Goal: Transaction & Acquisition: Book appointment/travel/reservation

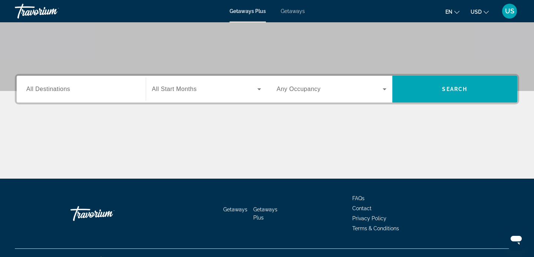
scroll to position [134, 0]
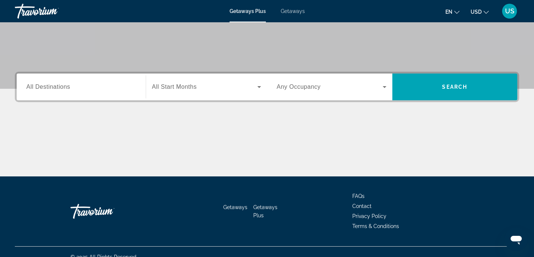
click at [45, 89] on span "All Destinations" at bounding box center [48, 86] width 44 height 6
click at [45, 89] on input "Destination All Destinations" at bounding box center [81, 87] width 110 height 9
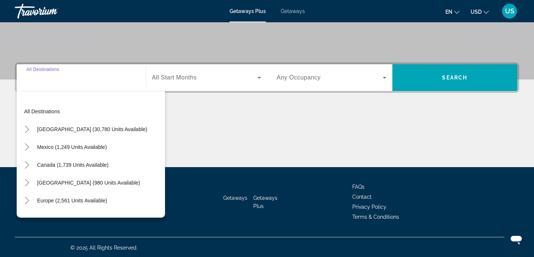
scroll to position [144, 0]
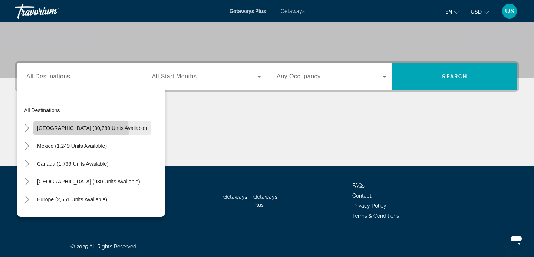
click at [59, 131] on span "[GEOGRAPHIC_DATA] (30,780 units available)" at bounding box center [92, 128] width 110 height 6
type input "**********"
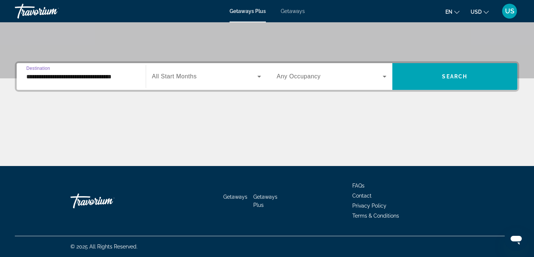
click at [185, 76] on span "All Start Months" at bounding box center [174, 76] width 45 height 6
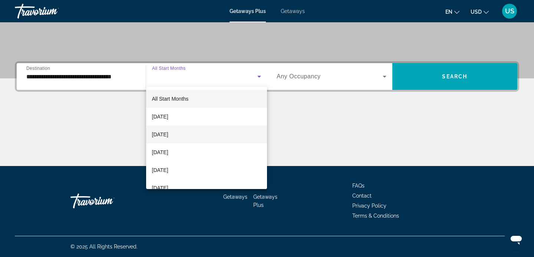
click at [167, 135] on span "[DATE]" at bounding box center [160, 134] width 16 height 9
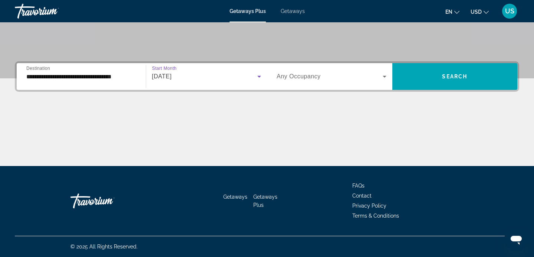
click at [369, 74] on span "Search widget" at bounding box center [330, 76] width 106 height 9
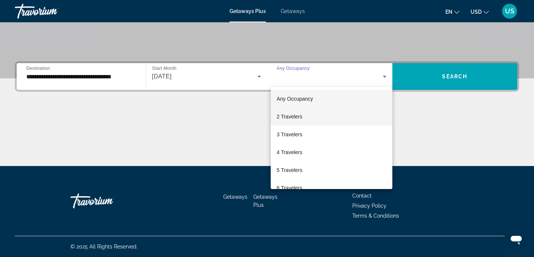
click at [323, 120] on mat-option "2 Travelers" at bounding box center [332, 117] width 122 height 18
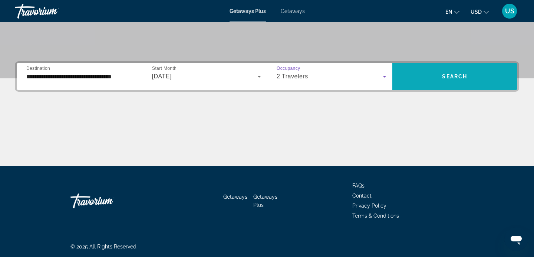
click at [446, 80] on span "Search widget" at bounding box center [455, 77] width 125 height 18
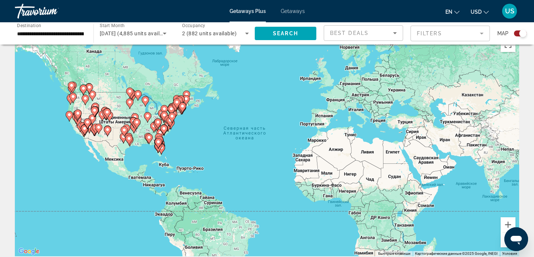
scroll to position [26, 0]
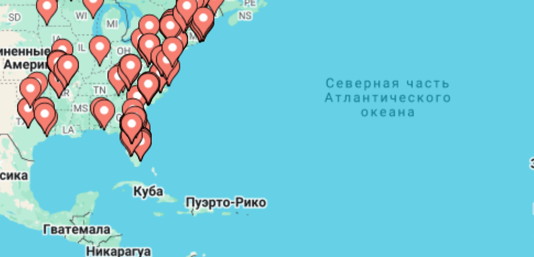
click at [160, 139] on gmp-advanced-marker "Main content" at bounding box center [158, 135] width 7 height 11
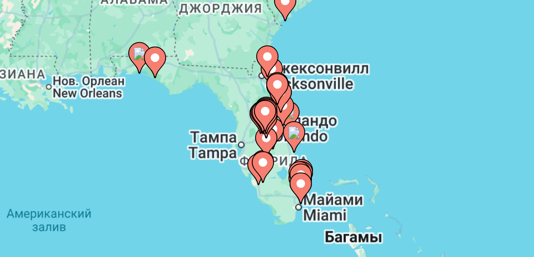
click at [265, 151] on gmp-advanced-marker "Main content" at bounding box center [266, 148] width 7 height 11
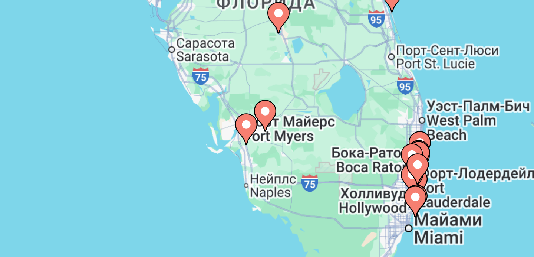
click at [262, 134] on image "Main content" at bounding box center [261, 134] width 4 height 4
type input "**********"
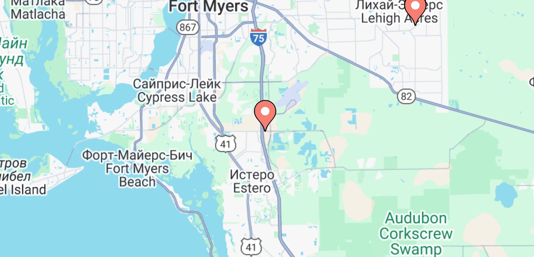
click at [267, 132] on icon "Main content" at bounding box center [267, 132] width 7 height 10
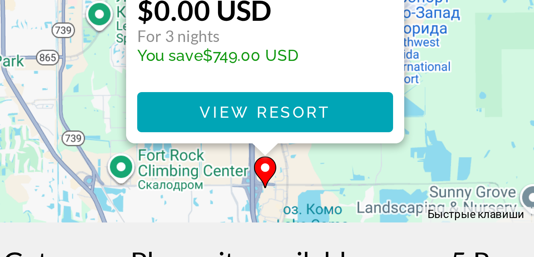
scroll to position [29, 0]
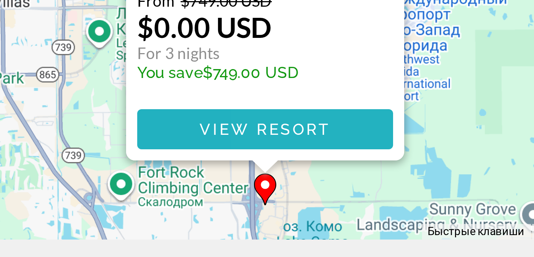
click at [281, 209] on span "View Resort" at bounding box center [267, 209] width 44 height 6
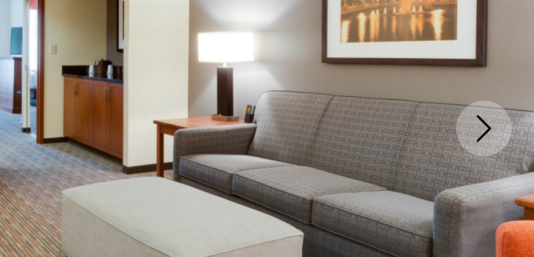
click at [518, 133] on icon "Next image" at bounding box center [517, 133] width 9 height 9
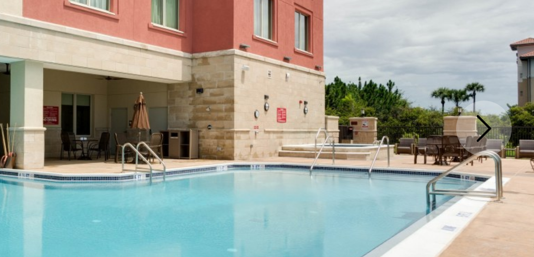
click at [518, 133] on icon "Next image" at bounding box center [517, 133] width 9 height 9
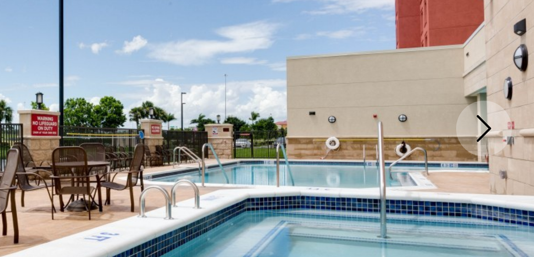
click at [518, 133] on icon "Next image" at bounding box center [517, 133] width 9 height 9
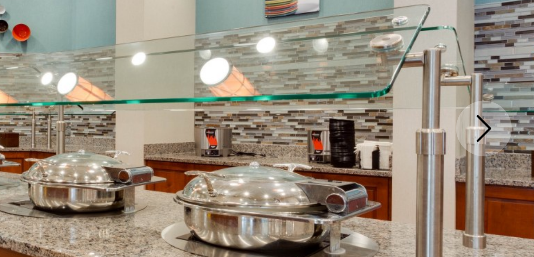
click at [518, 133] on icon "Next image" at bounding box center [517, 133] width 9 height 9
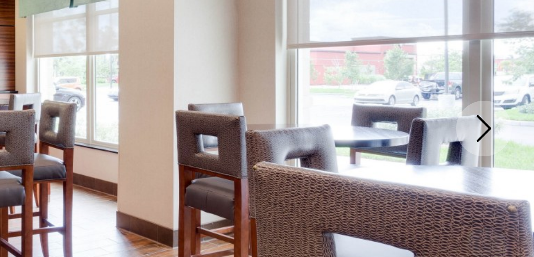
click at [518, 133] on icon "Next image" at bounding box center [517, 133] width 9 height 9
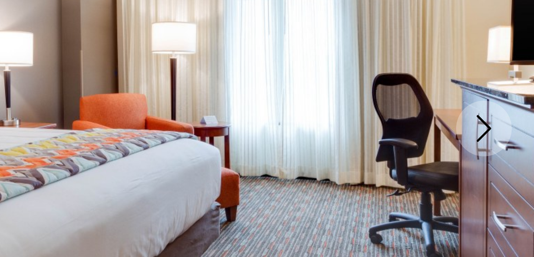
click at [518, 133] on icon "Next image" at bounding box center [517, 133] width 9 height 9
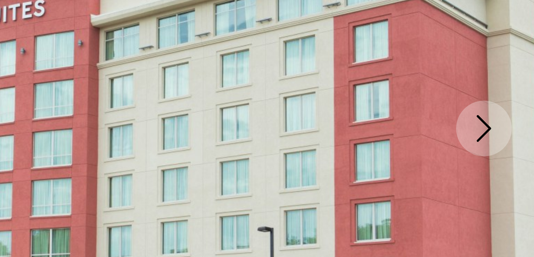
click at [518, 133] on icon "Next image" at bounding box center [517, 133] width 9 height 9
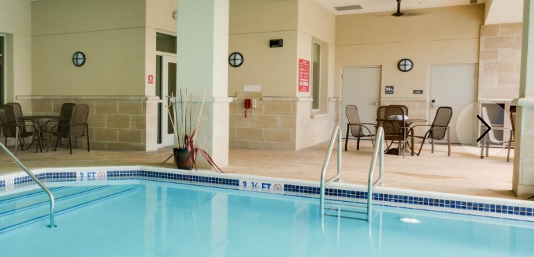
click at [518, 133] on icon "Next image" at bounding box center [517, 133] width 9 height 9
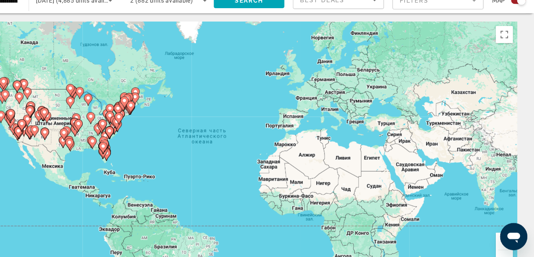
click at [158, 169] on icon "Main content" at bounding box center [158, 166] width 7 height 10
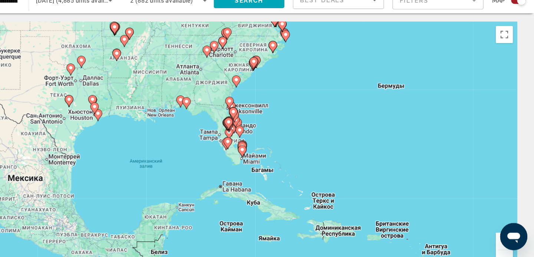
click at [268, 160] on icon "Main content" at bounding box center [267, 158] width 7 height 10
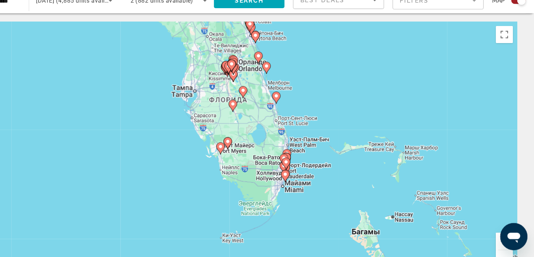
click at [261, 164] on icon "Main content" at bounding box center [261, 162] width 7 height 10
type input "**********"
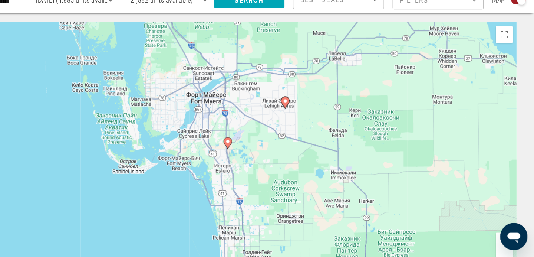
click at [267, 158] on image "Main content" at bounding box center [267, 156] width 4 height 4
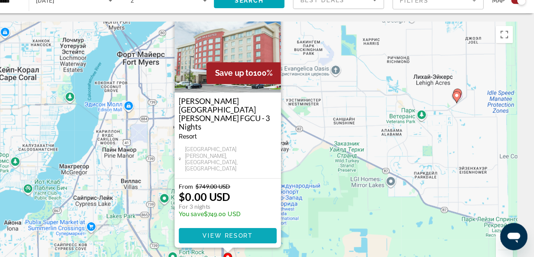
click at [248, 237] on span "View Resort" at bounding box center [267, 238] width 44 height 6
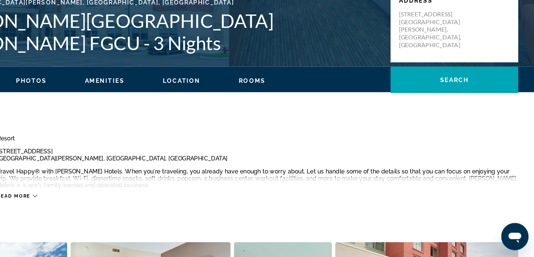
scroll to position [163, 0]
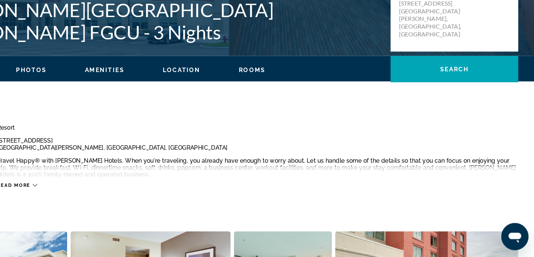
click at [96, 193] on icon "Main content" at bounding box center [98, 194] width 4 height 4
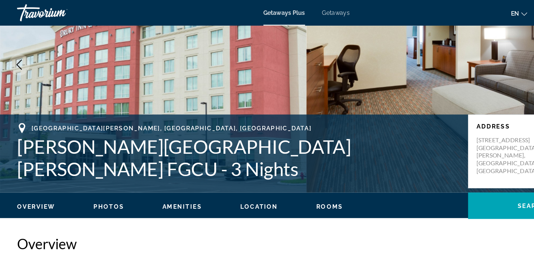
scroll to position [0, 0]
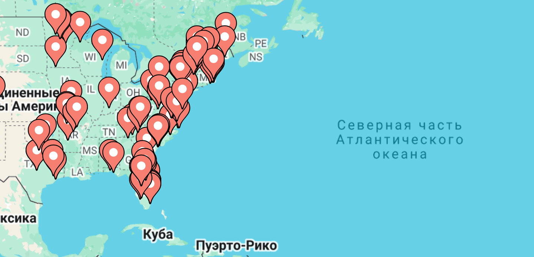
click at [163, 168] on image "Main content" at bounding box center [161, 166] width 4 height 4
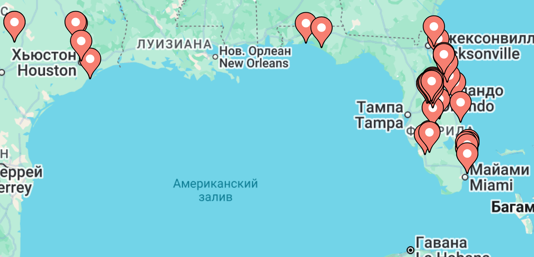
click at [267, 155] on image "Main content" at bounding box center [267, 156] width 4 height 4
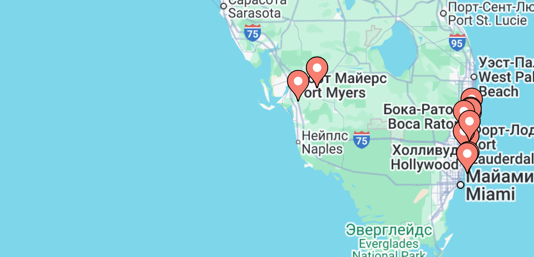
click at [267, 155] on image "Main content" at bounding box center [267, 156] width 4 height 4
type input "**********"
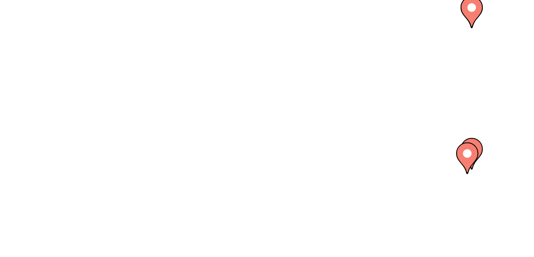
click at [266, 158] on image "Main content" at bounding box center [267, 156] width 4 height 4
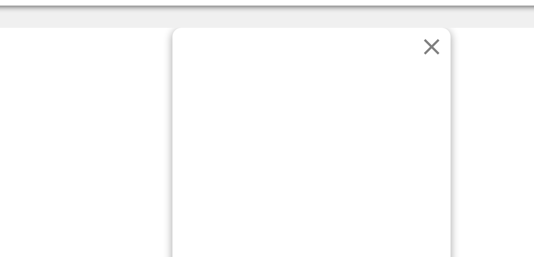
click at [309, 64] on button "Закрыть" at bounding box center [307, 58] width 11 height 11
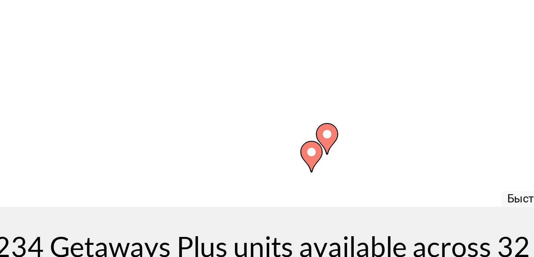
scroll to position [35, 0]
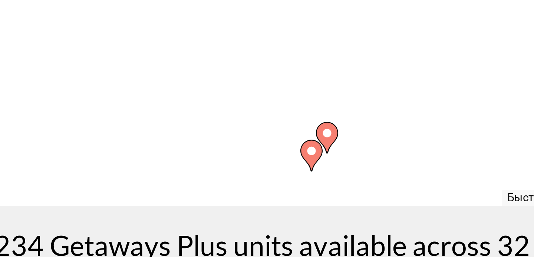
click at [272, 216] on image "Main content" at bounding box center [272, 215] width 4 height 4
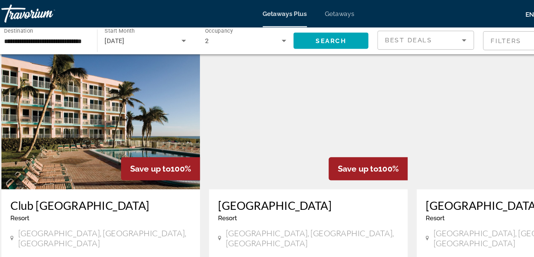
scroll to position [535, 0]
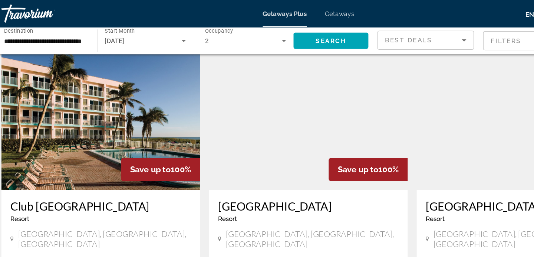
click at [257, 75] on img "Main content" at bounding box center [267, 96] width 163 height 119
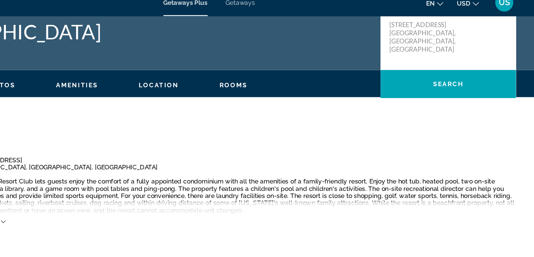
scroll to position [62, 0]
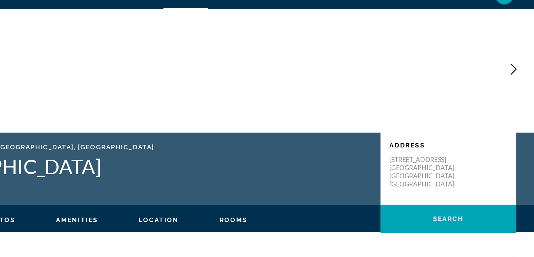
click at [284, 191] on ul "Overview Photos Amenities Location Rooms Search" at bounding box center [267, 194] width 505 height 8
click at [283, 195] on span "Rooms" at bounding box center [287, 195] width 23 height 6
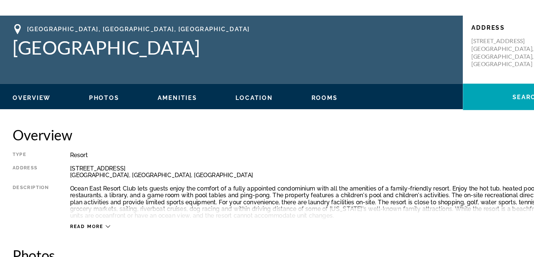
scroll to position [146, 0]
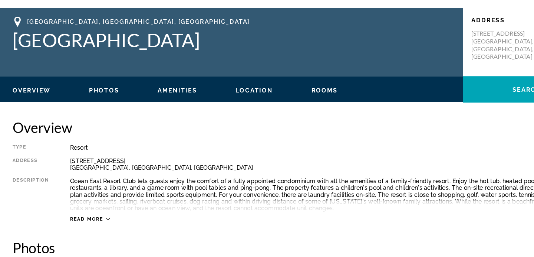
click at [86, 112] on span "Photos" at bounding box center [95, 111] width 27 height 6
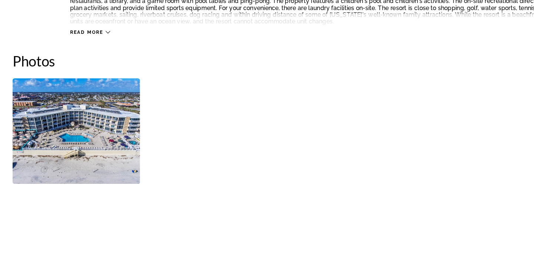
scroll to position [310, 0]
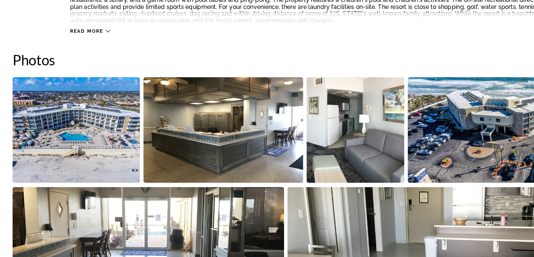
click at [64, 136] on img "Open full-screen image slider" at bounding box center [70, 146] width 111 height 92
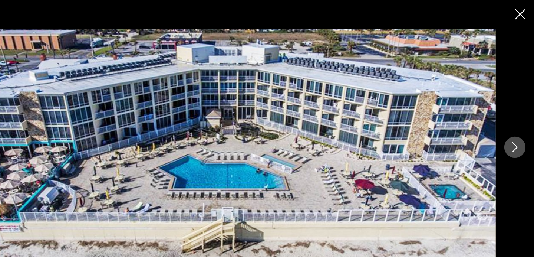
click at [516, 129] on icon "Next image" at bounding box center [517, 128] width 9 height 9
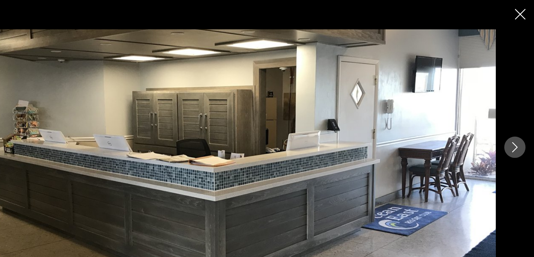
click at [516, 129] on icon "Next image" at bounding box center [517, 128] width 9 height 9
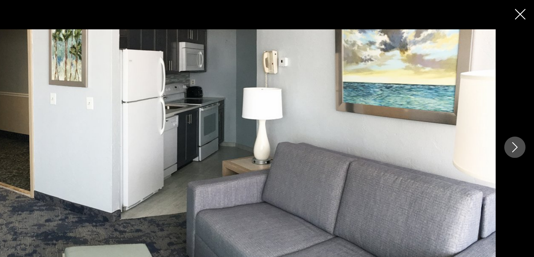
click at [516, 129] on icon "Next image" at bounding box center [517, 128] width 9 height 9
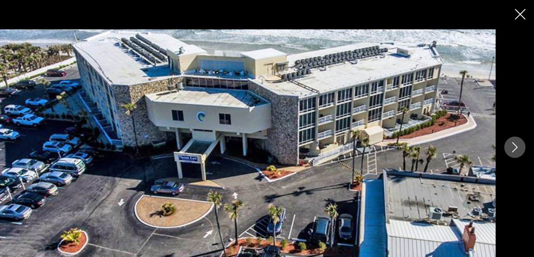
click at [516, 129] on icon "Next image" at bounding box center [517, 128] width 9 height 9
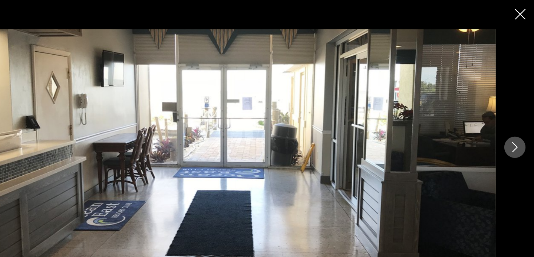
click at [516, 130] on icon "Next image" at bounding box center [517, 128] width 9 height 9
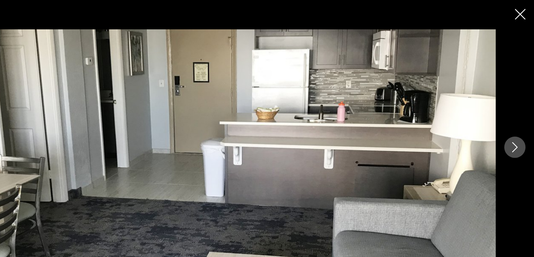
click at [516, 130] on icon "Next image" at bounding box center [517, 128] width 9 height 9
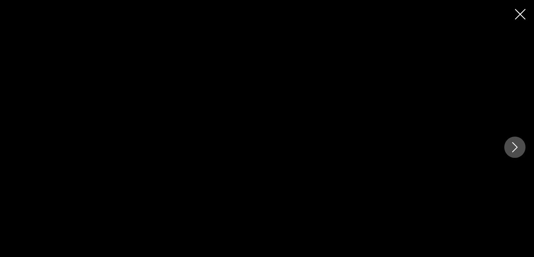
click at [516, 130] on icon "Next image" at bounding box center [517, 128] width 9 height 9
click at [515, 131] on icon "Next image" at bounding box center [517, 128] width 9 height 9
click at [515, 132] on icon "Next image" at bounding box center [517, 128] width 9 height 9
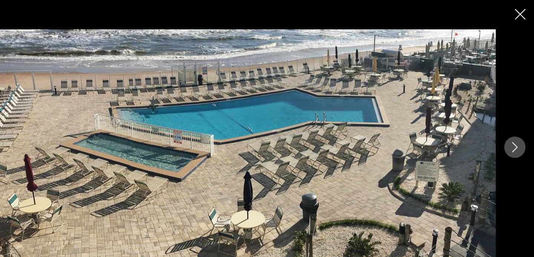
click at [515, 132] on icon "Next image" at bounding box center [517, 128] width 9 height 9
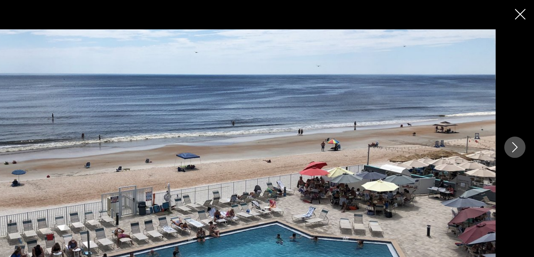
click at [515, 132] on icon "Next image" at bounding box center [517, 128] width 9 height 9
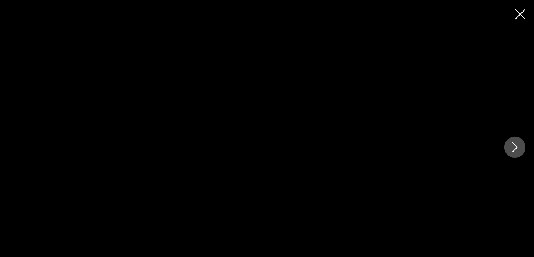
click at [515, 133] on button "Next image" at bounding box center [517, 128] width 19 height 19
click at [515, 134] on button "Next image" at bounding box center [517, 128] width 19 height 19
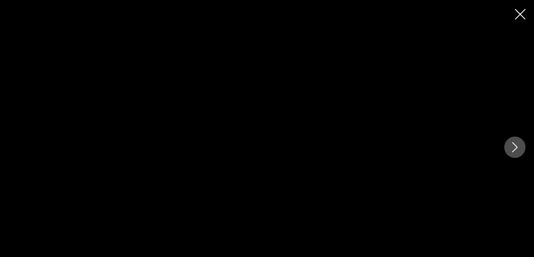
click at [523, 10] on icon "Close slideshow" at bounding box center [522, 12] width 9 height 9
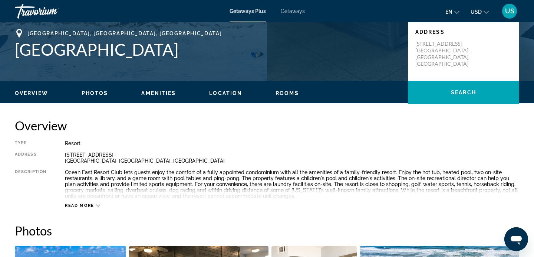
scroll to position [0, 0]
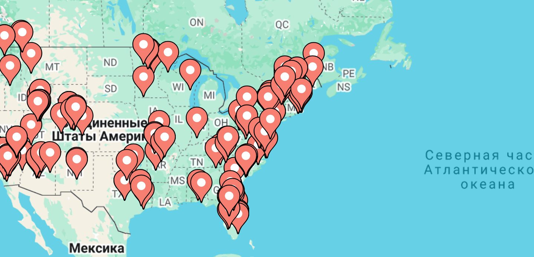
click at [162, 167] on gmp-advanced-marker "Main content" at bounding box center [158, 161] width 7 height 11
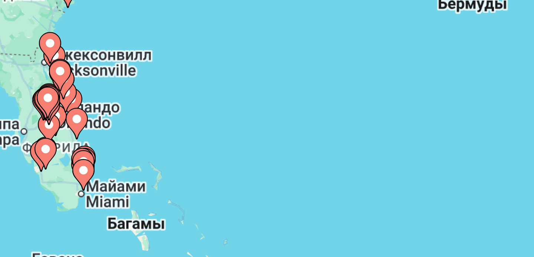
click at [279, 180] on image "Main content" at bounding box center [279, 180] width 4 height 4
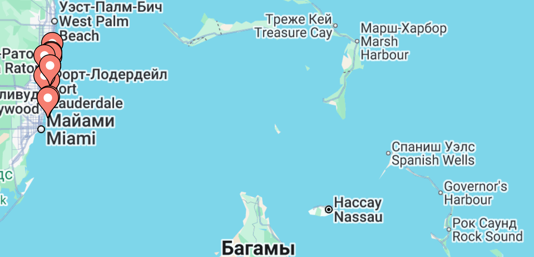
click at [267, 147] on image "Main content" at bounding box center [268, 145] width 4 height 4
type input "**********"
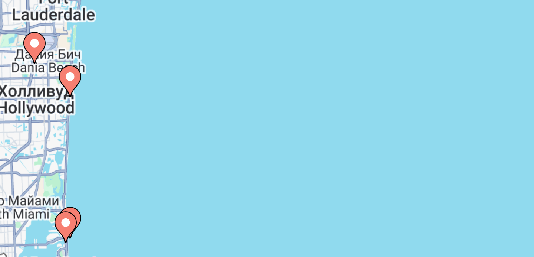
click at [264, 199] on icon "Main content" at bounding box center [263, 195] width 7 height 10
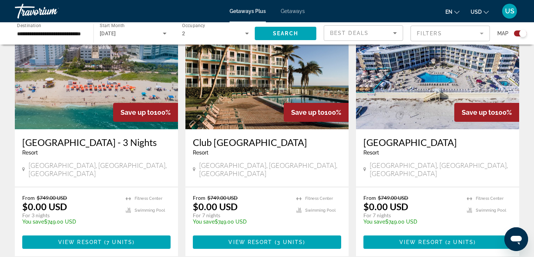
scroll to position [559, 0]
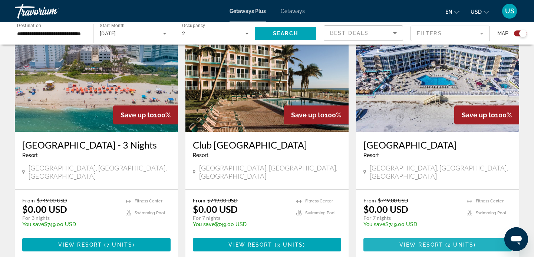
click at [414, 242] on span "View Resort" at bounding box center [422, 245] width 44 height 6
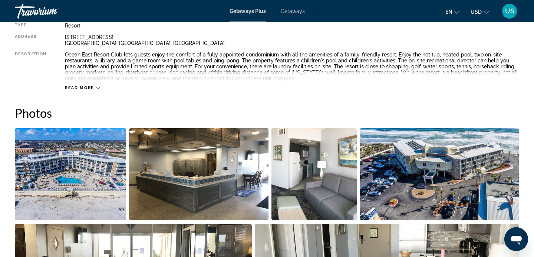
scroll to position [260, 0]
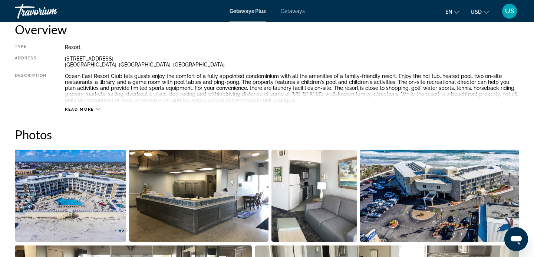
click at [95, 111] on div "Read more" at bounding box center [82, 109] width 35 height 5
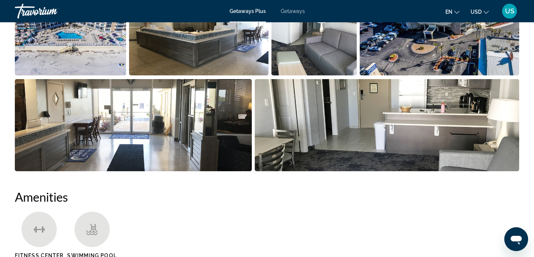
scroll to position [427, 0]
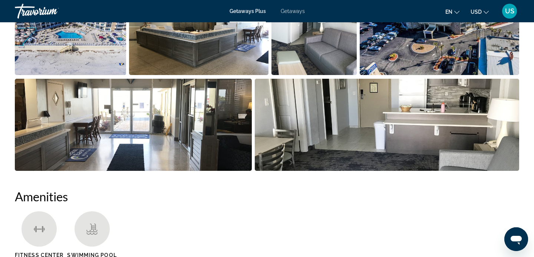
click at [197, 120] on img "Open full-screen image slider" at bounding box center [133, 125] width 237 height 92
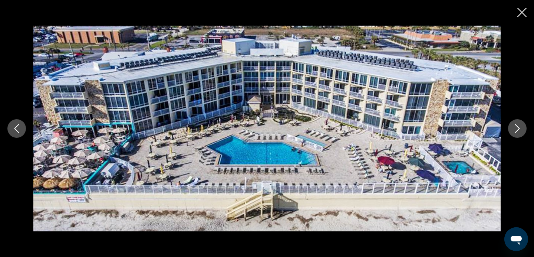
click at [516, 125] on icon "Next image" at bounding box center [517, 128] width 5 height 9
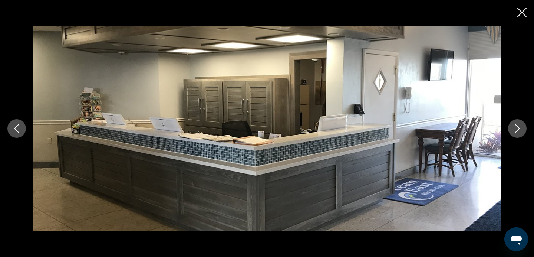
click at [516, 125] on icon "Next image" at bounding box center [517, 128] width 5 height 9
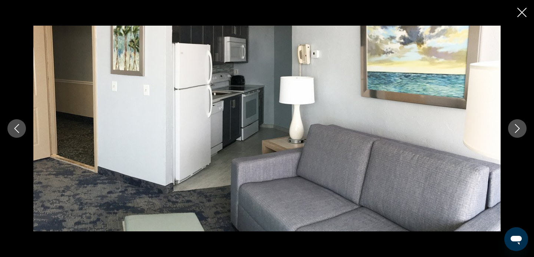
click at [516, 125] on icon "Next image" at bounding box center [517, 128] width 5 height 9
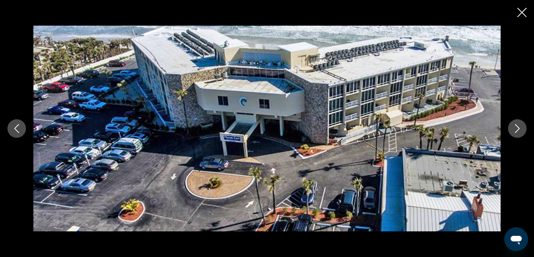
click at [516, 125] on icon "Next image" at bounding box center [517, 128] width 5 height 9
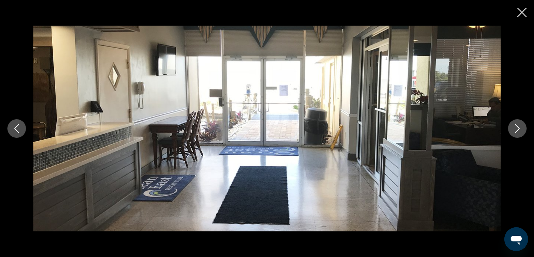
click at [516, 125] on icon "Next image" at bounding box center [517, 128] width 5 height 9
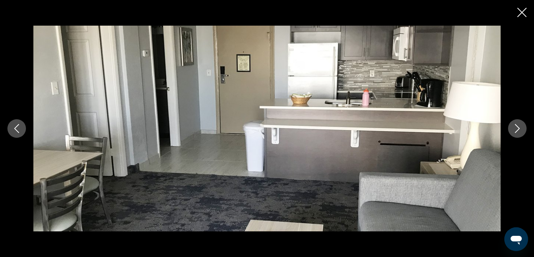
click at [516, 126] on icon "Next image" at bounding box center [517, 128] width 9 height 9
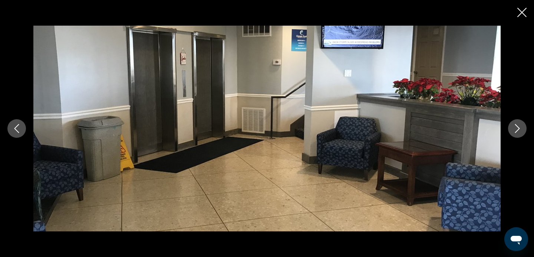
click at [516, 126] on icon "Next image" at bounding box center [517, 128] width 9 height 9
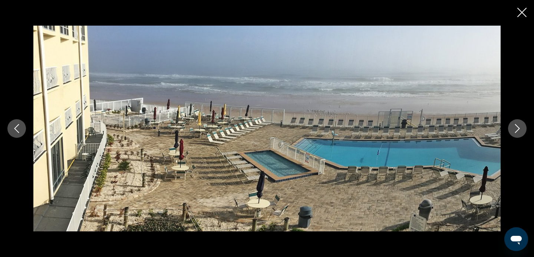
click at [516, 126] on icon "Next image" at bounding box center [517, 128] width 9 height 9
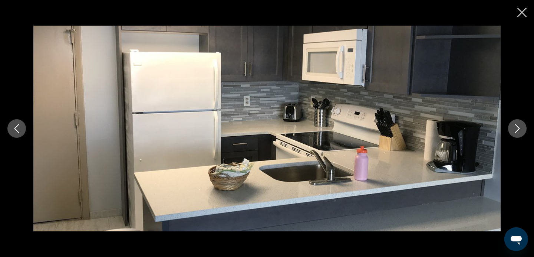
click at [516, 126] on icon "Next image" at bounding box center [517, 128] width 9 height 9
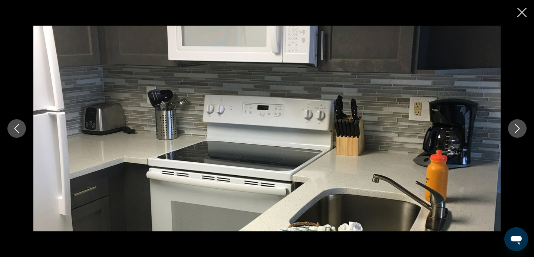
click at [516, 126] on icon "Next image" at bounding box center [517, 128] width 9 height 9
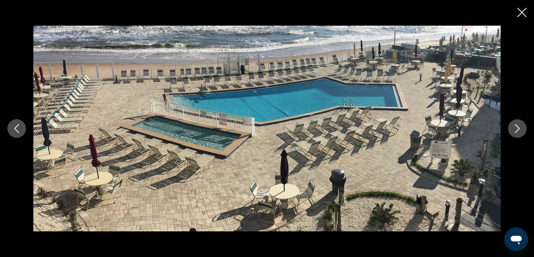
click at [516, 126] on icon "Next image" at bounding box center [517, 128] width 9 height 9
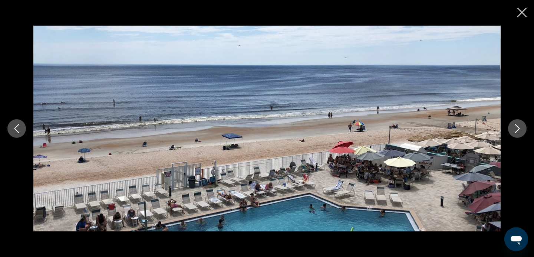
click at [516, 126] on icon "Next image" at bounding box center [517, 128] width 9 height 9
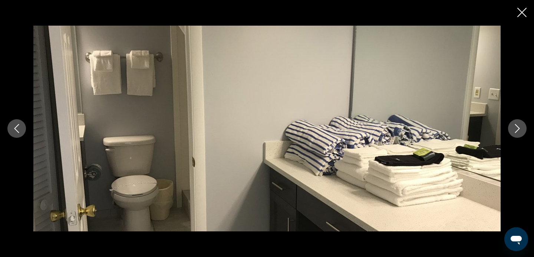
click at [516, 126] on icon "Next image" at bounding box center [517, 128] width 9 height 9
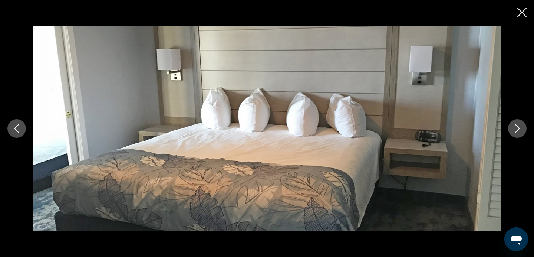
click at [516, 126] on icon "Next image" at bounding box center [517, 128] width 9 height 9
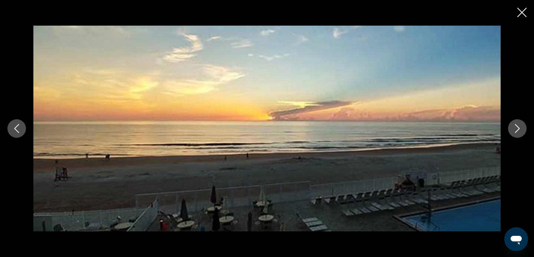
click at [516, 126] on icon "Next image" at bounding box center [517, 128] width 9 height 9
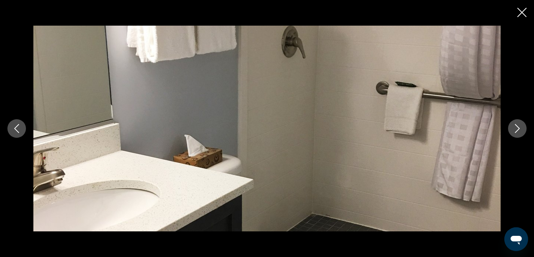
click at [17, 136] on button "Previous image" at bounding box center [16, 128] width 19 height 19
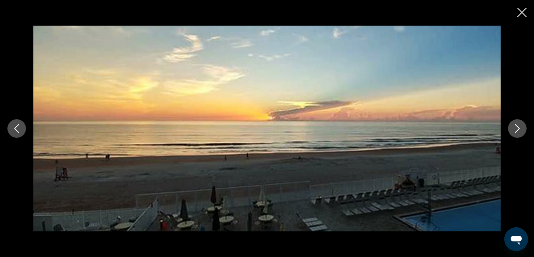
click at [17, 136] on button "Previous image" at bounding box center [16, 128] width 19 height 19
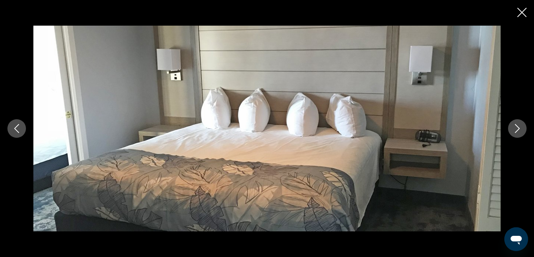
click at [517, 127] on icon "Next image" at bounding box center [517, 128] width 9 height 9
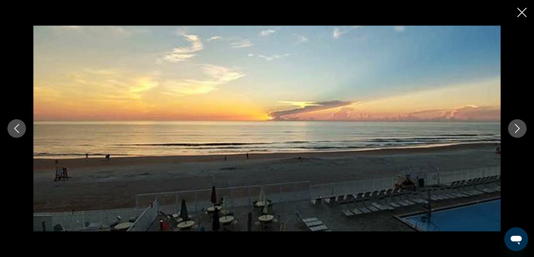
click at [517, 127] on icon "Next image" at bounding box center [517, 128] width 9 height 9
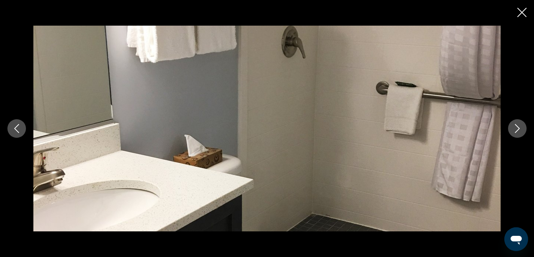
click at [517, 127] on icon "Next image" at bounding box center [517, 128] width 9 height 9
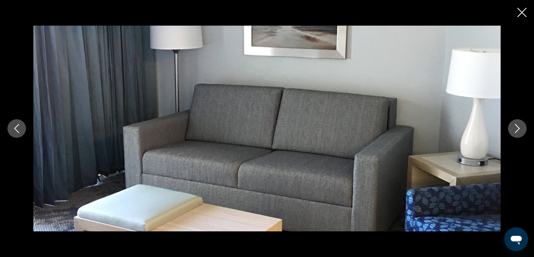
click at [517, 127] on icon "Next image" at bounding box center [517, 128] width 9 height 9
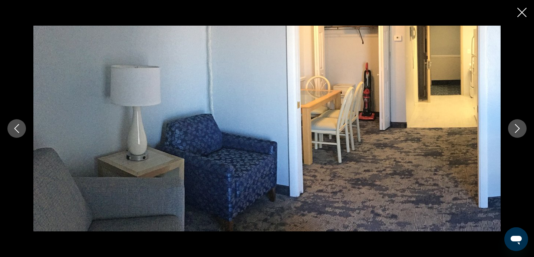
click at [517, 128] on icon "Next image" at bounding box center [517, 128] width 9 height 9
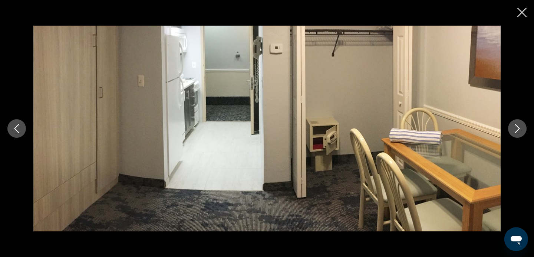
click at [517, 128] on icon "Next image" at bounding box center [517, 128] width 9 height 9
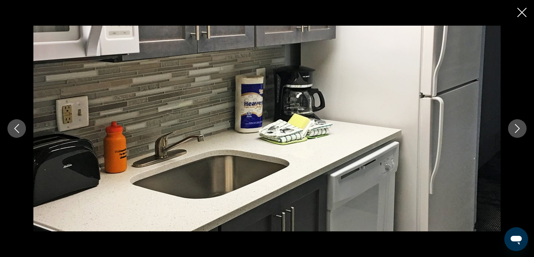
click at [517, 128] on icon "Next image" at bounding box center [517, 128] width 9 height 9
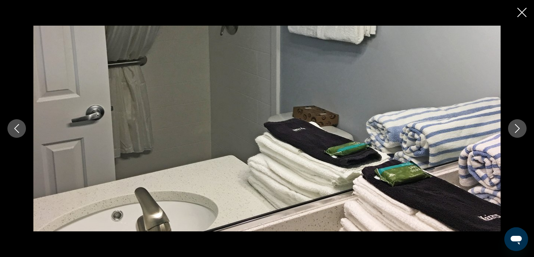
click at [514, 126] on icon "Next image" at bounding box center [517, 128] width 9 height 9
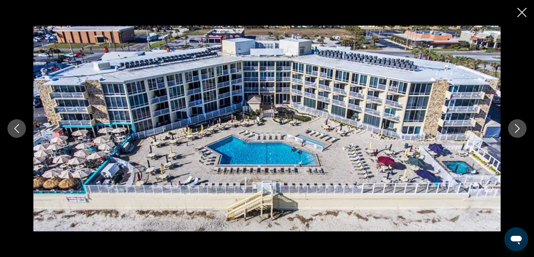
click at [514, 126] on icon "Next image" at bounding box center [517, 128] width 9 height 9
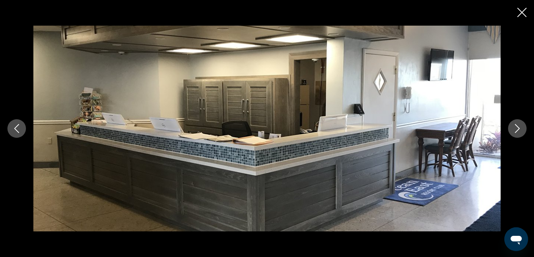
click at [514, 126] on icon "Next image" at bounding box center [517, 128] width 9 height 9
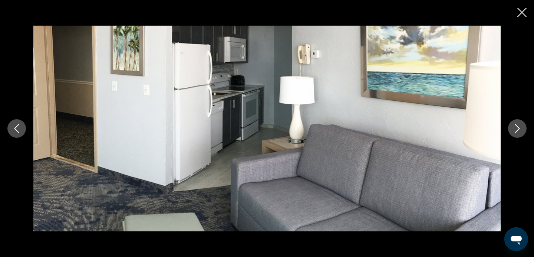
click at [523, 127] on button "Next image" at bounding box center [517, 128] width 19 height 19
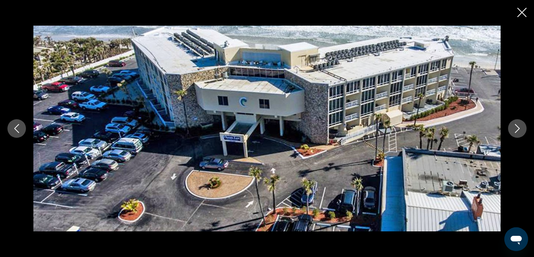
click at [518, 126] on icon "Next image" at bounding box center [517, 128] width 5 height 9
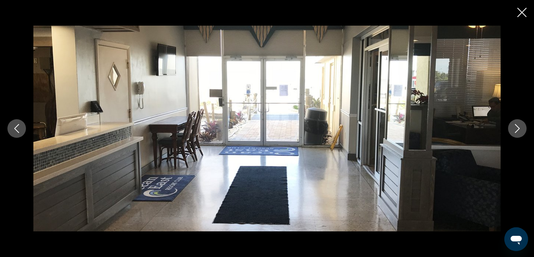
click at [520, 134] on button "Next image" at bounding box center [517, 128] width 19 height 19
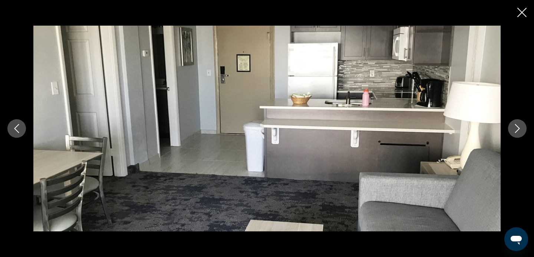
click at [520, 134] on button "Next image" at bounding box center [517, 128] width 19 height 19
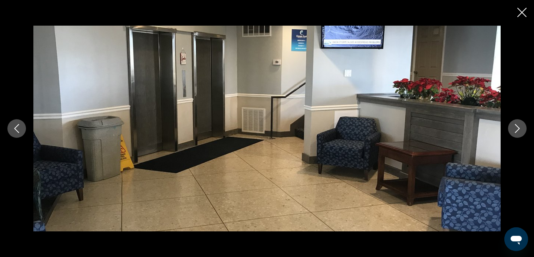
click at [520, 134] on button "Next image" at bounding box center [517, 128] width 19 height 19
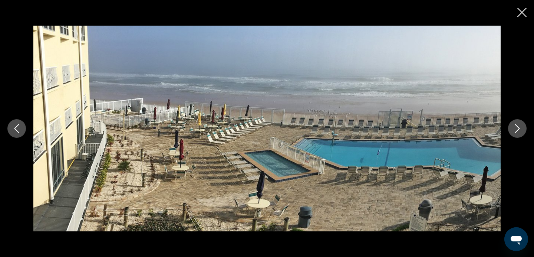
click at [524, 12] on icon "Close slideshow" at bounding box center [522, 12] width 9 height 9
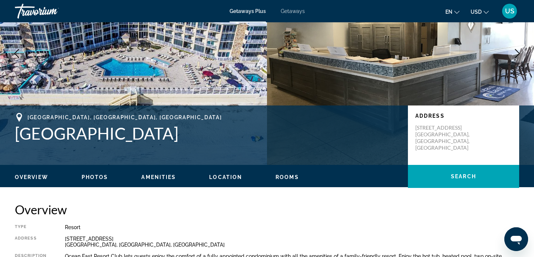
scroll to position [0, 0]
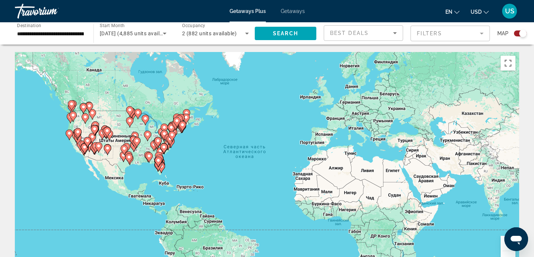
click at [163, 170] on icon "Main content" at bounding box center [161, 168] width 7 height 10
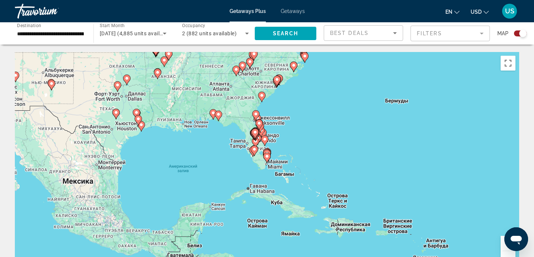
click at [270, 158] on icon "Main content" at bounding box center [266, 157] width 7 height 10
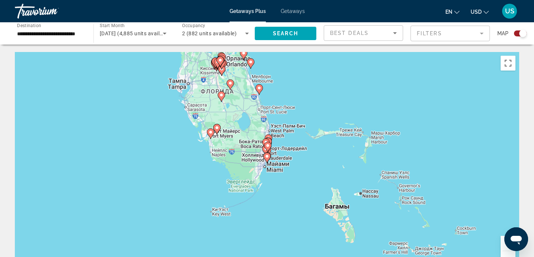
click at [269, 154] on icon "Main content" at bounding box center [267, 158] width 7 height 10
type input "**********"
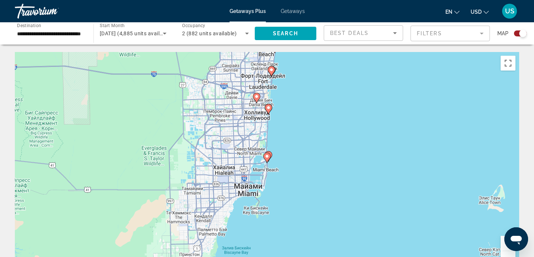
click at [268, 161] on icon "Main content" at bounding box center [266, 157] width 7 height 10
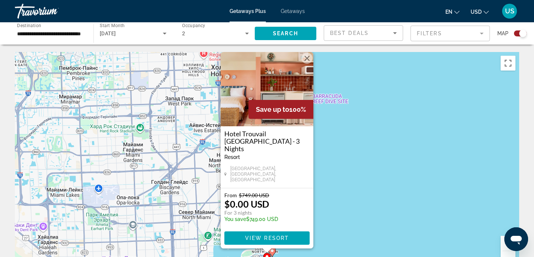
click at [306, 64] on button "Закрыть" at bounding box center [307, 58] width 11 height 11
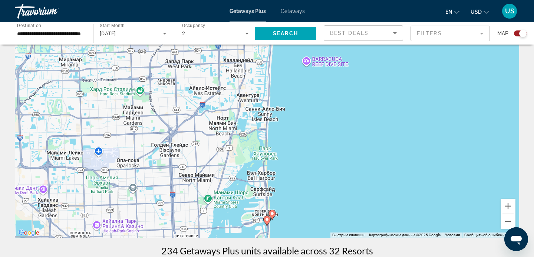
scroll to position [38, 0]
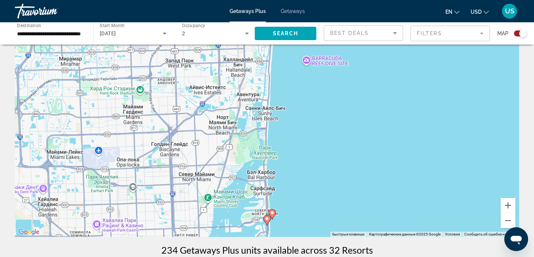
click at [273, 213] on image "Main content" at bounding box center [272, 212] width 4 height 4
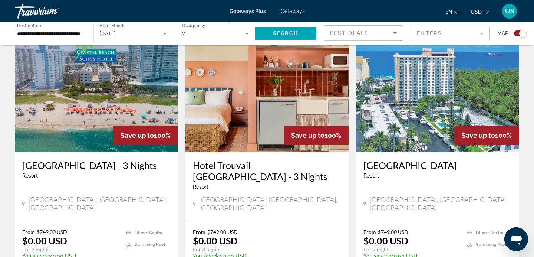
scroll to position [269, 0]
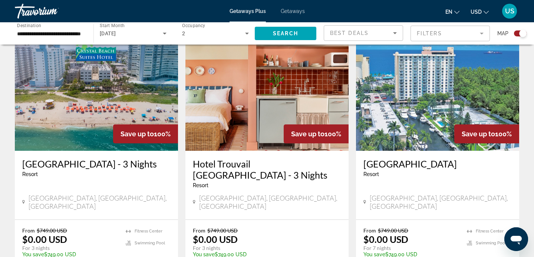
click at [410, 89] on img "Main content" at bounding box center [437, 91] width 163 height 119
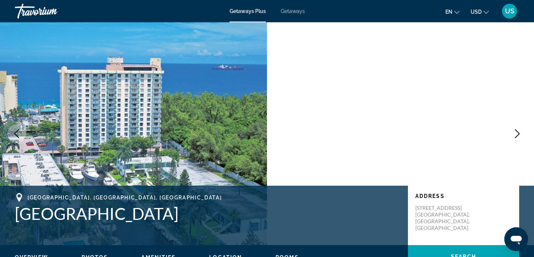
click at [520, 131] on icon "Next image" at bounding box center [517, 133] width 9 height 9
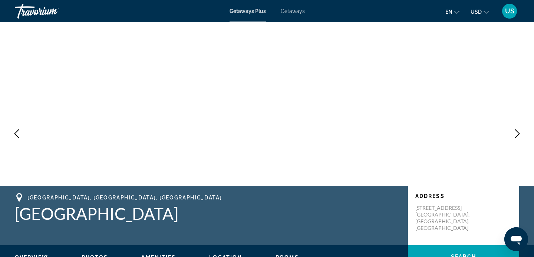
click at [520, 131] on icon "Next image" at bounding box center [517, 133] width 9 height 9
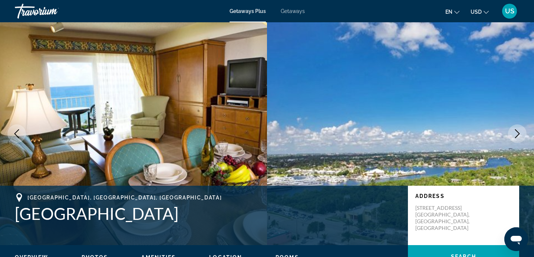
click at [516, 132] on icon "Next image" at bounding box center [517, 133] width 9 height 9
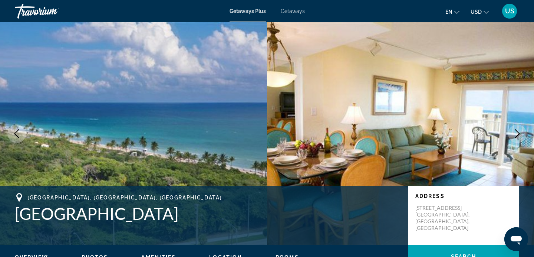
click at [514, 133] on icon "Next image" at bounding box center [517, 133] width 9 height 9
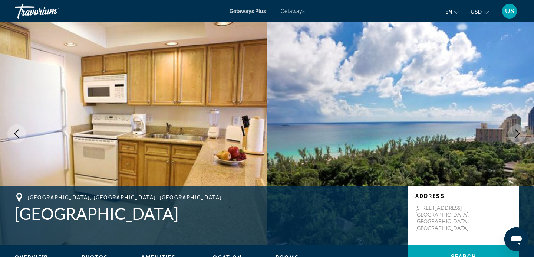
click at [514, 133] on icon "Next image" at bounding box center [517, 133] width 9 height 9
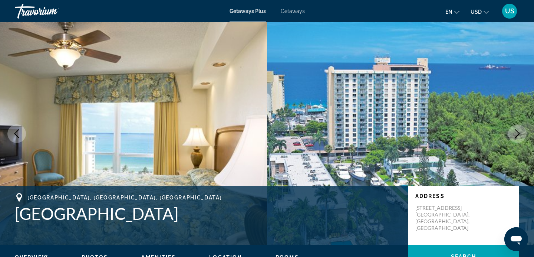
click at [514, 134] on icon "Next image" at bounding box center [517, 133] width 9 height 9
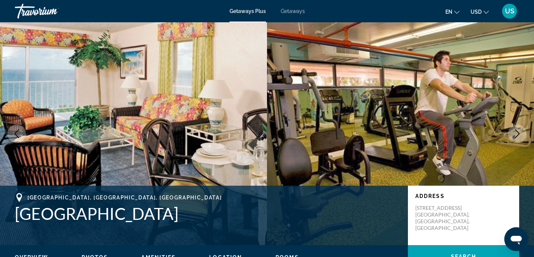
click at [514, 134] on icon "Next image" at bounding box center [517, 133] width 9 height 9
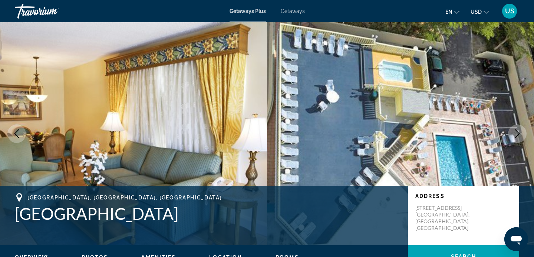
click at [514, 134] on icon "Next image" at bounding box center [517, 133] width 9 height 9
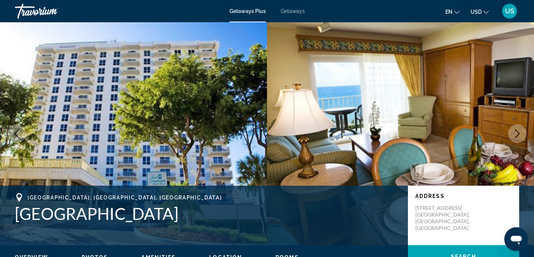
click at [514, 134] on icon "Next image" at bounding box center [517, 133] width 9 height 9
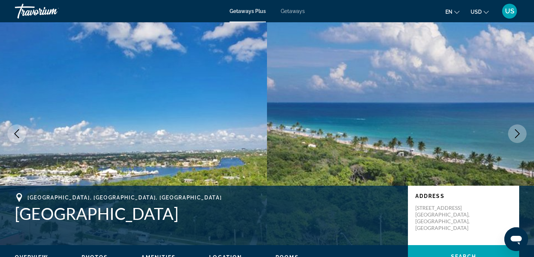
click at [514, 134] on icon "Next image" at bounding box center [517, 133] width 9 height 9
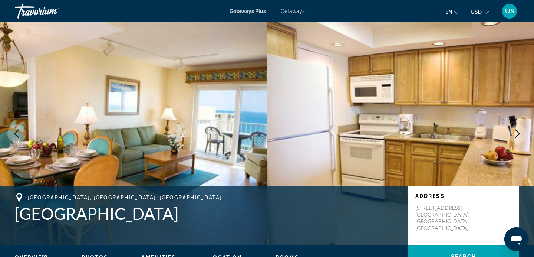
click at [514, 134] on icon "Next image" at bounding box center [517, 133] width 9 height 9
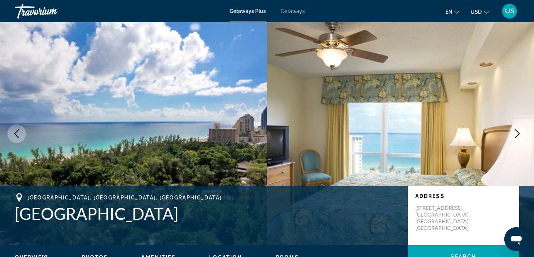
click at [514, 134] on icon "Next image" at bounding box center [517, 133] width 9 height 9
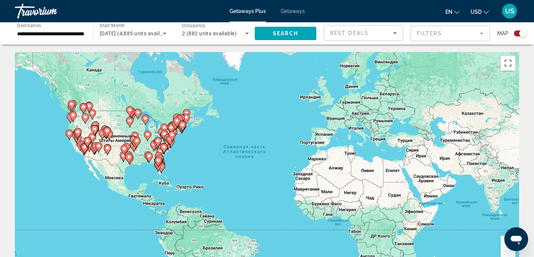
click at [162, 168] on icon "Main content" at bounding box center [161, 168] width 7 height 10
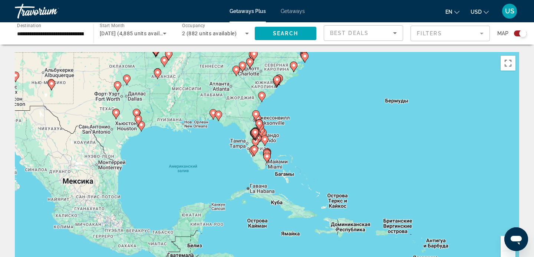
click at [266, 156] on image "Main content" at bounding box center [267, 156] width 4 height 4
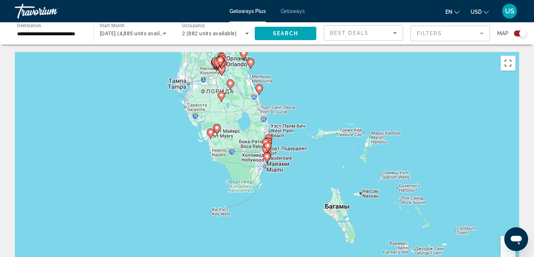
click at [266, 156] on image "Main content" at bounding box center [267, 156] width 4 height 4
type input "**********"
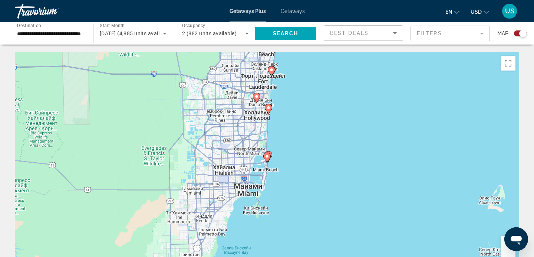
scroll to position [1, 0]
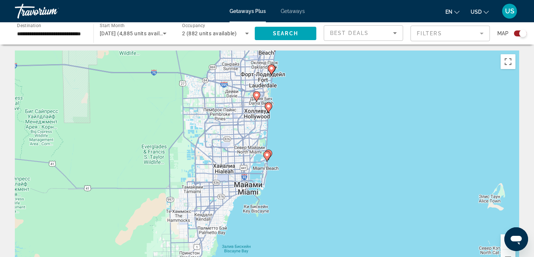
click at [270, 107] on image "Main content" at bounding box center [268, 106] width 4 height 4
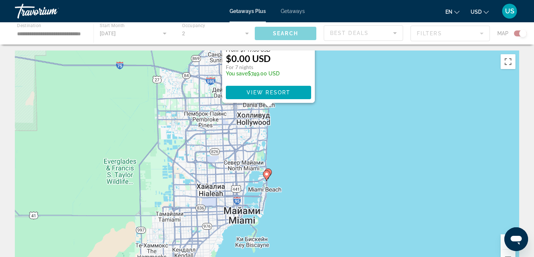
scroll to position [0, 0]
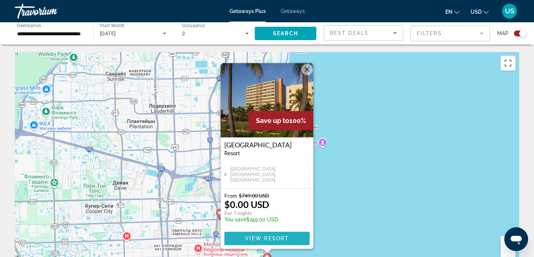
click at [260, 233] on span "Main content" at bounding box center [266, 238] width 85 height 18
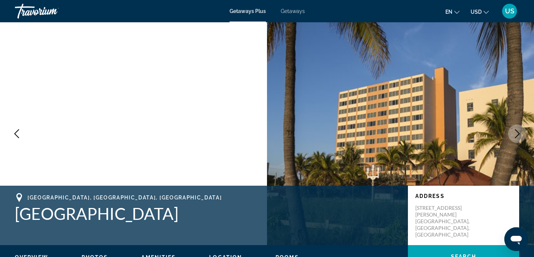
click at [514, 137] on icon "Next image" at bounding box center [517, 133] width 9 height 9
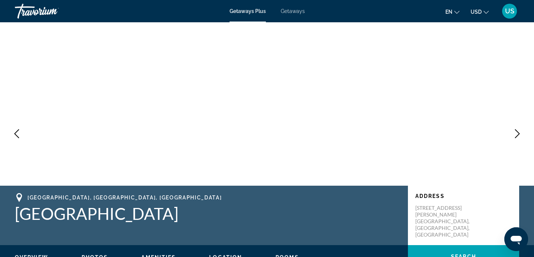
click at [514, 137] on icon "Next image" at bounding box center [517, 133] width 9 height 9
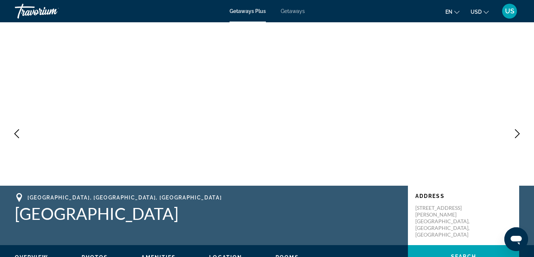
click at [514, 137] on icon "Next image" at bounding box center [517, 133] width 9 height 9
click at [513, 137] on icon "Next image" at bounding box center [517, 133] width 9 height 9
click at [513, 136] on icon "Next image" at bounding box center [517, 133] width 9 height 9
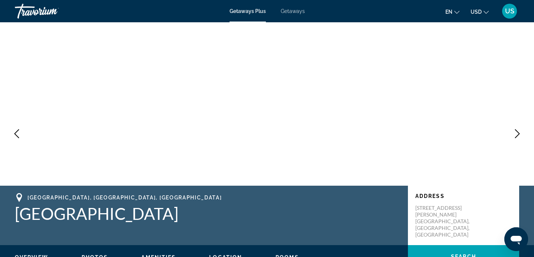
click at [513, 136] on icon "Next image" at bounding box center [517, 133] width 9 height 9
click at [514, 136] on icon "Next image" at bounding box center [517, 133] width 9 height 9
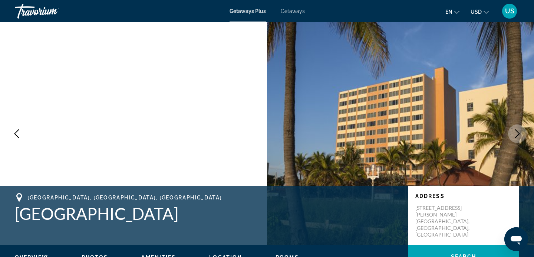
click at [514, 135] on icon "Next image" at bounding box center [517, 133] width 9 height 9
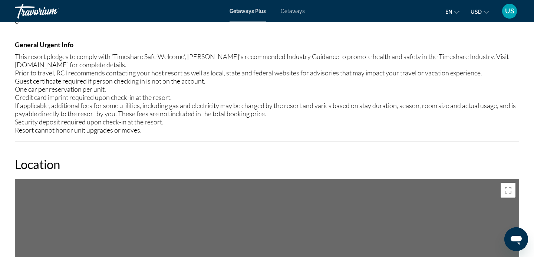
scroll to position [911, 0]
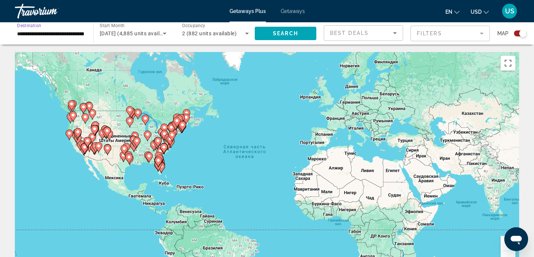
click at [55, 33] on input "**********" at bounding box center [50, 33] width 67 height 9
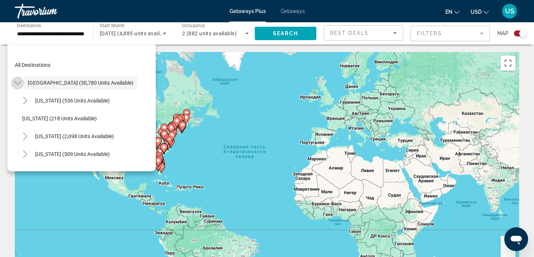
click at [18, 85] on icon "Toggle United States (30,780 units available)" at bounding box center [17, 82] width 7 height 7
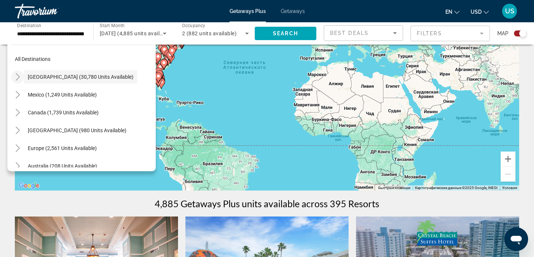
scroll to position [7, 0]
click at [18, 73] on icon "Toggle United States (30,780 units available)" at bounding box center [17, 75] width 7 height 7
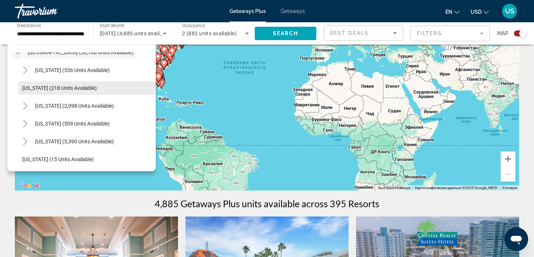
scroll to position [40, 0]
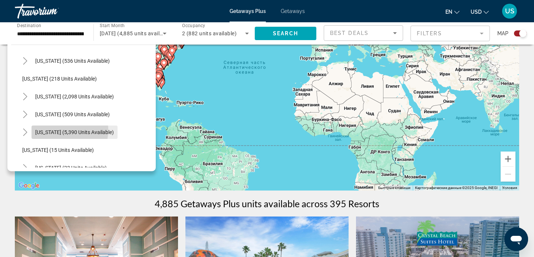
click at [52, 129] on span "[US_STATE] (5,390 units available)" at bounding box center [74, 132] width 79 height 6
type input "**********"
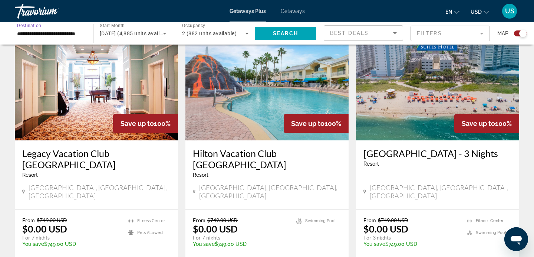
scroll to position [278, 0]
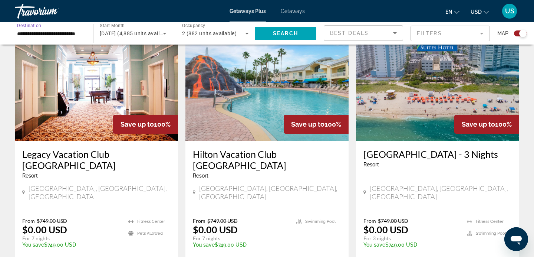
click at [222, 81] on img "Main content" at bounding box center [267, 81] width 163 height 119
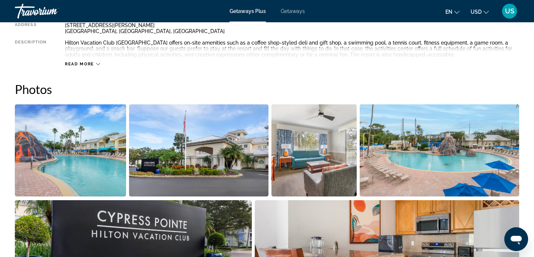
scroll to position [298, 0]
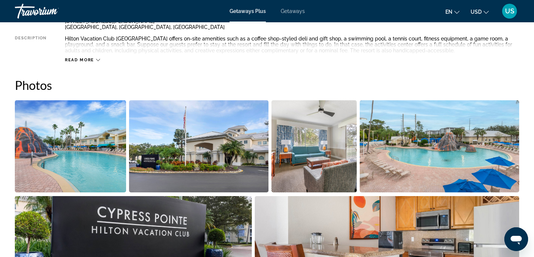
click at [91, 131] on img "Open full-screen image slider" at bounding box center [70, 146] width 111 height 92
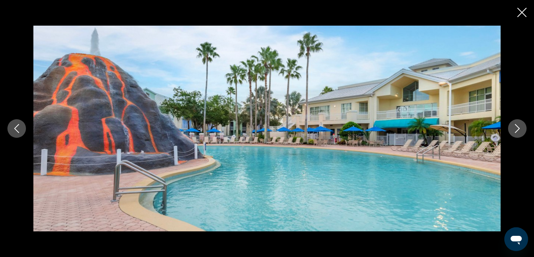
click at [515, 129] on icon "Next image" at bounding box center [517, 128] width 9 height 9
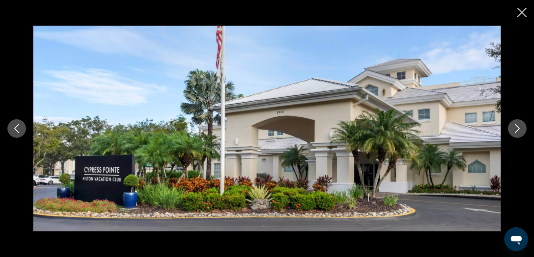
click at [515, 129] on icon "Next image" at bounding box center [517, 128] width 9 height 9
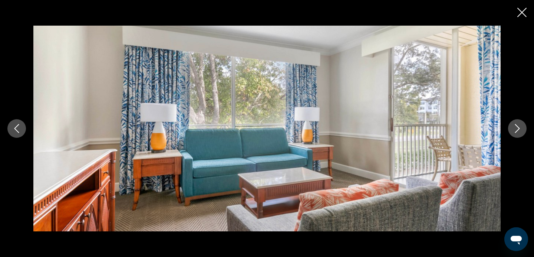
click at [515, 129] on icon "Next image" at bounding box center [517, 128] width 9 height 9
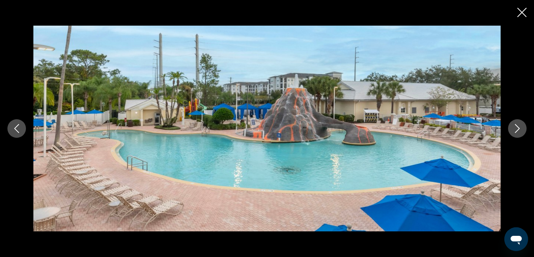
click at [515, 129] on icon "Next image" at bounding box center [517, 128] width 9 height 9
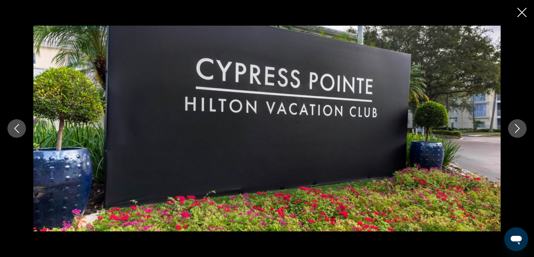
click at [515, 129] on icon "Next image" at bounding box center [517, 128] width 9 height 9
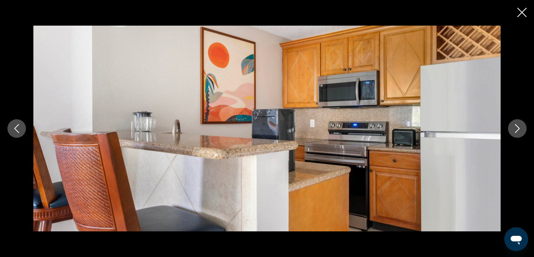
click at [515, 129] on icon "Next image" at bounding box center [517, 128] width 9 height 9
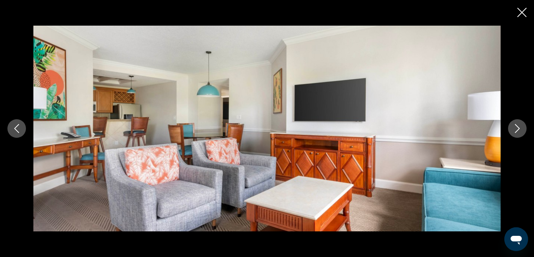
click at [515, 129] on icon "Next image" at bounding box center [517, 128] width 9 height 9
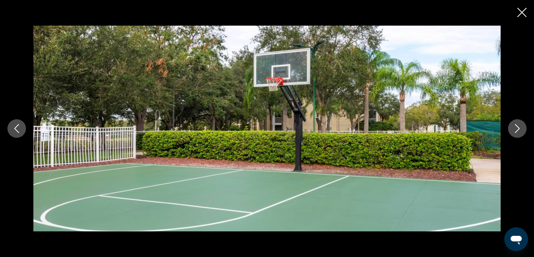
click at [515, 129] on icon "Next image" at bounding box center [517, 128] width 9 height 9
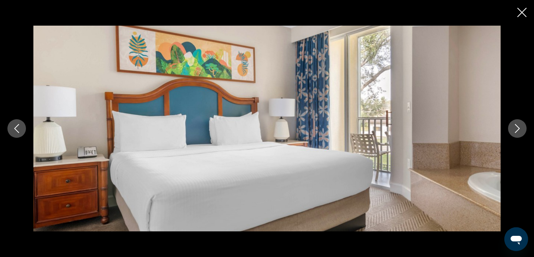
click at [515, 129] on icon "Next image" at bounding box center [517, 128] width 9 height 9
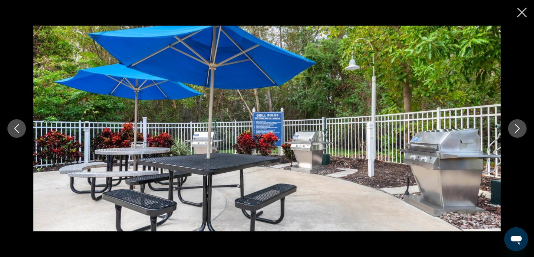
click at [515, 129] on icon "Next image" at bounding box center [517, 128] width 9 height 9
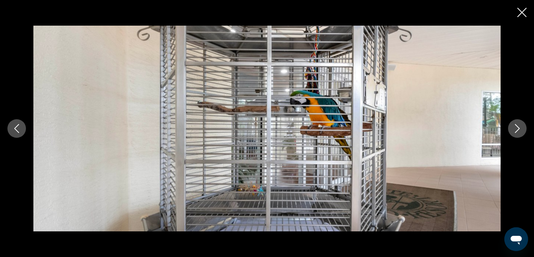
click at [515, 129] on icon "Next image" at bounding box center [517, 128] width 9 height 9
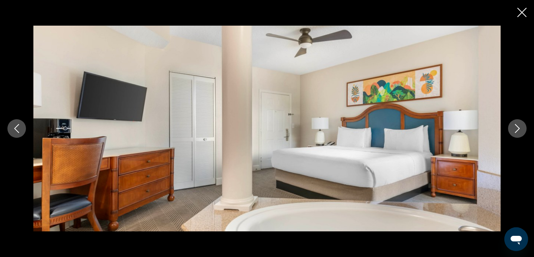
click at [515, 129] on icon "Next image" at bounding box center [517, 128] width 9 height 9
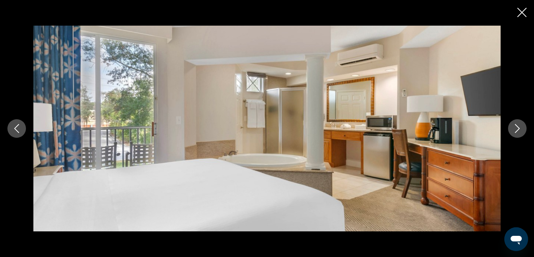
click at [516, 129] on icon "Next image" at bounding box center [517, 128] width 9 height 9
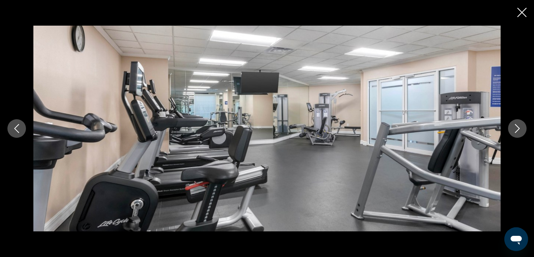
click at [515, 129] on icon "Next image" at bounding box center [517, 128] width 9 height 9
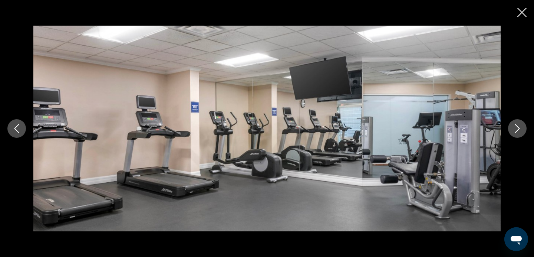
click at [515, 129] on icon "Next image" at bounding box center [517, 128] width 9 height 9
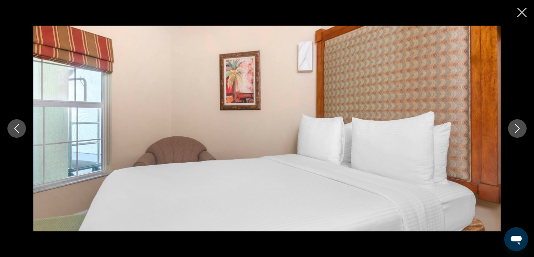
click at [515, 129] on icon "Next image" at bounding box center [517, 128] width 9 height 9
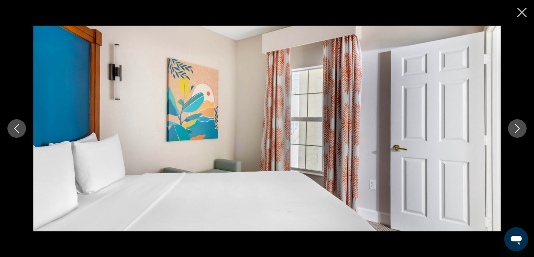
click at [515, 129] on icon "Next image" at bounding box center [517, 128] width 9 height 9
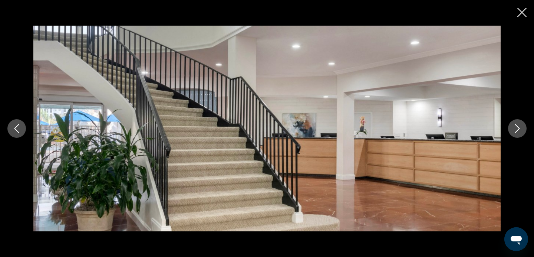
click at [515, 130] on icon "Next image" at bounding box center [517, 128] width 9 height 9
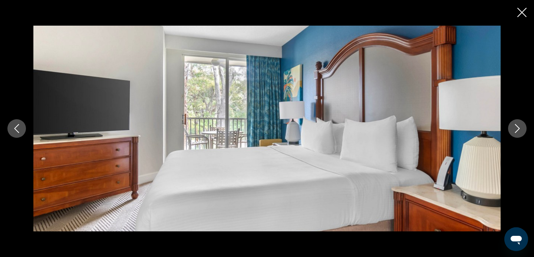
click at [514, 130] on icon "Next image" at bounding box center [517, 128] width 9 height 9
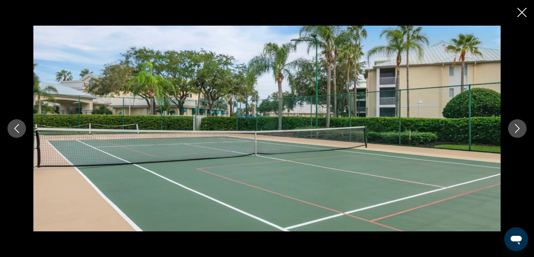
click at [514, 131] on icon "Next image" at bounding box center [517, 128] width 9 height 9
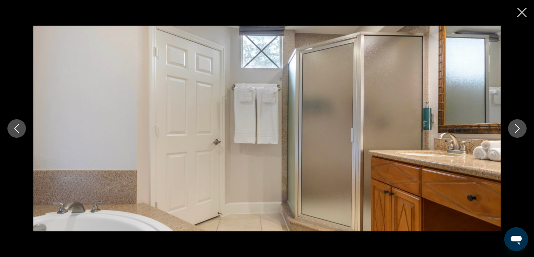
click at [514, 131] on icon "Next image" at bounding box center [517, 128] width 9 height 9
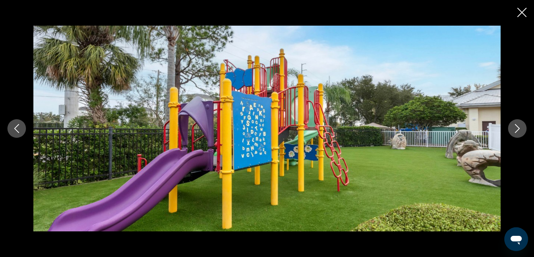
click at [513, 132] on icon "Next image" at bounding box center [517, 128] width 9 height 9
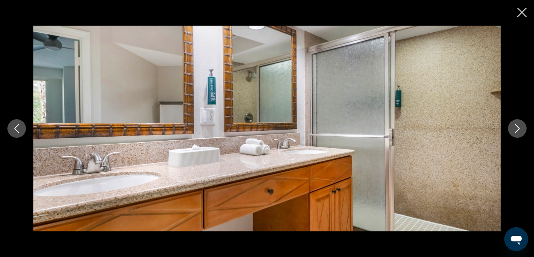
click at [512, 133] on button "Next image" at bounding box center [517, 128] width 19 height 19
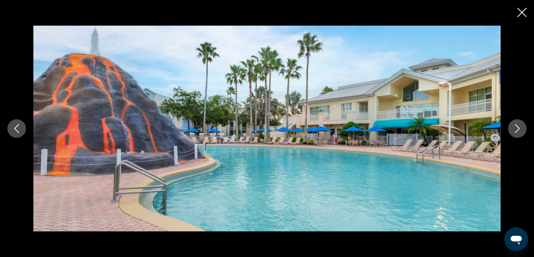
click at [512, 134] on button "Next image" at bounding box center [517, 128] width 19 height 19
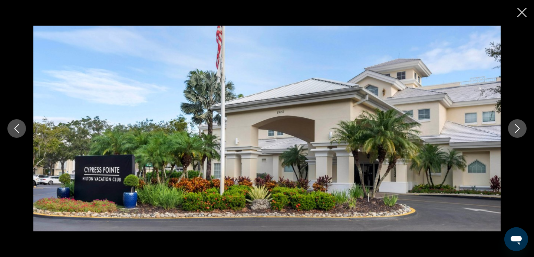
click at [512, 134] on button "Next image" at bounding box center [517, 128] width 19 height 19
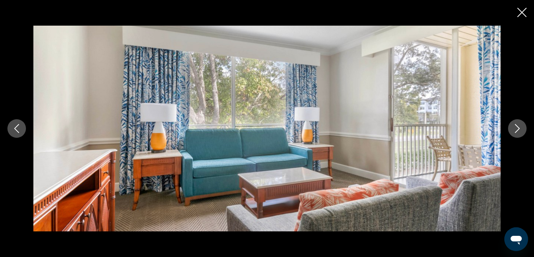
click at [526, 12] on icon "Close slideshow" at bounding box center [522, 12] width 9 height 9
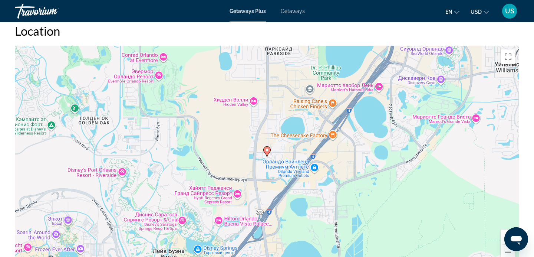
scroll to position [1030, 0]
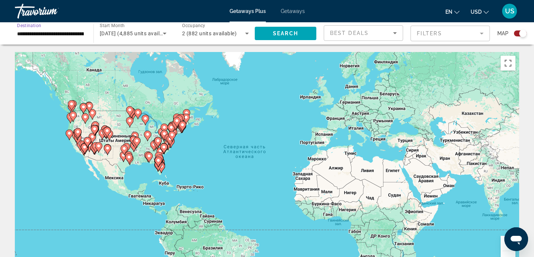
click at [48, 33] on input "**********" at bounding box center [50, 33] width 67 height 9
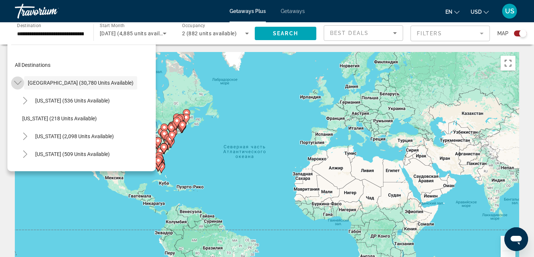
click at [19, 80] on icon "Toggle United States (30,780 units available)" at bounding box center [17, 82] width 7 height 7
click at [18, 82] on icon "Toggle United States (30,780 units available)" at bounding box center [18, 82] width 4 height 7
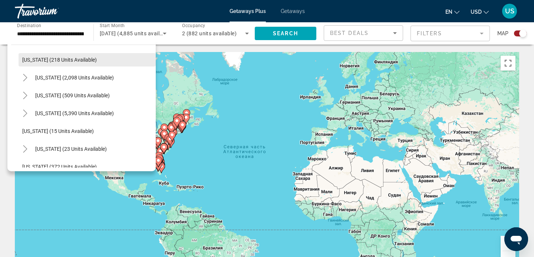
scroll to position [56, 0]
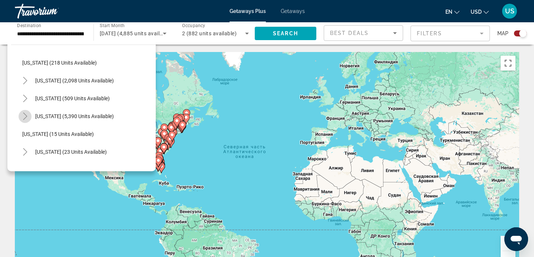
click at [25, 113] on icon "Toggle Florida (5,390 units available)" at bounding box center [25, 115] width 7 height 7
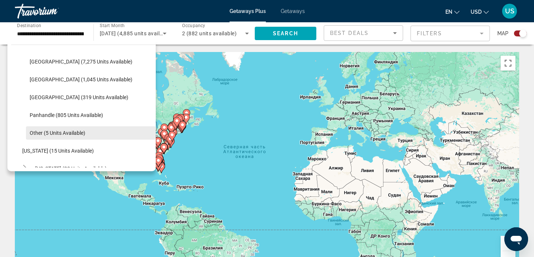
scroll to position [127, 0]
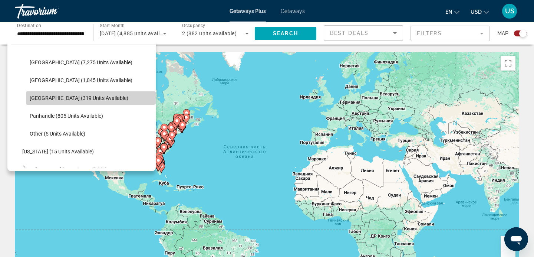
click at [64, 97] on span "[GEOGRAPHIC_DATA] (319 units available)" at bounding box center [79, 98] width 99 height 6
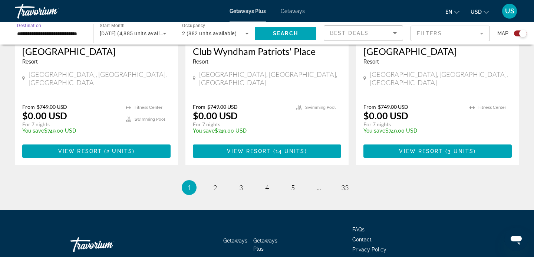
scroll to position [1196, 0]
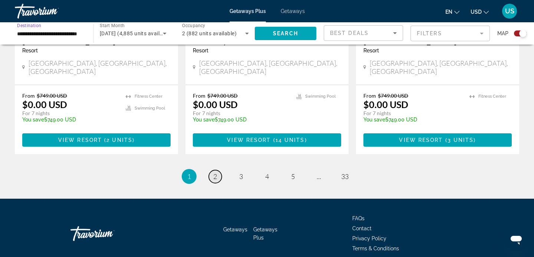
click at [214, 172] on span "2" at bounding box center [215, 176] width 4 height 8
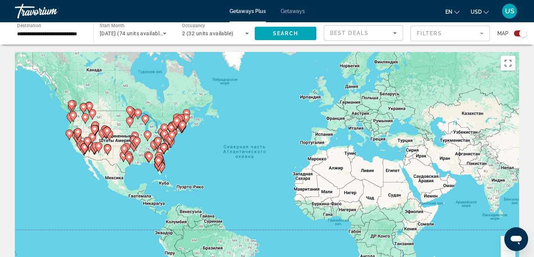
click at [160, 163] on icon "Main content" at bounding box center [158, 162] width 7 height 10
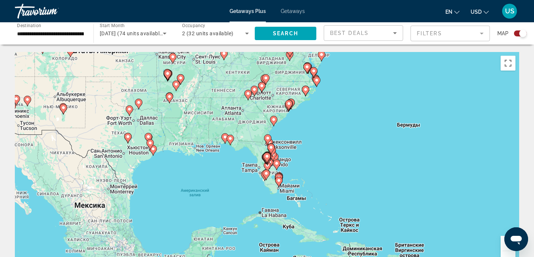
click at [273, 158] on icon "Main content" at bounding box center [273, 156] width 7 height 10
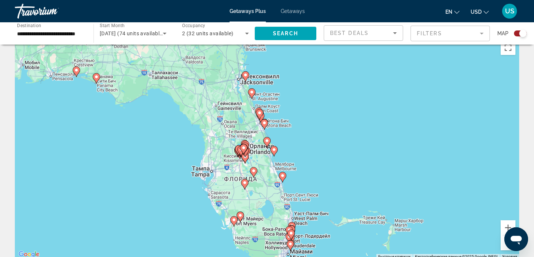
scroll to position [16, 0]
click at [245, 77] on icon "Main content" at bounding box center [245, 76] width 7 height 10
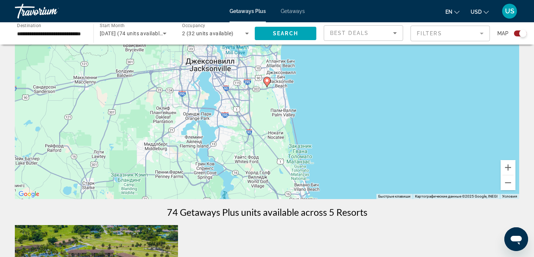
scroll to position [84, 0]
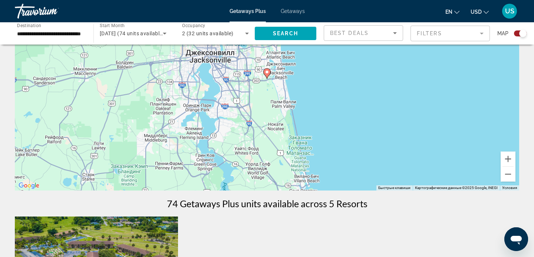
click at [268, 72] on image "Main content" at bounding box center [267, 72] width 4 height 4
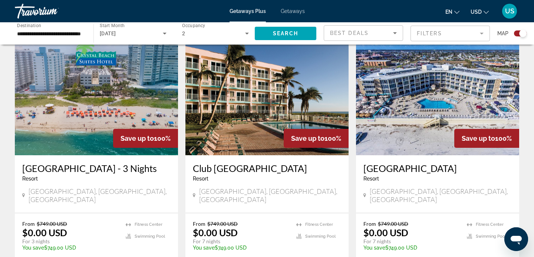
scroll to position [538, 0]
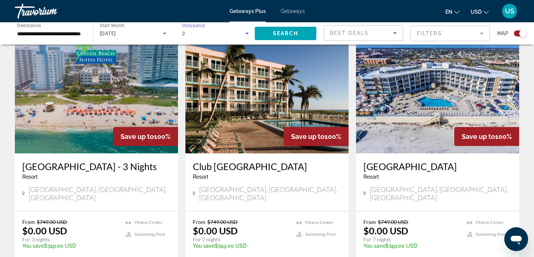
click at [248, 32] on icon "Search widget" at bounding box center [247, 33] width 9 height 9
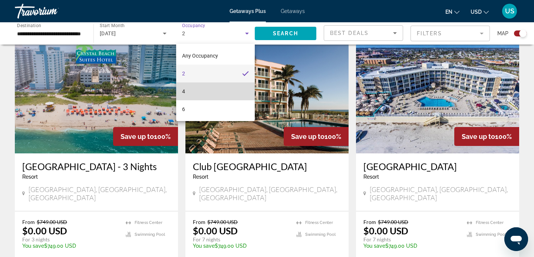
click at [208, 89] on mat-option "4" at bounding box center [215, 91] width 79 height 18
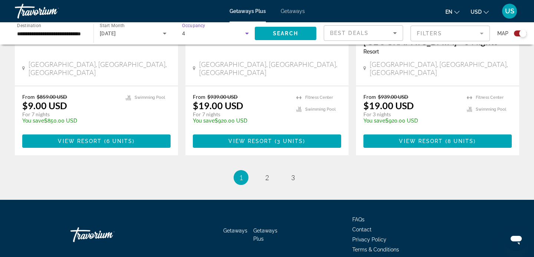
scroll to position [1218, 0]
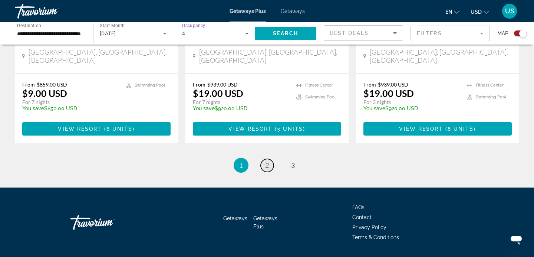
click at [265, 159] on link "page 2" at bounding box center [267, 165] width 13 height 13
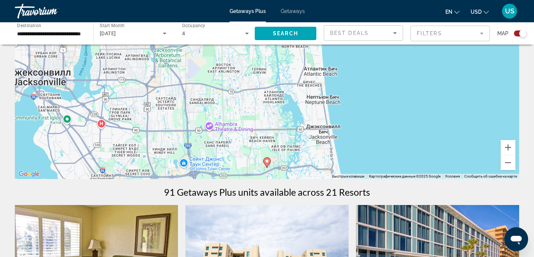
scroll to position [93, 0]
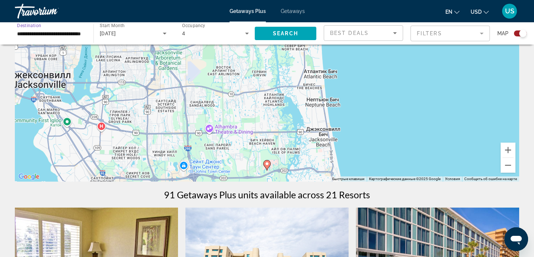
click at [68, 34] on input "**********" at bounding box center [50, 33] width 67 height 9
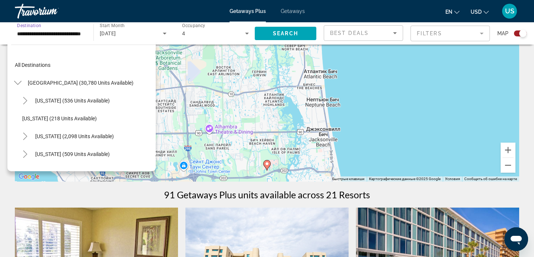
scroll to position [98, 0]
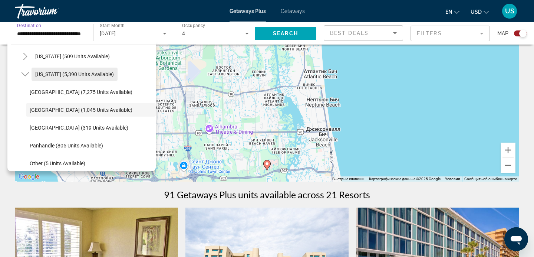
click at [45, 73] on span "[US_STATE] (5,390 units available)" at bounding box center [74, 74] width 79 height 6
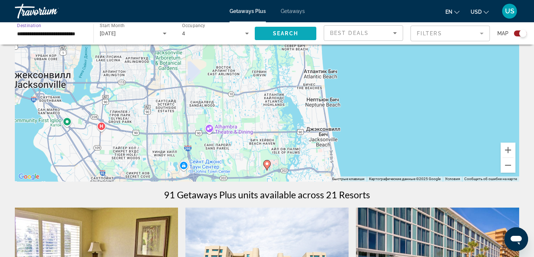
click at [286, 32] on span "Search" at bounding box center [285, 33] width 25 height 6
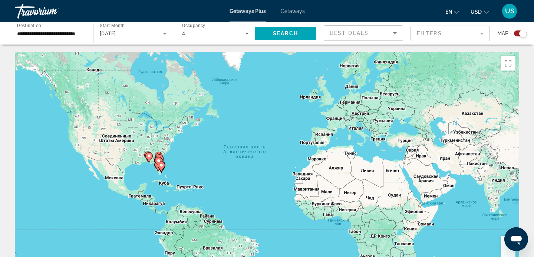
scroll to position [9, 0]
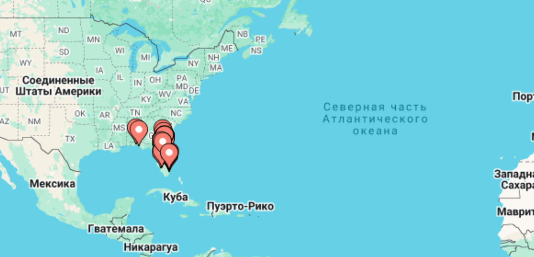
click at [163, 157] on image "Main content" at bounding box center [161, 156] width 4 height 4
type input "**********"
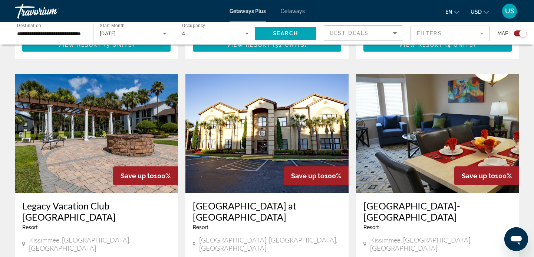
scroll to position [771, 0]
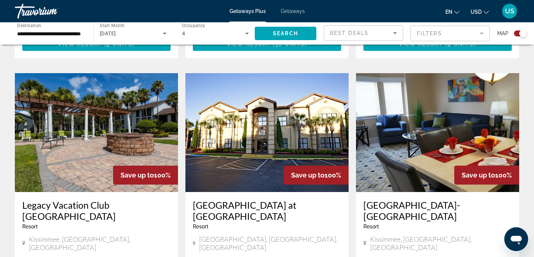
click at [132, 99] on img "Main content" at bounding box center [96, 132] width 163 height 119
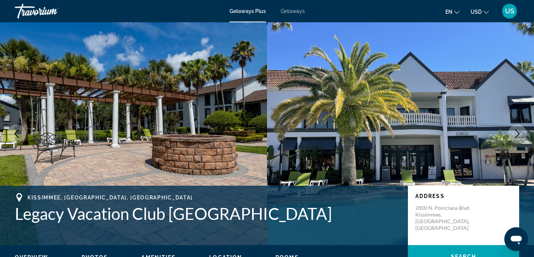
click at [517, 132] on icon "Next image" at bounding box center [517, 133] width 9 height 9
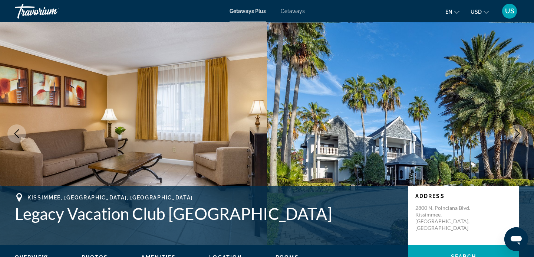
click at [517, 132] on icon "Next image" at bounding box center [517, 133] width 9 height 9
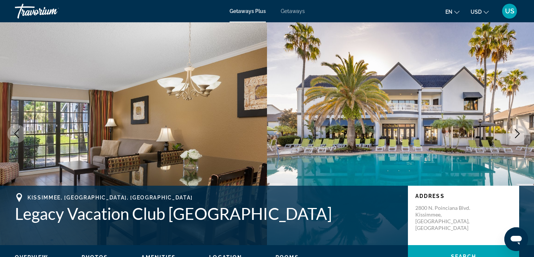
click at [517, 132] on icon "Next image" at bounding box center [517, 133] width 9 height 9
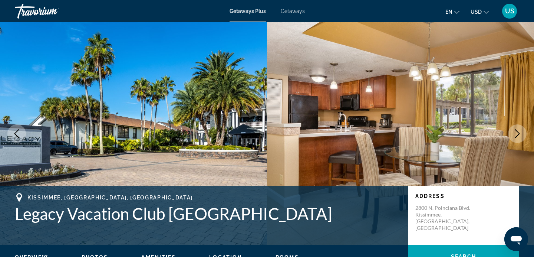
click at [517, 132] on icon "Next image" at bounding box center [517, 133] width 9 height 9
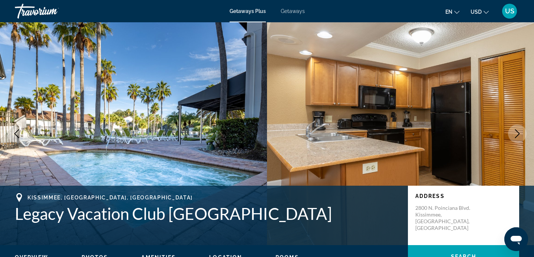
click at [517, 132] on icon "Next image" at bounding box center [517, 133] width 9 height 9
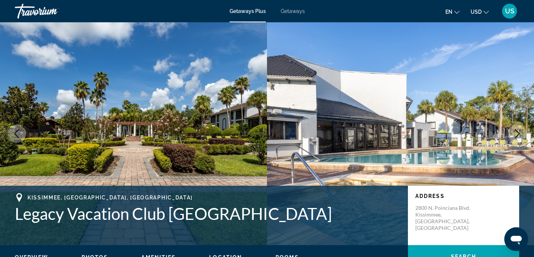
click at [14, 134] on icon "Previous image" at bounding box center [16, 133] width 5 height 9
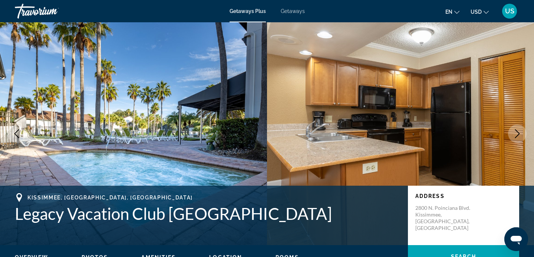
click at [513, 129] on button "Next image" at bounding box center [517, 133] width 19 height 19
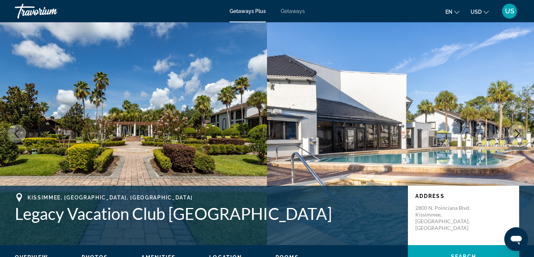
click at [513, 129] on button "Next image" at bounding box center [517, 133] width 19 height 19
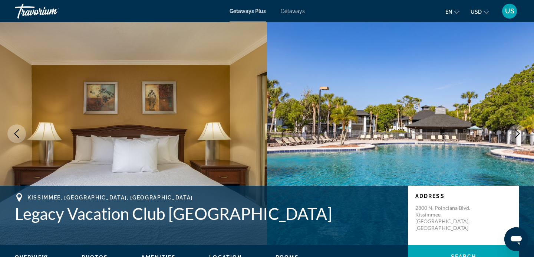
click at [512, 129] on button "Next image" at bounding box center [517, 133] width 19 height 19
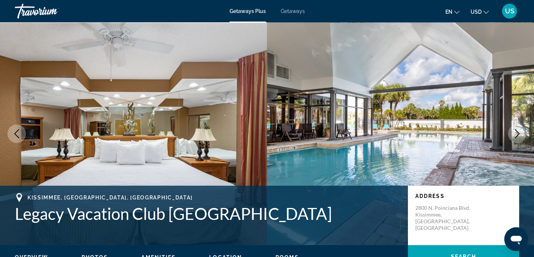
click at [512, 129] on button "Next image" at bounding box center [517, 133] width 19 height 19
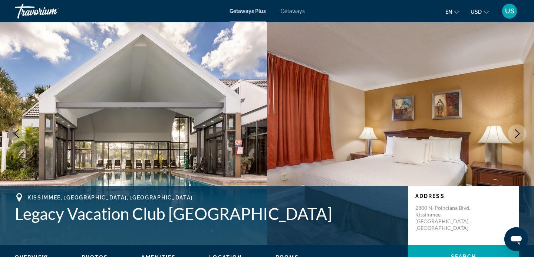
click at [512, 129] on button "Next image" at bounding box center [517, 133] width 19 height 19
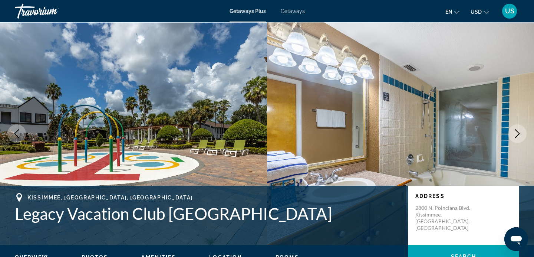
click at [513, 129] on button "Next image" at bounding box center [517, 133] width 19 height 19
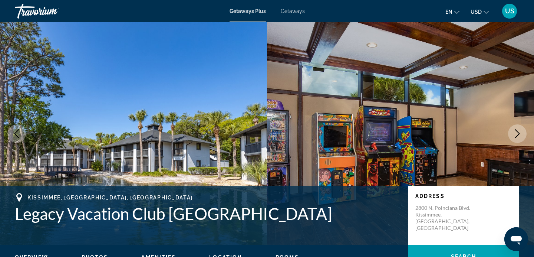
click at [513, 129] on button "Next image" at bounding box center [517, 133] width 19 height 19
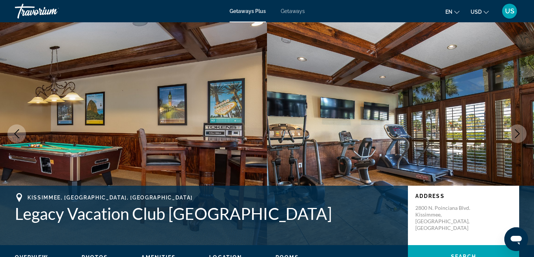
click at [513, 129] on button "Next image" at bounding box center [517, 133] width 19 height 19
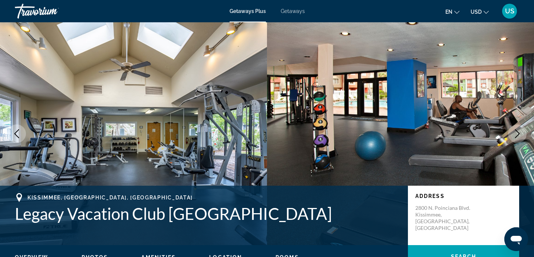
click at [519, 132] on icon "Next image" at bounding box center [517, 133] width 9 height 9
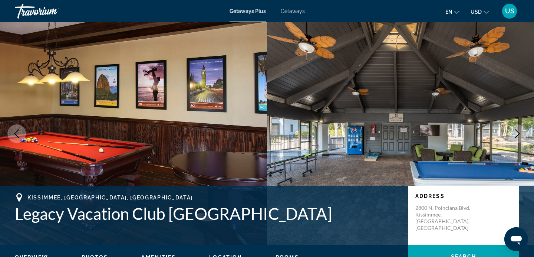
click at [519, 132] on icon "Next image" at bounding box center [517, 133] width 9 height 9
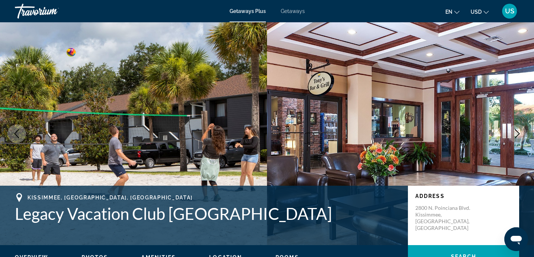
click at [519, 132] on icon "Next image" at bounding box center [517, 133] width 9 height 9
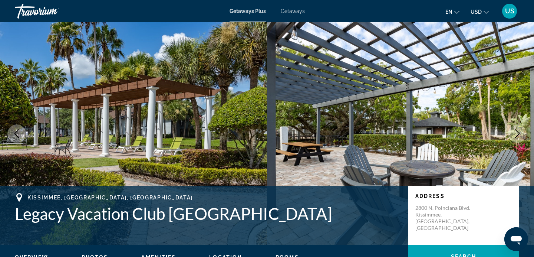
click at [519, 132] on icon "Next image" at bounding box center [517, 133] width 9 height 9
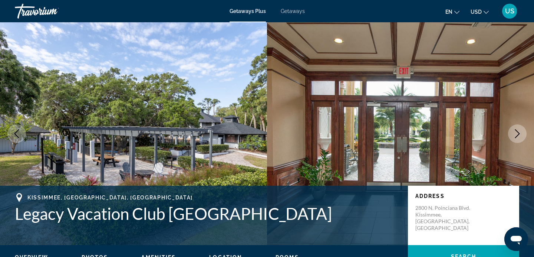
click at [519, 132] on icon "Next image" at bounding box center [517, 133] width 9 height 9
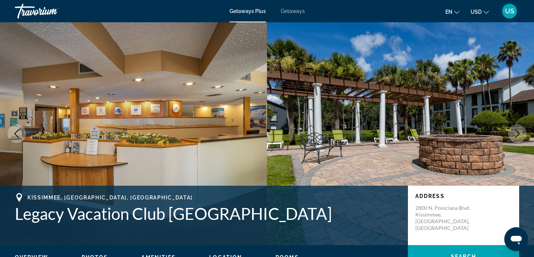
click at [519, 132] on icon "Next image" at bounding box center [517, 133] width 9 height 9
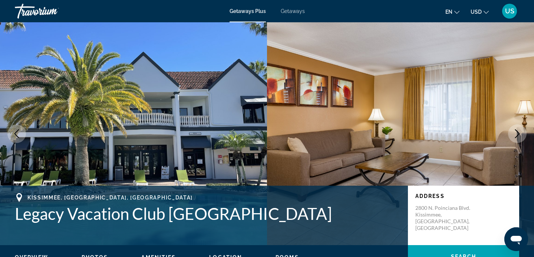
click at [519, 132] on icon "Next image" at bounding box center [517, 133] width 9 height 9
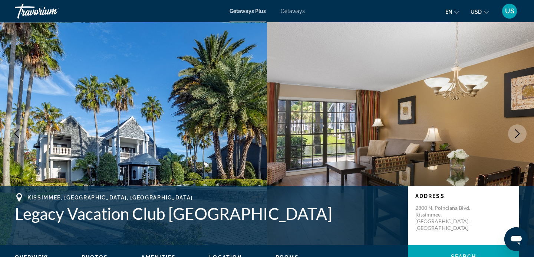
click at [519, 133] on icon "Next image" at bounding box center [517, 133] width 5 height 9
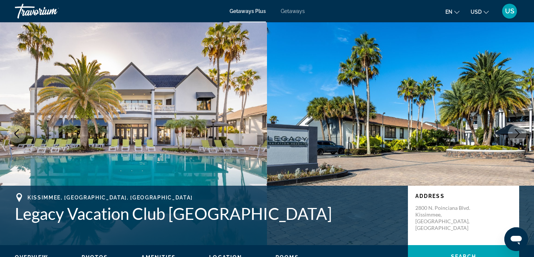
click at [519, 134] on icon "Next image" at bounding box center [517, 133] width 5 height 9
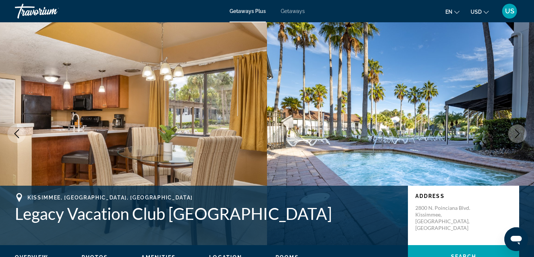
click at [519, 134] on icon "Next image" at bounding box center [517, 133] width 5 height 9
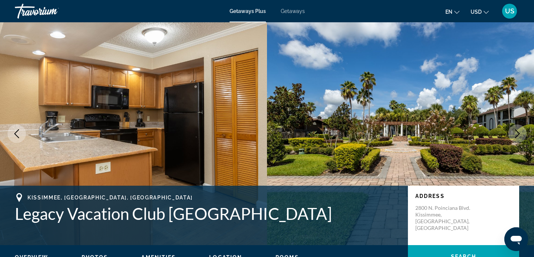
click at [519, 135] on icon "Next image" at bounding box center [517, 133] width 9 height 9
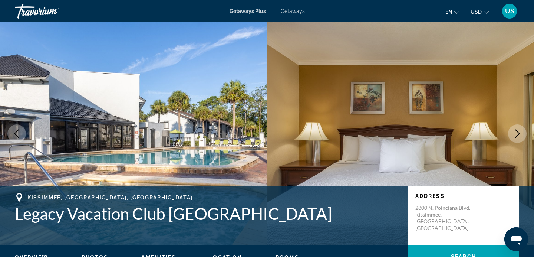
click at [519, 135] on icon "Next image" at bounding box center [517, 133] width 9 height 9
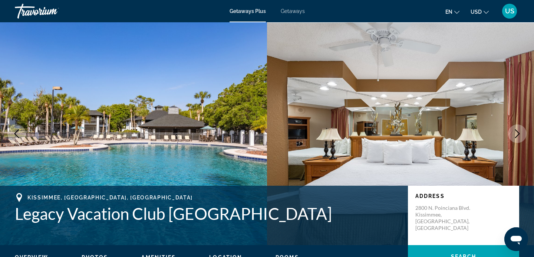
click at [519, 135] on icon "Next image" at bounding box center [517, 133] width 9 height 9
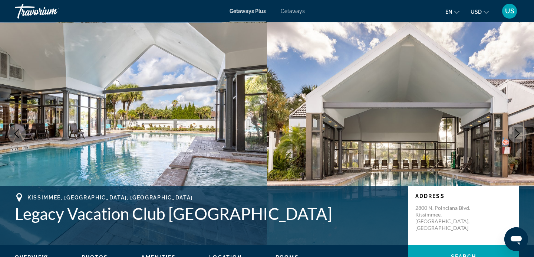
click at [519, 135] on icon "Next image" at bounding box center [517, 133] width 9 height 9
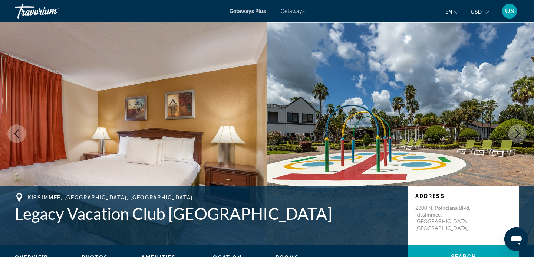
click at [519, 136] on icon "Next image" at bounding box center [517, 133] width 9 height 9
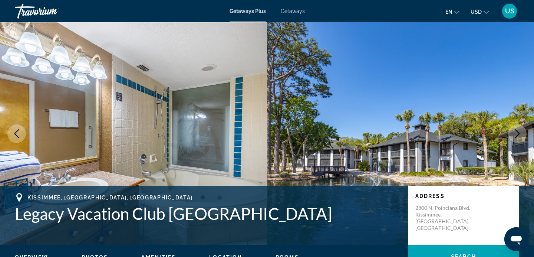
click at [17, 129] on icon "Previous image" at bounding box center [16, 133] width 9 height 9
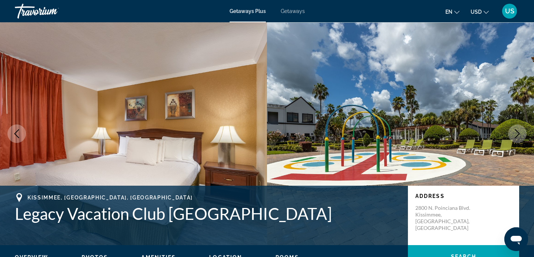
click at [518, 134] on icon "Next image" at bounding box center [517, 133] width 9 height 9
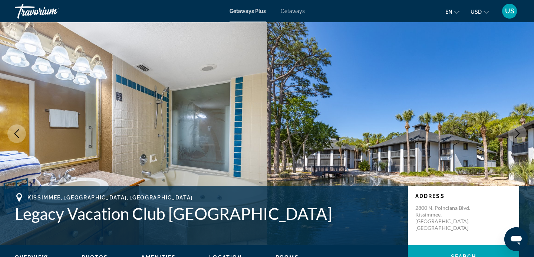
click at [518, 133] on icon "Next image" at bounding box center [517, 133] width 9 height 9
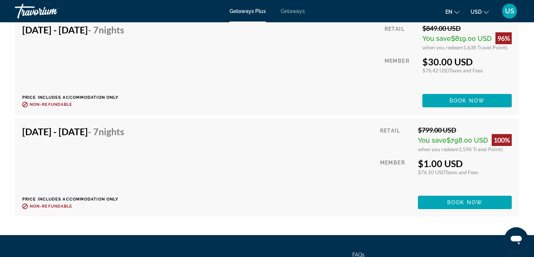
scroll to position [1509, 0]
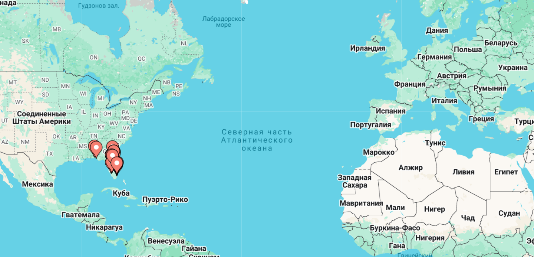
click at [161, 167] on image "Main content" at bounding box center [161, 165] width 4 height 4
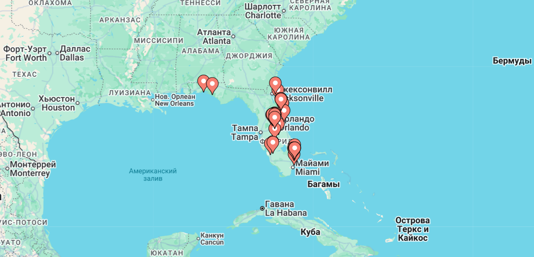
click at [268, 157] on image "Main content" at bounding box center [267, 156] width 4 height 4
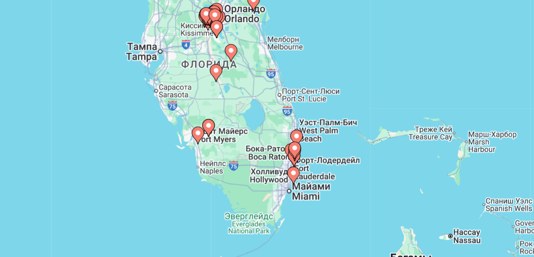
click at [268, 157] on image "Main content" at bounding box center [267, 156] width 4 height 4
type input "**********"
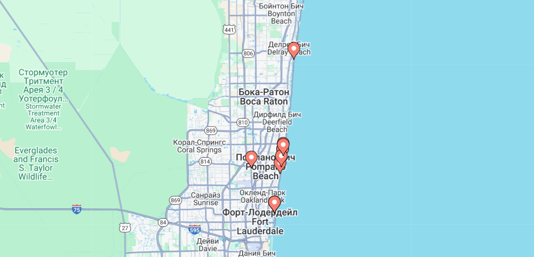
click at [248, 164] on image "Main content" at bounding box center [248, 163] width 4 height 4
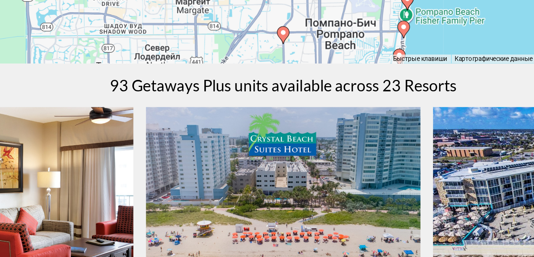
scroll to position [133, 0]
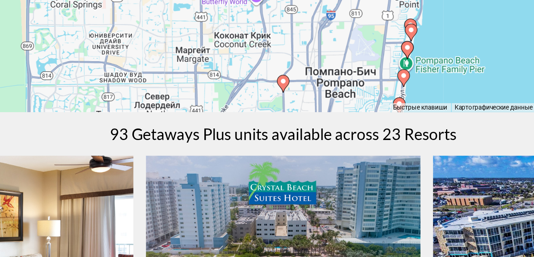
click at [268, 124] on image "Main content" at bounding box center [267, 123] width 4 height 4
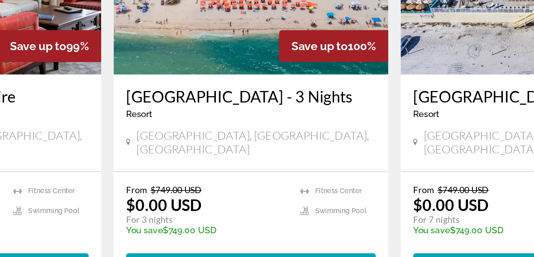
scroll to position [271, 0]
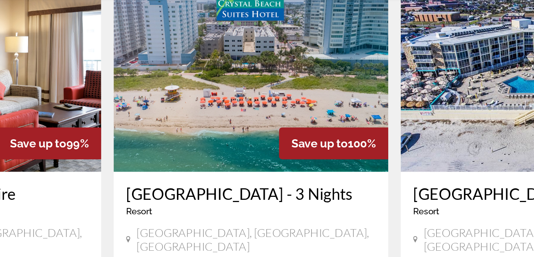
click at [261, 86] on img "Main content" at bounding box center [267, 89] width 163 height 119
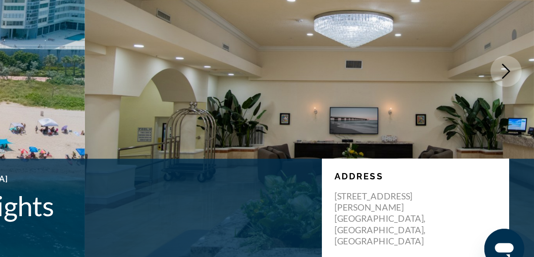
click at [517, 134] on icon "Next image" at bounding box center [517, 133] width 9 height 9
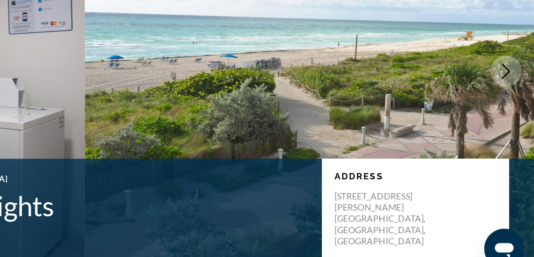
click at [517, 134] on icon "Next image" at bounding box center [517, 133] width 9 height 9
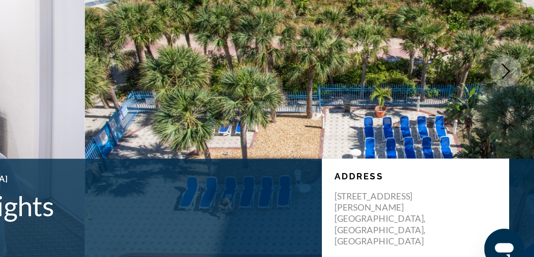
click at [517, 134] on icon "Next image" at bounding box center [517, 133] width 9 height 9
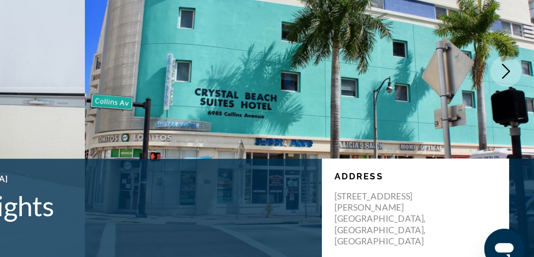
click at [517, 135] on icon "Next image" at bounding box center [517, 133] width 9 height 9
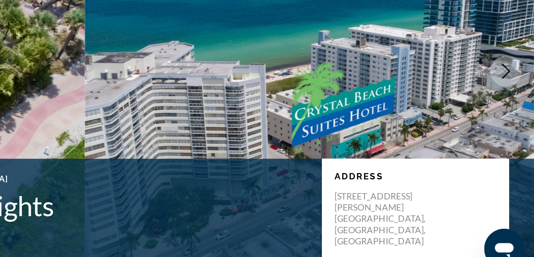
click at [517, 135] on icon "Next image" at bounding box center [517, 133] width 9 height 9
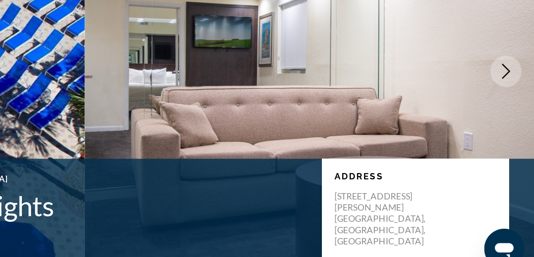
click at [517, 135] on icon "Next image" at bounding box center [517, 133] width 9 height 9
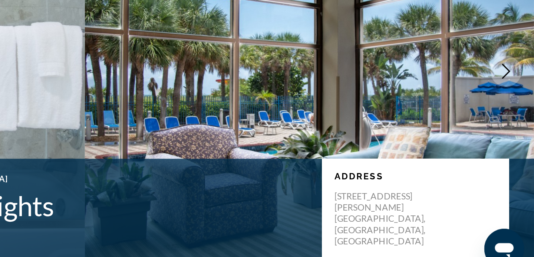
click at [517, 135] on icon "Next image" at bounding box center [517, 133] width 9 height 9
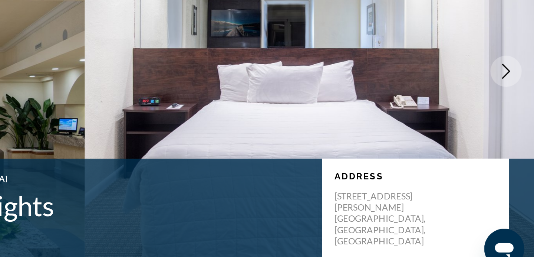
click at [517, 135] on icon "Next image" at bounding box center [517, 133] width 9 height 9
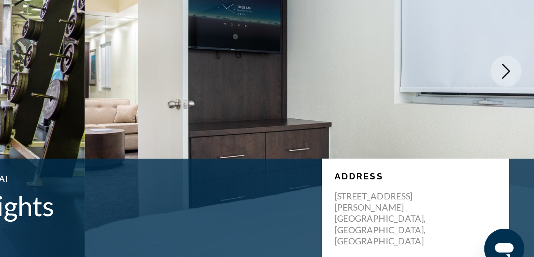
click at [517, 135] on icon "Next image" at bounding box center [517, 133] width 9 height 9
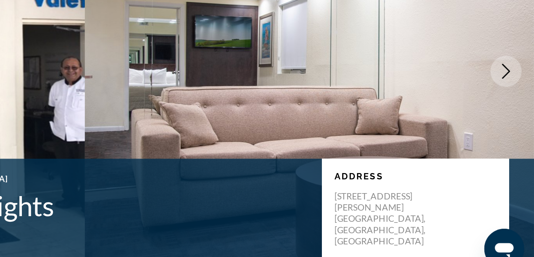
click at [517, 135] on icon "Next image" at bounding box center [517, 133] width 9 height 9
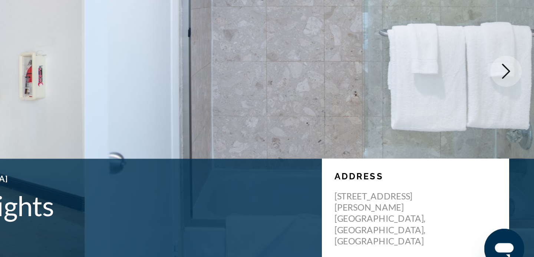
click at [517, 135] on icon "Next image" at bounding box center [517, 133] width 9 height 9
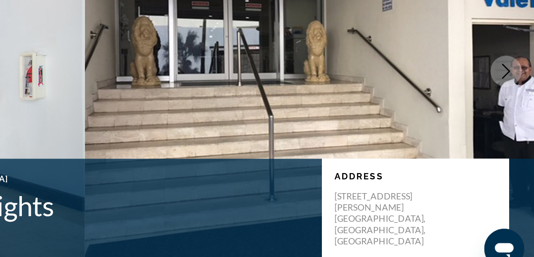
click at [517, 135] on icon "Next image" at bounding box center [517, 133] width 9 height 9
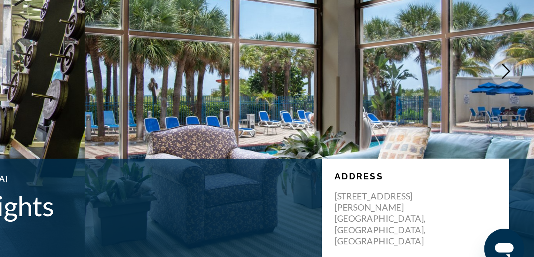
click at [517, 135] on icon "Next image" at bounding box center [517, 133] width 9 height 9
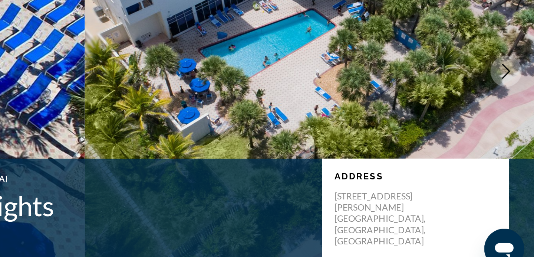
click at [517, 135] on icon "Next image" at bounding box center [517, 133] width 9 height 9
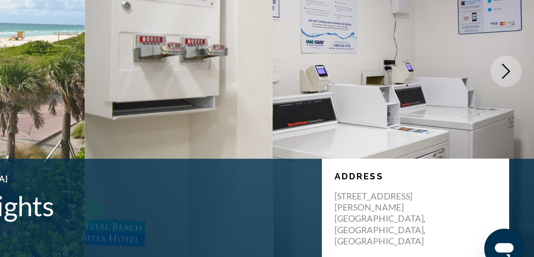
click at [517, 135] on icon "Next image" at bounding box center [517, 133] width 9 height 9
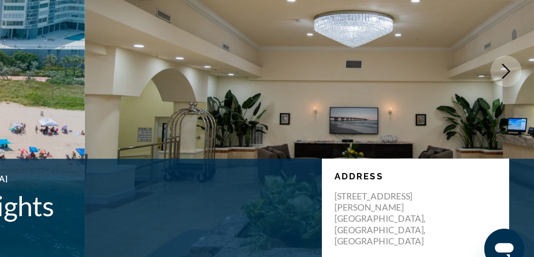
click at [517, 135] on icon "Next image" at bounding box center [517, 133] width 9 height 9
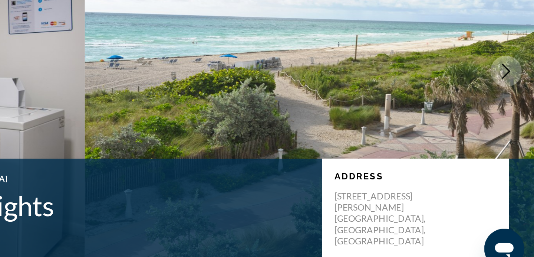
click at [517, 135] on icon "Next image" at bounding box center [517, 133] width 9 height 9
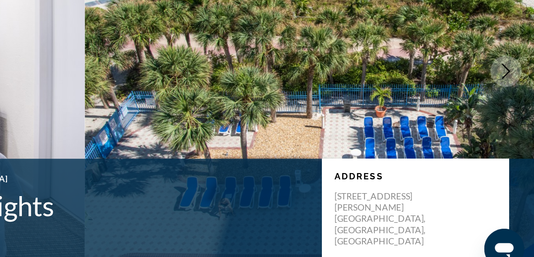
click at [517, 135] on icon "Next image" at bounding box center [517, 133] width 9 height 9
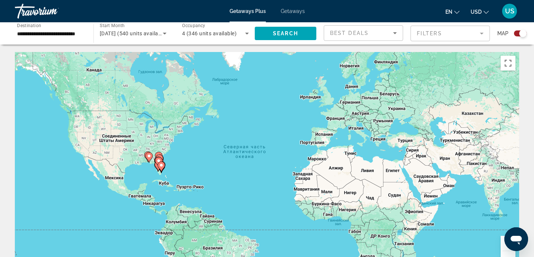
click at [162, 167] on image "Main content" at bounding box center [161, 165] width 4 height 4
type input "**********"
click at [164, 167] on icon "Main content" at bounding box center [161, 167] width 7 height 10
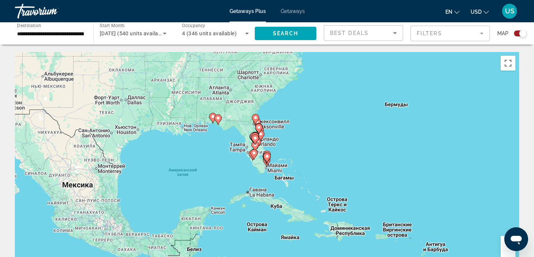
click at [266, 157] on image "Main content" at bounding box center [267, 156] width 4 height 4
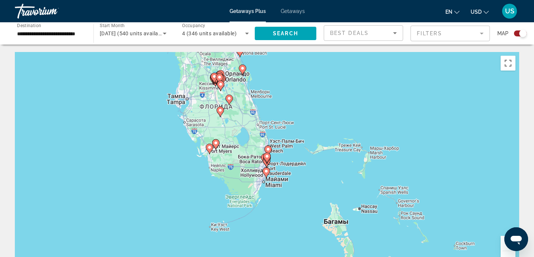
click at [267, 155] on image "Main content" at bounding box center [267, 156] width 4 height 4
type input "**********"
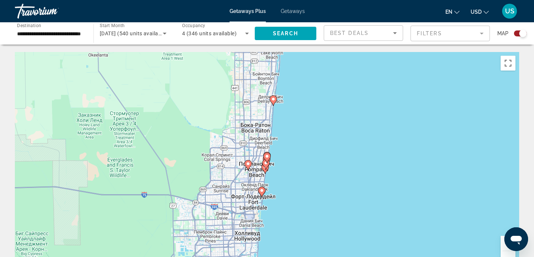
click at [263, 168] on gmp-advanced-marker "Main content" at bounding box center [265, 164] width 7 height 11
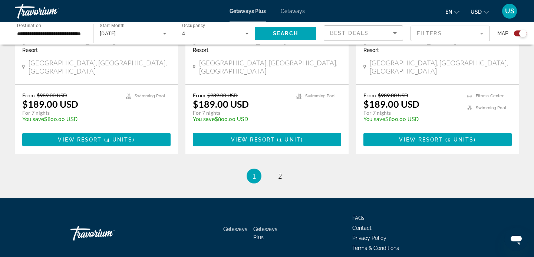
scroll to position [1196, 0]
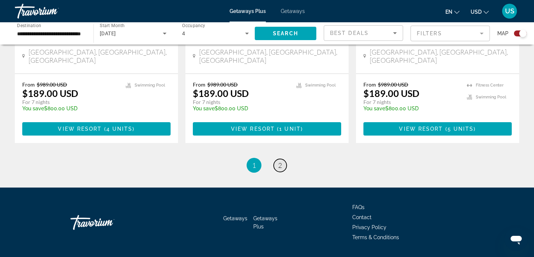
click at [278, 161] on span "2" at bounding box center [280, 165] width 4 height 8
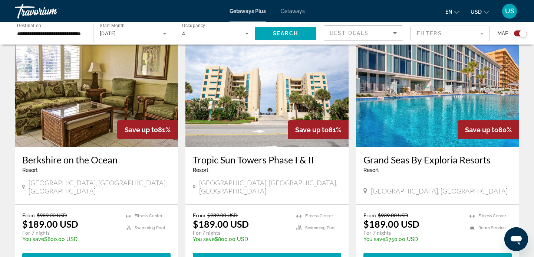
scroll to position [274, 0]
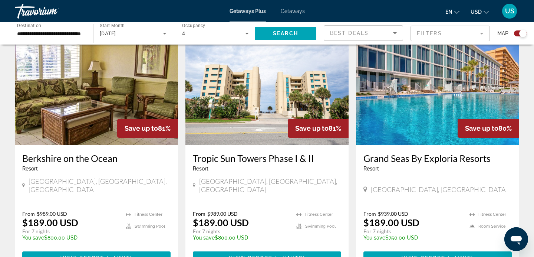
click at [402, 92] on img "Main content" at bounding box center [437, 85] width 163 height 119
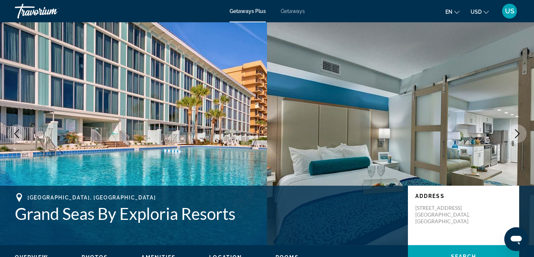
click at [515, 135] on icon "Next image" at bounding box center [517, 133] width 9 height 9
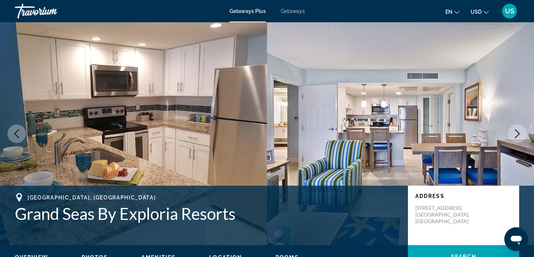
click at [515, 135] on icon "Next image" at bounding box center [517, 133] width 9 height 9
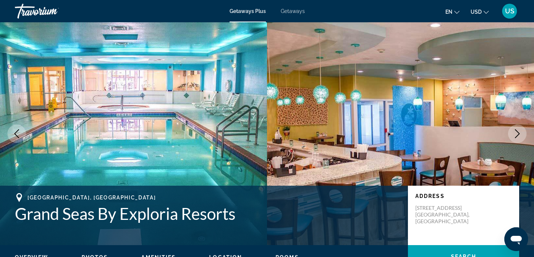
click at [515, 135] on icon "Next image" at bounding box center [517, 133] width 9 height 9
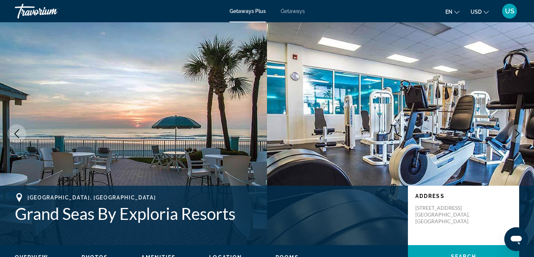
click at [515, 135] on icon "Next image" at bounding box center [517, 133] width 9 height 9
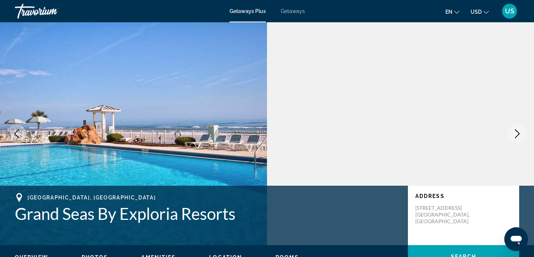
click at [515, 135] on icon "Next image" at bounding box center [517, 133] width 9 height 9
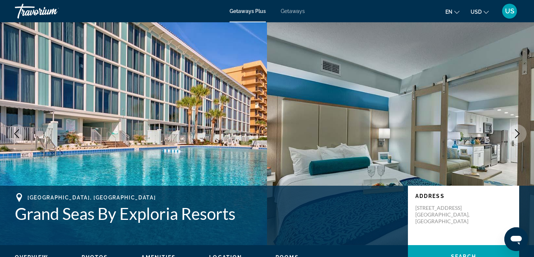
click at [515, 135] on icon "Next image" at bounding box center [517, 133] width 9 height 9
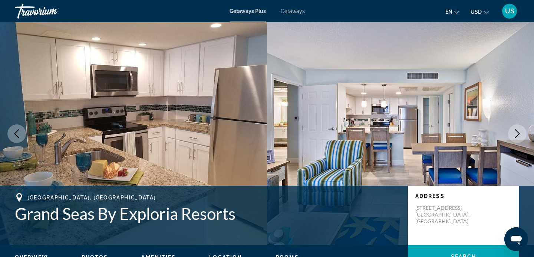
click at [515, 135] on icon "Next image" at bounding box center [517, 133] width 9 height 9
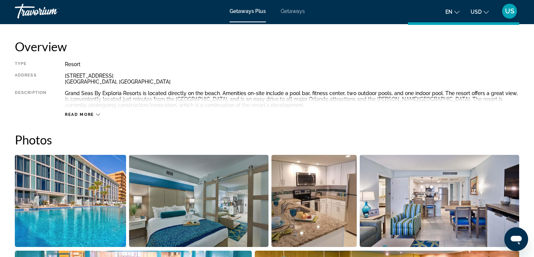
scroll to position [250, 0]
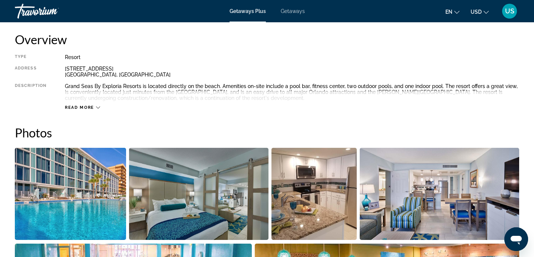
click at [98, 106] on icon "Main content" at bounding box center [98, 107] width 4 height 4
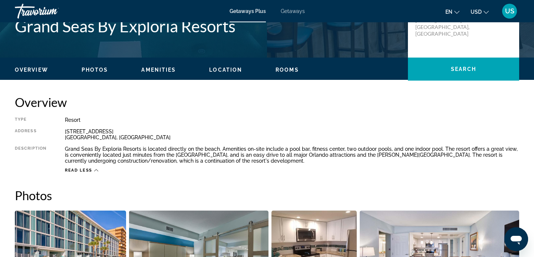
scroll to position [233, 0]
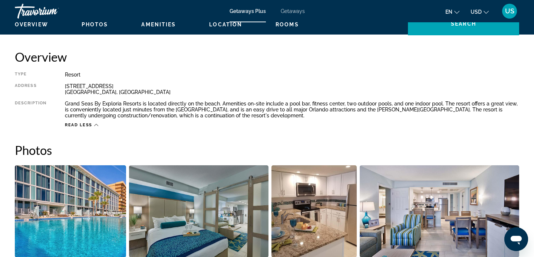
click at [79, 203] on img "Open full-screen image slider" at bounding box center [70, 211] width 111 height 92
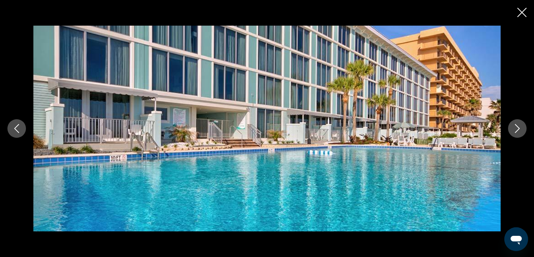
click at [515, 130] on icon "Next image" at bounding box center [517, 128] width 9 height 9
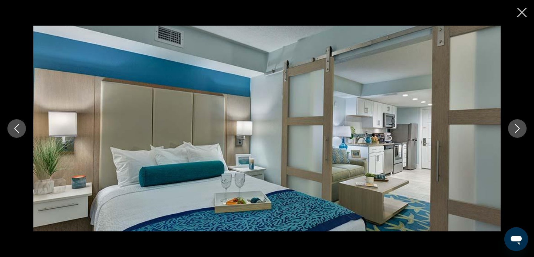
click at [515, 130] on icon "Next image" at bounding box center [517, 128] width 9 height 9
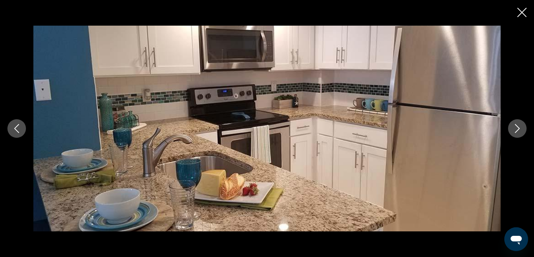
click at [515, 131] on icon "Next image" at bounding box center [517, 128] width 9 height 9
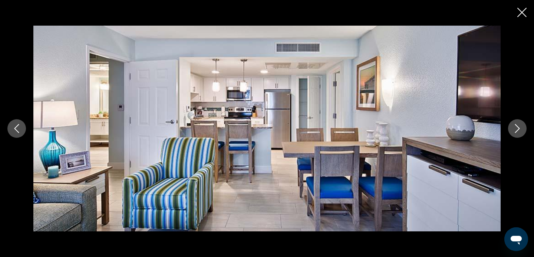
click at [515, 131] on icon "Next image" at bounding box center [517, 128] width 9 height 9
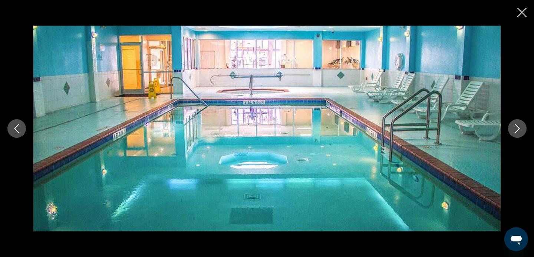
click at [515, 131] on icon "Next image" at bounding box center [517, 128] width 9 height 9
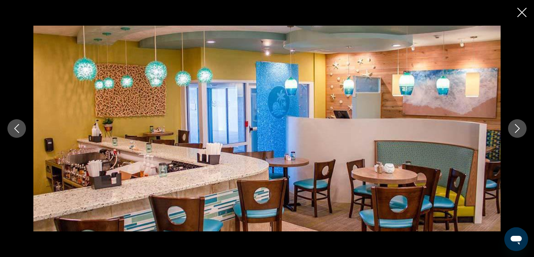
click at [515, 132] on icon "Next image" at bounding box center [517, 128] width 5 height 9
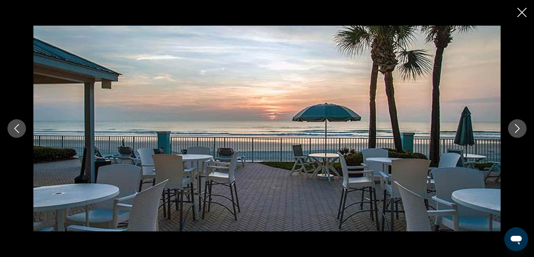
click at [515, 132] on icon "Next image" at bounding box center [517, 128] width 5 height 9
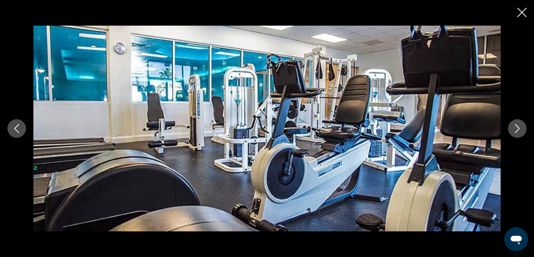
click at [515, 133] on button "Next image" at bounding box center [517, 128] width 19 height 19
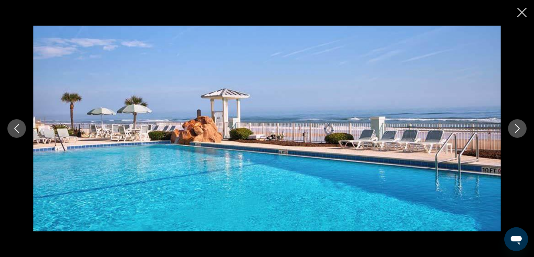
click at [515, 134] on button "Next image" at bounding box center [517, 128] width 19 height 19
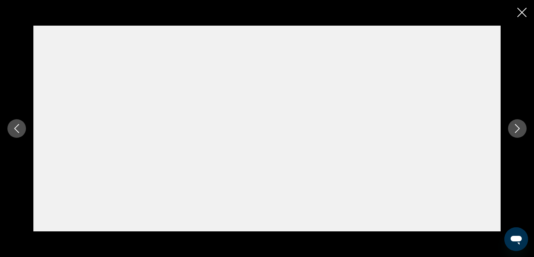
click at [515, 134] on button "Next image" at bounding box center [517, 128] width 19 height 19
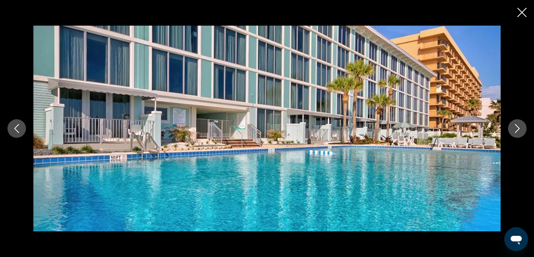
click at [524, 13] on icon "Close slideshow" at bounding box center [522, 12] width 9 height 9
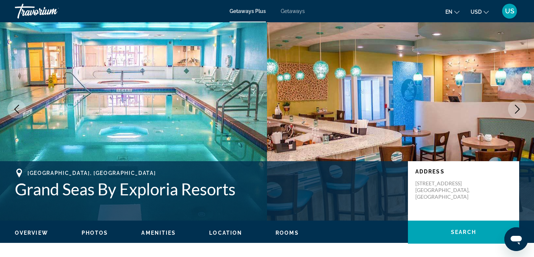
scroll to position [23, 0]
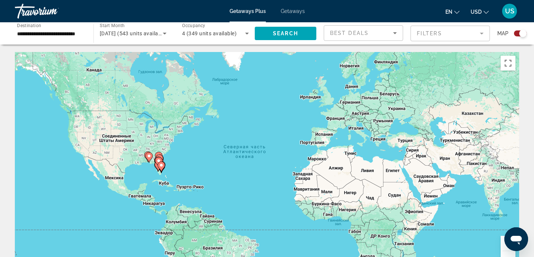
click at [161, 163] on image "Main content" at bounding box center [161, 165] width 4 height 4
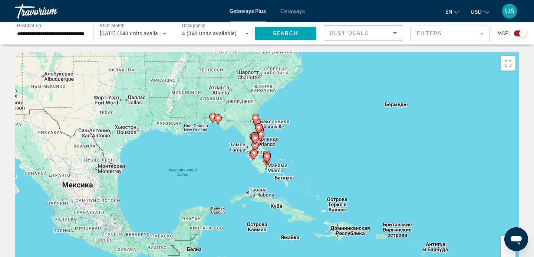
click at [267, 157] on image "Main content" at bounding box center [267, 156] width 4 height 4
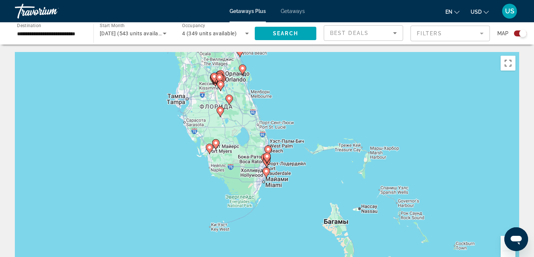
click at [267, 170] on image "Main content" at bounding box center [266, 171] width 4 height 4
type input "**********"
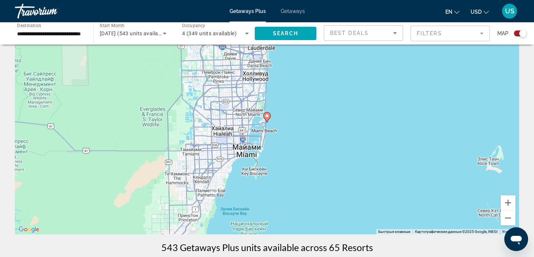
scroll to position [47, 0]
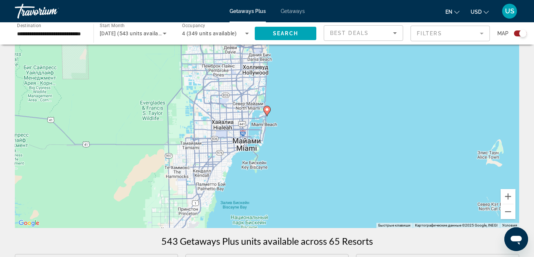
click at [267, 111] on image "Main content" at bounding box center [267, 109] width 4 height 4
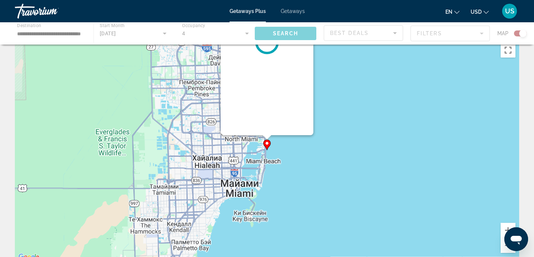
scroll to position [0, 0]
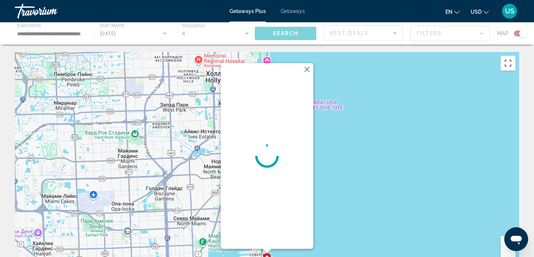
click at [306, 69] on button "Закрыть" at bounding box center [307, 69] width 11 height 11
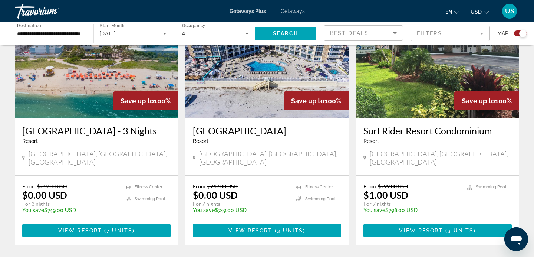
scroll to position [302, 0]
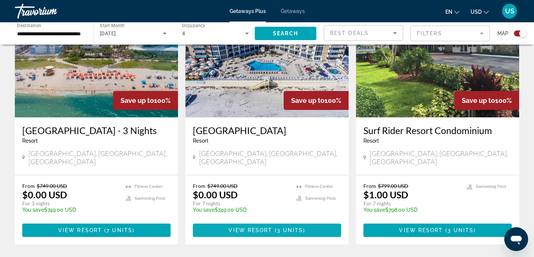
click at [286, 232] on span "3 units" at bounding box center [290, 230] width 26 height 6
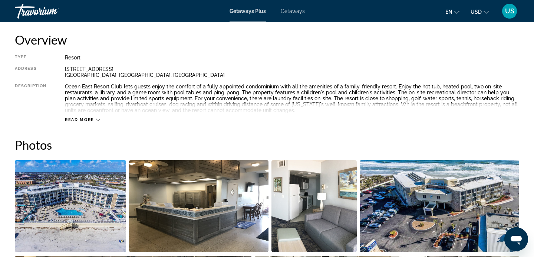
scroll to position [251, 0]
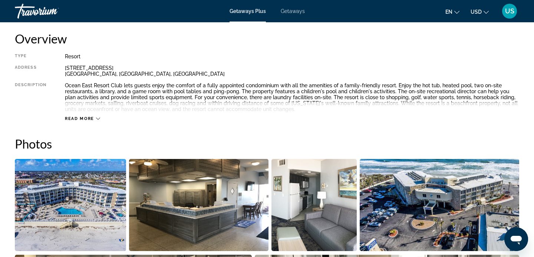
click at [97, 117] on icon "Main content" at bounding box center [98, 119] width 4 height 4
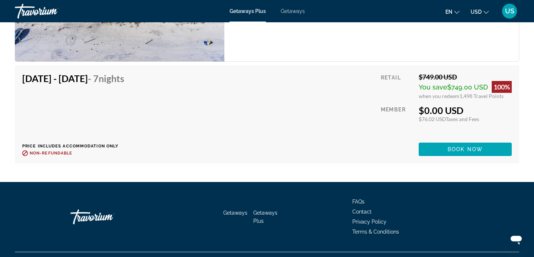
scroll to position [1544, 0]
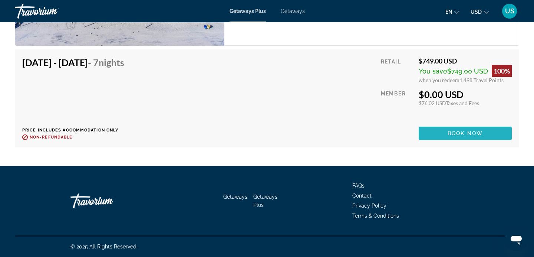
click at [449, 132] on span "Book now" at bounding box center [465, 133] width 35 height 6
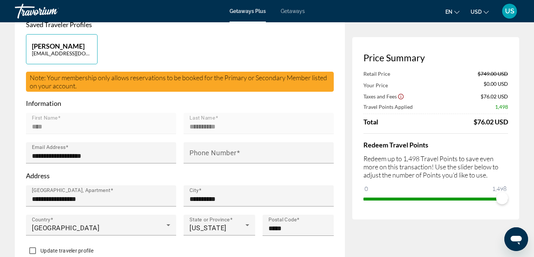
scroll to position [195, 0]
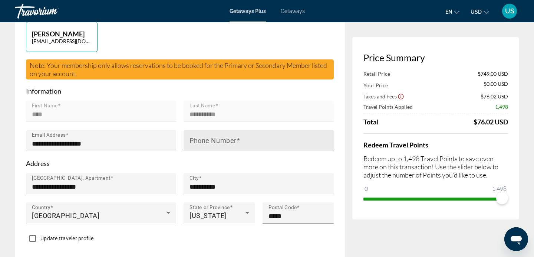
click at [308, 131] on div "Phone Number" at bounding box center [261, 140] width 143 height 21
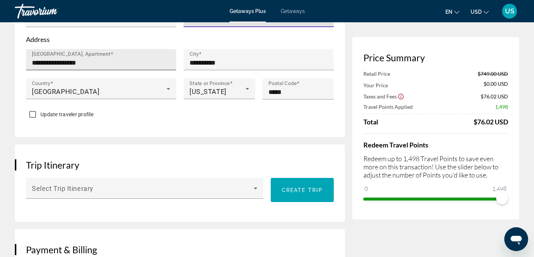
scroll to position [330, 0]
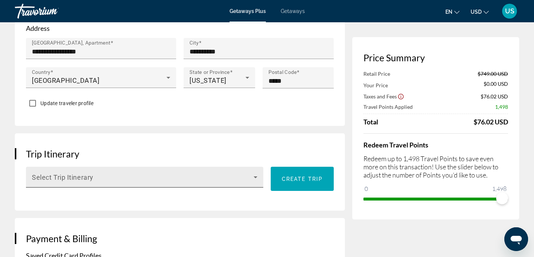
type input "**********"
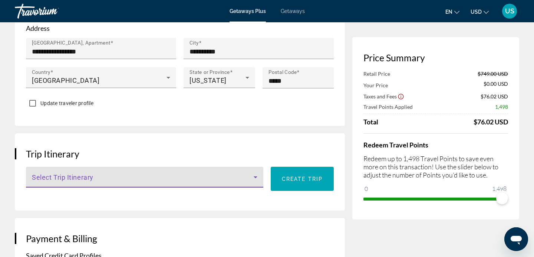
click at [158, 176] on span "Main content" at bounding box center [143, 180] width 222 height 9
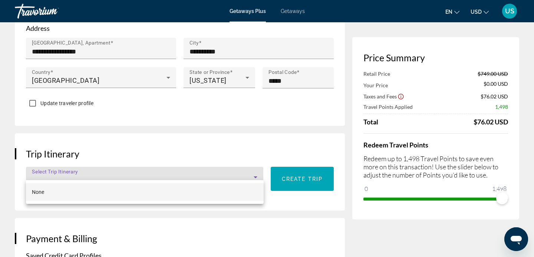
click at [166, 140] on div at bounding box center [267, 128] width 534 height 257
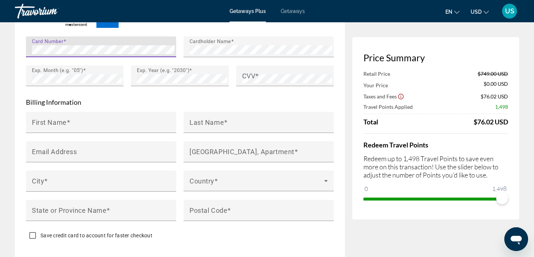
scroll to position [692, 0]
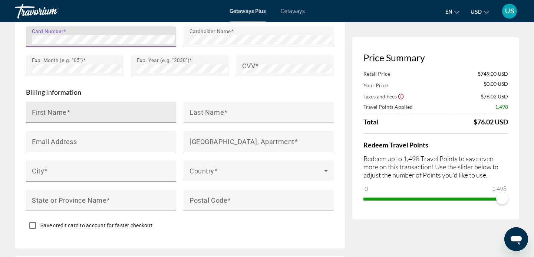
click at [157, 111] on input "First Name" at bounding box center [103, 115] width 143 height 9
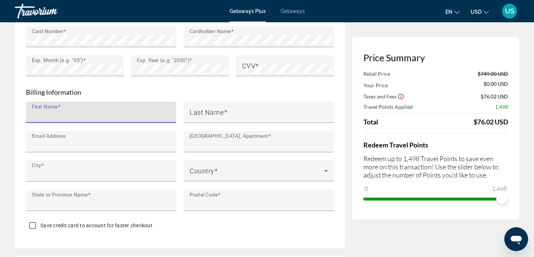
type input "********"
type input "**********"
type input "**"
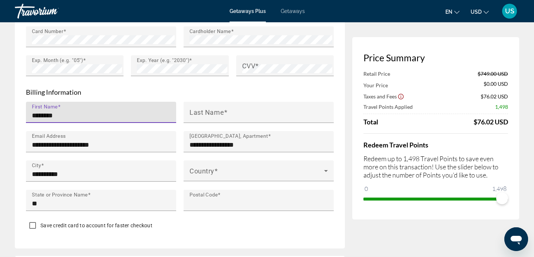
type input "*****"
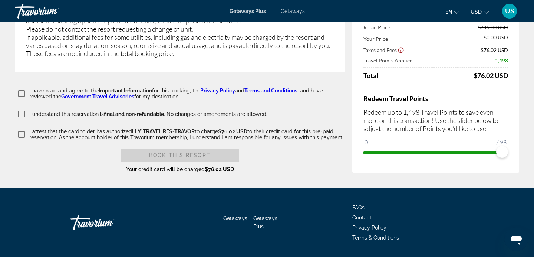
scroll to position [1513, 0]
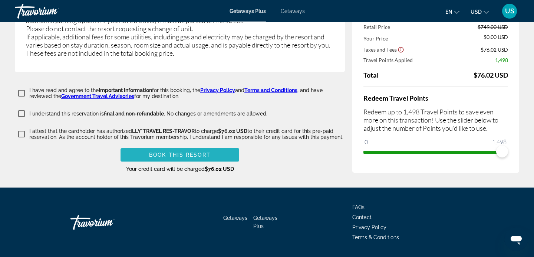
click at [158, 152] on span "Book this Resort" at bounding box center [180, 155] width 62 height 6
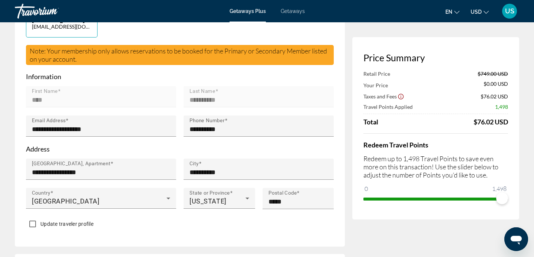
scroll to position [0, 0]
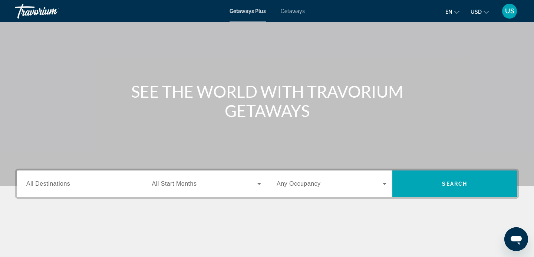
scroll to position [60, 0]
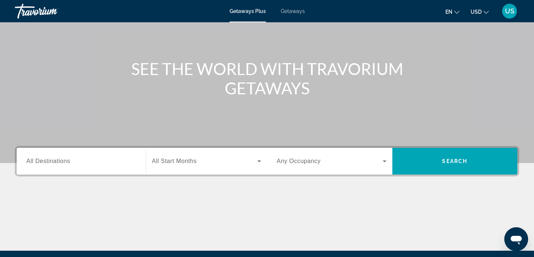
click at [56, 163] on span "All Destinations" at bounding box center [48, 161] width 44 height 6
click at [56, 163] on input "Destination All Destinations" at bounding box center [81, 161] width 110 height 9
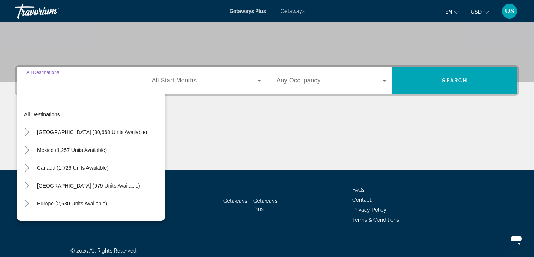
scroll to position [144, 0]
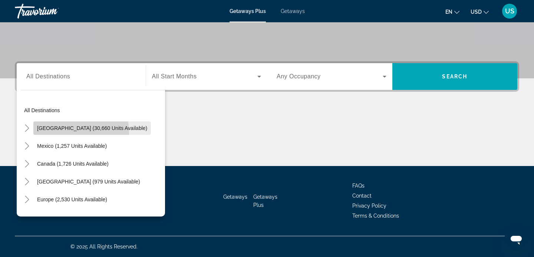
click at [57, 133] on span "Search widget" at bounding box center [92, 128] width 118 height 18
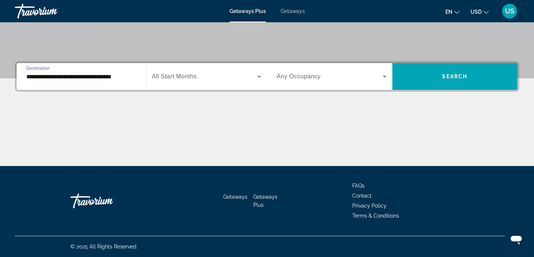
click at [69, 76] on input "**********" at bounding box center [81, 76] width 110 height 9
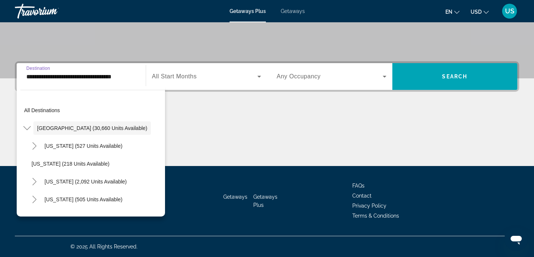
scroll to position [144, 0]
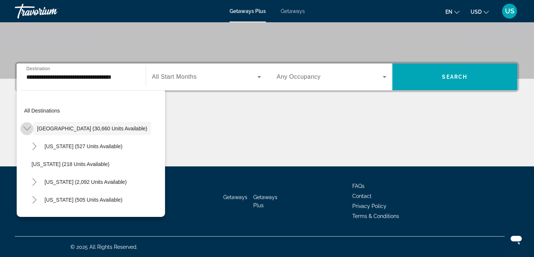
click at [26, 130] on icon "Toggle United States (30,660 units available)" at bounding box center [26, 128] width 7 height 7
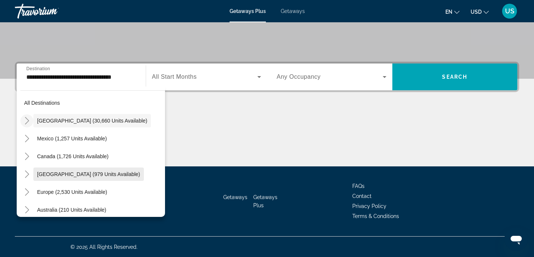
scroll to position [0, 0]
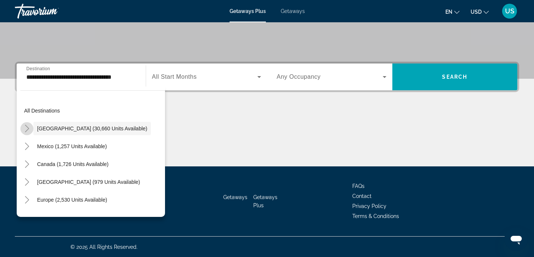
click at [28, 127] on icon "Toggle United States (30,660 units available)" at bounding box center [26, 128] width 7 height 7
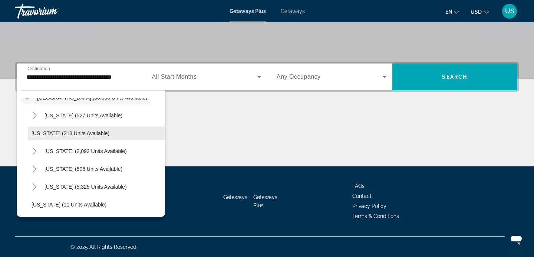
scroll to position [49, 0]
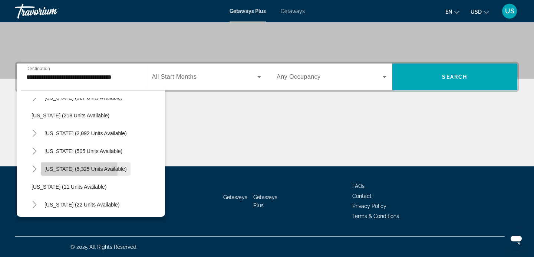
click at [54, 171] on span "Florida (5,325 units available)" at bounding box center [86, 169] width 82 height 6
type input "**********"
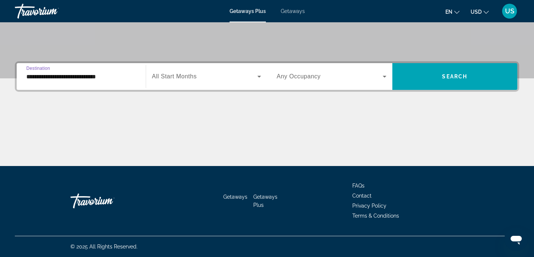
click at [82, 76] on input "**********" at bounding box center [81, 76] width 110 height 9
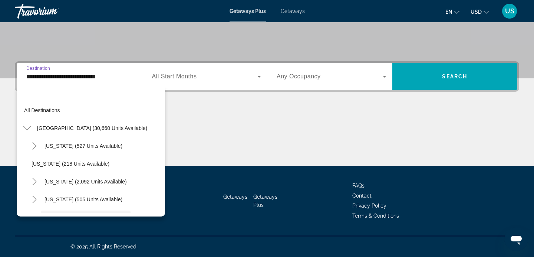
scroll to position [62, 0]
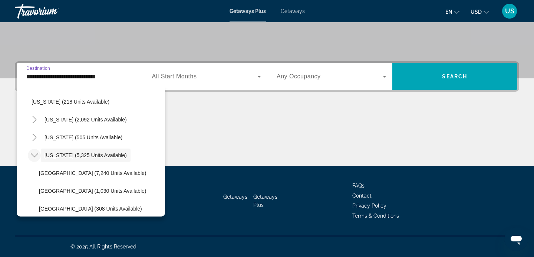
click at [35, 157] on icon "Toggle Florida (5,325 units available)" at bounding box center [34, 154] width 7 height 7
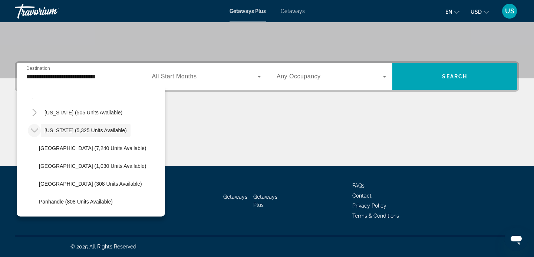
scroll to position [85, 0]
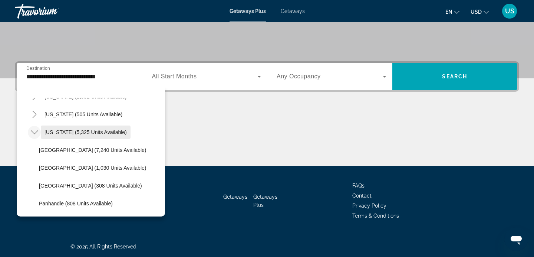
click at [64, 130] on span "Florida (5,325 units available)" at bounding box center [86, 132] width 82 height 6
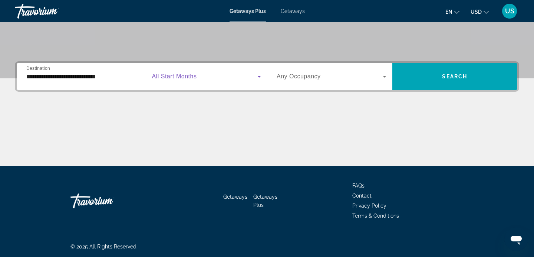
click at [251, 75] on span "Search widget" at bounding box center [205, 76] width 106 height 9
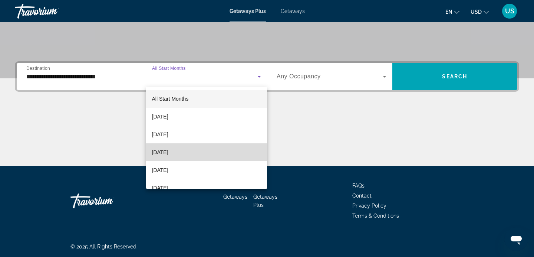
click at [168, 151] on span "[DATE]" at bounding box center [160, 152] width 16 height 9
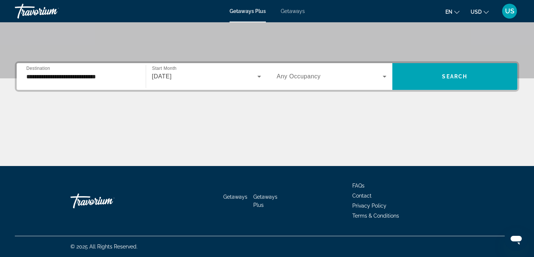
click at [315, 77] on span "Any Occupancy" at bounding box center [299, 76] width 44 height 6
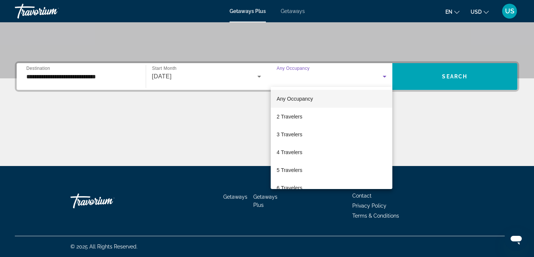
click at [231, 79] on div at bounding box center [267, 128] width 534 height 257
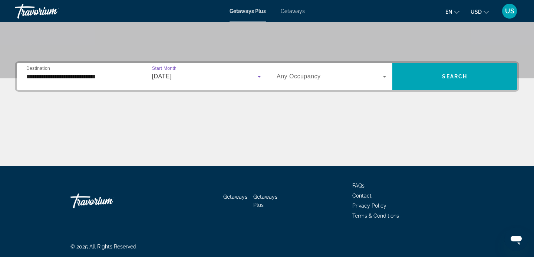
click at [172, 77] on span "[DATE]" at bounding box center [162, 76] width 20 height 6
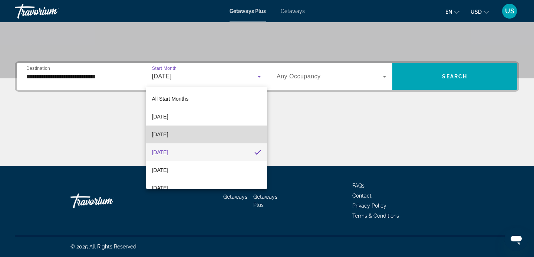
click at [168, 134] on span "[DATE]" at bounding box center [160, 134] width 16 height 9
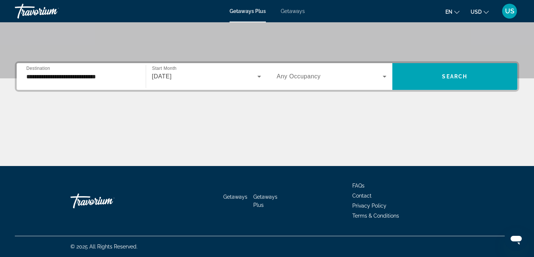
click at [315, 78] on span "Any Occupancy" at bounding box center [299, 76] width 44 height 6
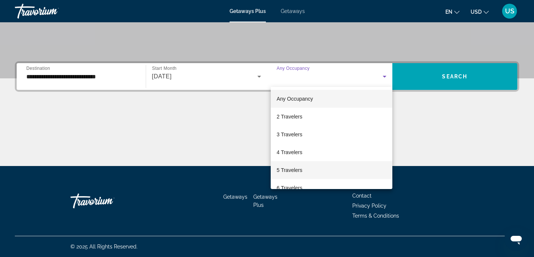
click at [292, 169] on span "5 Travelers" at bounding box center [290, 169] width 26 height 9
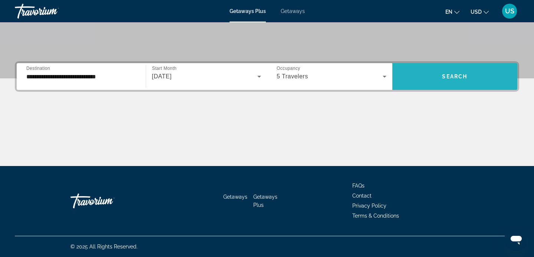
click at [433, 66] on span "Search widget" at bounding box center [455, 76] width 125 height 27
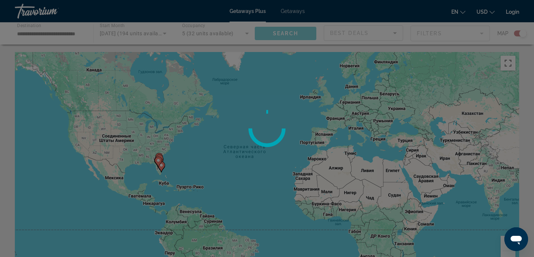
click at [160, 168] on div at bounding box center [267, 128] width 534 height 257
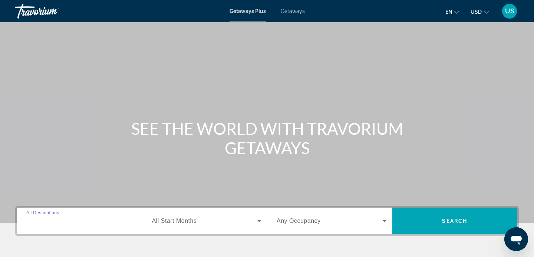
click at [102, 225] on input "Destination All Destinations" at bounding box center [81, 221] width 110 height 9
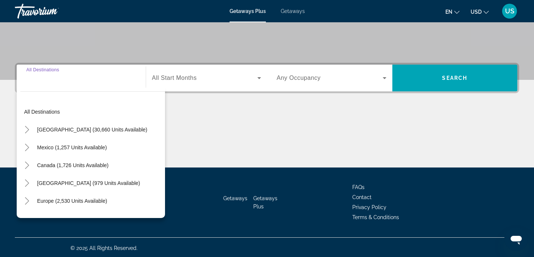
scroll to position [144, 0]
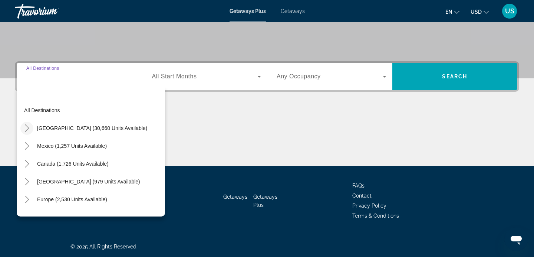
click at [26, 131] on icon "Toggle United States (30,660 units available)" at bounding box center [26, 127] width 7 height 7
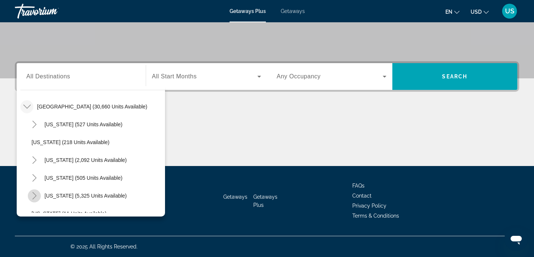
click at [37, 197] on icon "Toggle Florida (5,325 units available)" at bounding box center [34, 195] width 7 height 7
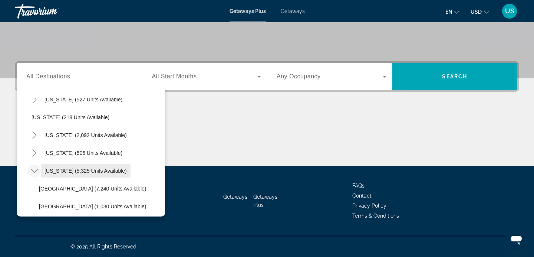
scroll to position [47, 0]
click at [66, 172] on span "Florida (5,325 units available)" at bounding box center [86, 170] width 82 height 6
type input "**********"
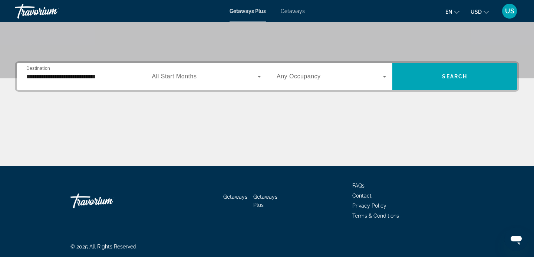
click at [190, 76] on span "All Start Months" at bounding box center [174, 76] width 45 height 6
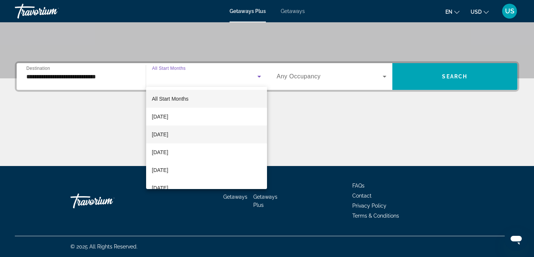
click at [168, 134] on span "[DATE]" at bounding box center [160, 134] width 16 height 9
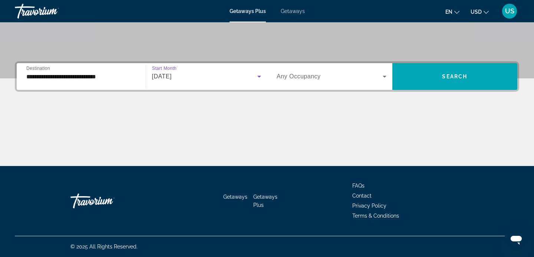
click at [295, 76] on span "Any Occupancy" at bounding box center [299, 76] width 44 height 6
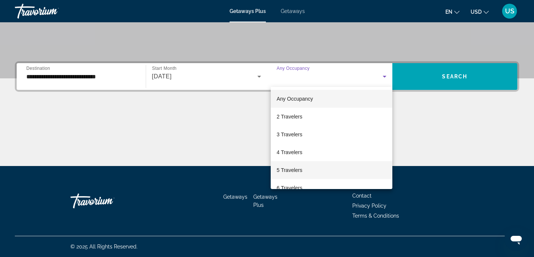
click at [291, 169] on span "5 Travelers" at bounding box center [290, 169] width 26 height 9
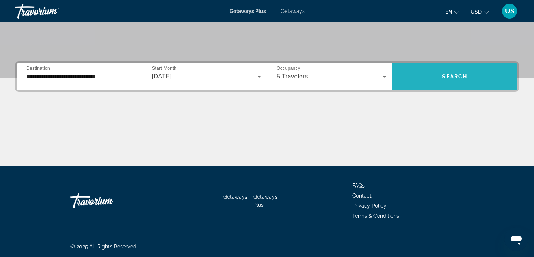
click at [431, 79] on span "Search widget" at bounding box center [455, 77] width 125 height 18
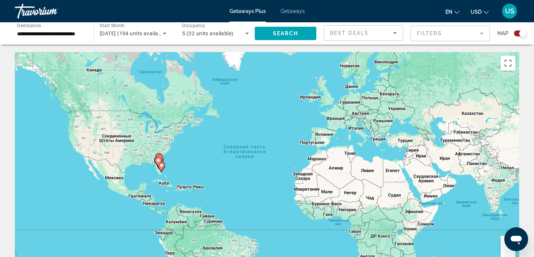
click at [163, 169] on icon "Main content" at bounding box center [161, 166] width 7 height 10
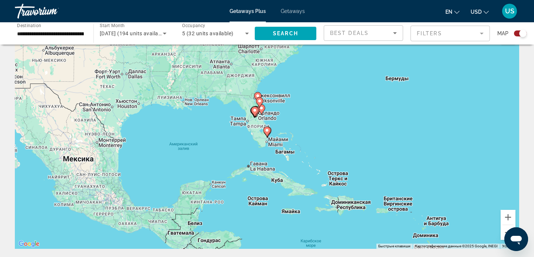
scroll to position [26, 0]
click at [268, 131] on image "Main content" at bounding box center [267, 130] width 4 height 4
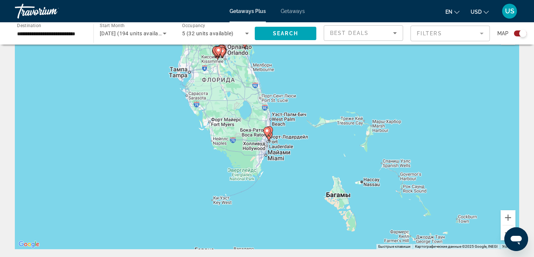
click at [268, 131] on image "Main content" at bounding box center [267, 130] width 4 height 4
type input "**********"
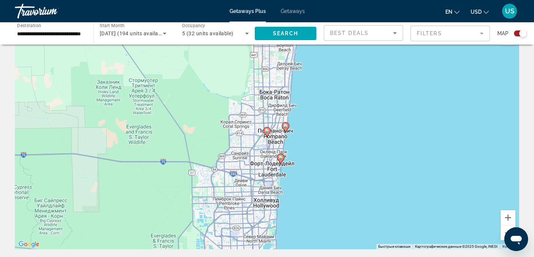
click at [283, 158] on icon "Main content" at bounding box center [281, 159] width 7 height 10
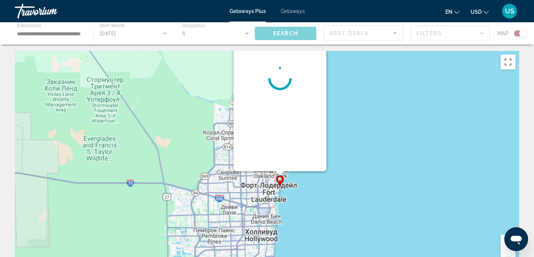
scroll to position [0, 0]
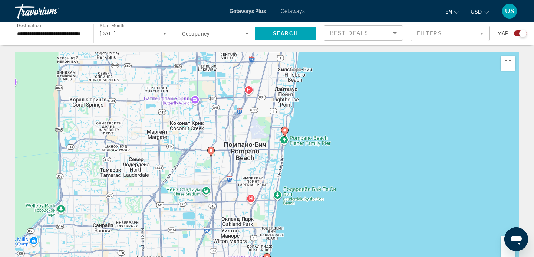
click at [283, 128] on icon "Main content" at bounding box center [285, 132] width 7 height 10
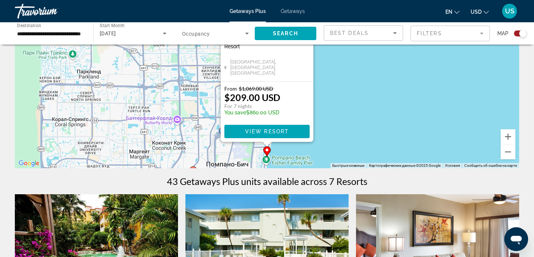
scroll to position [105, 0]
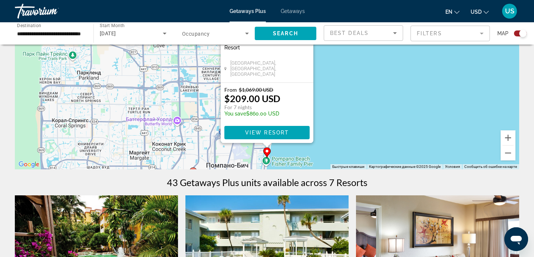
click at [339, 104] on div "Чтобы активировать перетаскивание с помощью клавиатуры, нажмите Alt + Ввод. Пос…" at bounding box center [267, 58] width 505 height 223
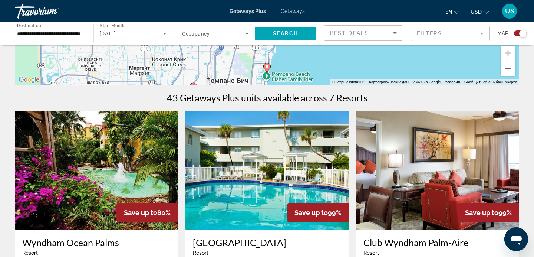
scroll to position [179, 0]
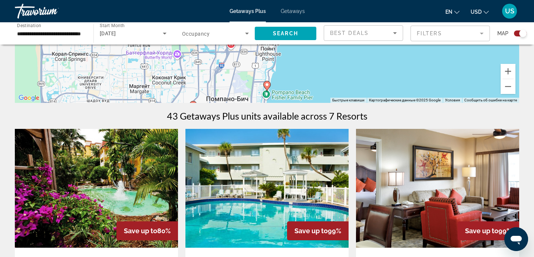
scroll to position [171, 0]
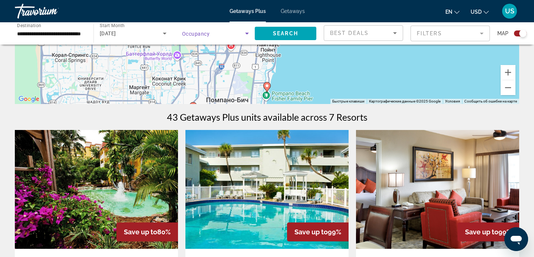
click at [236, 31] on span "Search widget" at bounding box center [213, 33] width 63 height 9
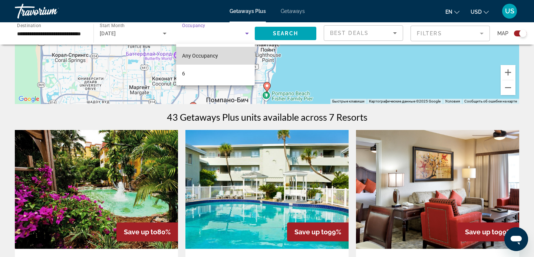
click at [213, 57] on span "Any Occupancy" at bounding box center [200, 56] width 36 height 6
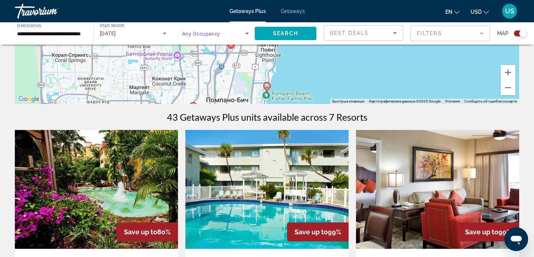
click at [247, 33] on icon "Search widget" at bounding box center [247, 34] width 4 height 2
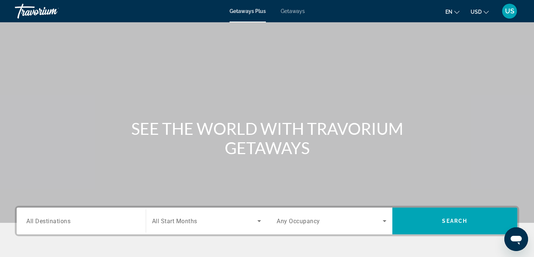
click at [286, 224] on span "Any Occupancy" at bounding box center [298, 220] width 43 height 7
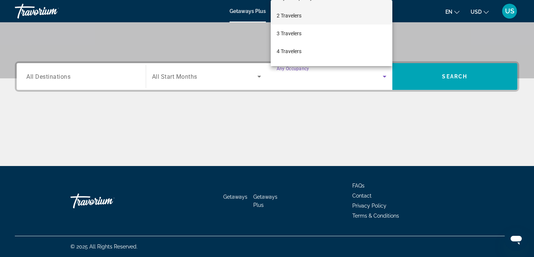
scroll to position [20, 0]
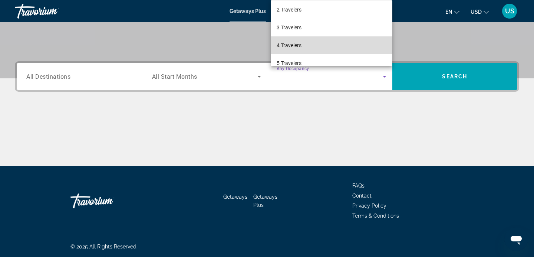
click at [291, 41] on span "4 Travelers" at bounding box center [289, 45] width 25 height 9
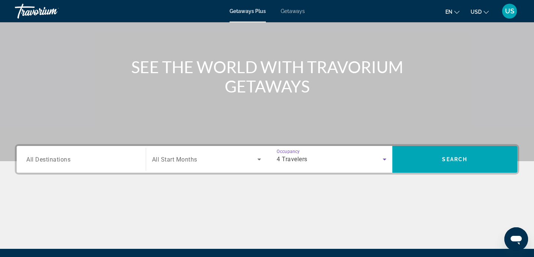
scroll to position [59, 0]
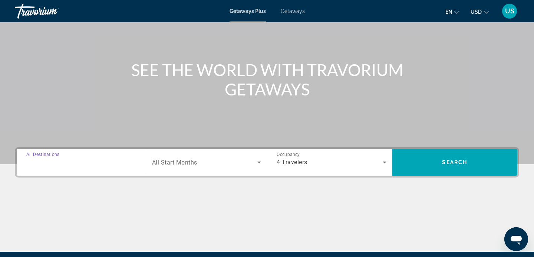
click at [108, 164] on input "Destination All Destinations" at bounding box center [81, 162] width 110 height 9
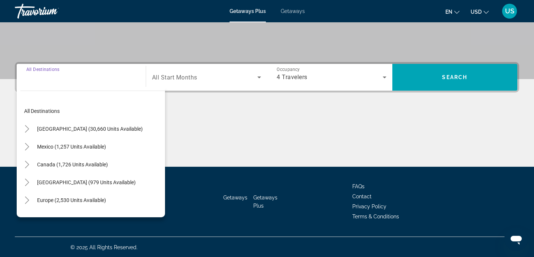
scroll to position [144, 0]
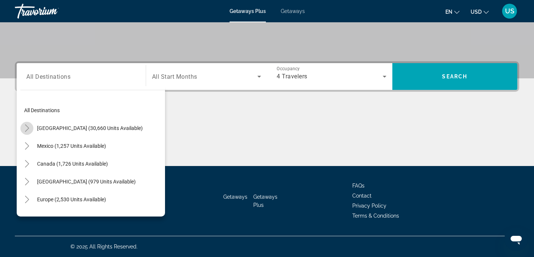
click at [24, 127] on icon "Toggle United States (30,660 units available)" at bounding box center [26, 127] width 7 height 7
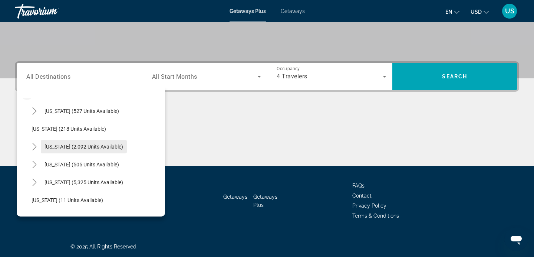
scroll to position [45, 0]
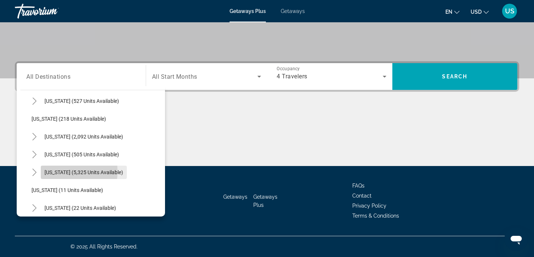
click at [62, 171] on span "Florida (5,325 units available)" at bounding box center [84, 172] width 79 height 6
type input "**********"
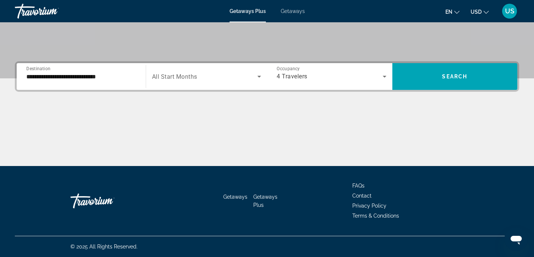
click at [185, 79] on span "All Start Months" at bounding box center [174, 76] width 45 height 7
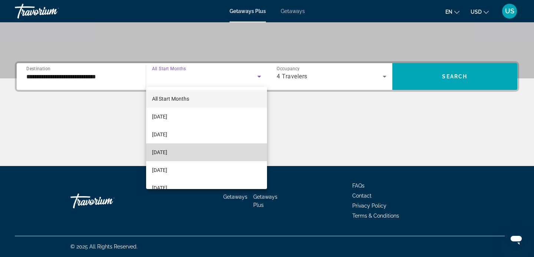
click at [165, 150] on span "[DATE]" at bounding box center [159, 152] width 15 height 9
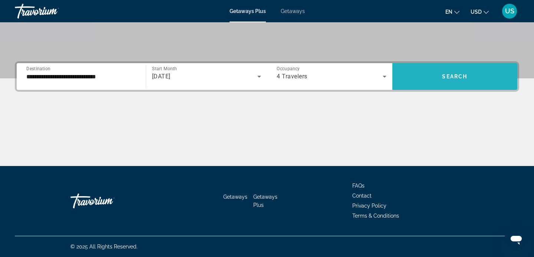
click at [442, 77] on span "Search widget" at bounding box center [455, 77] width 125 height 18
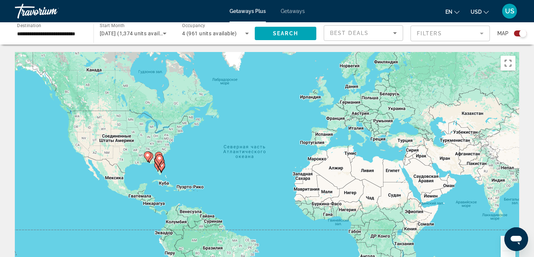
click at [164, 166] on icon "Main content" at bounding box center [161, 167] width 7 height 10
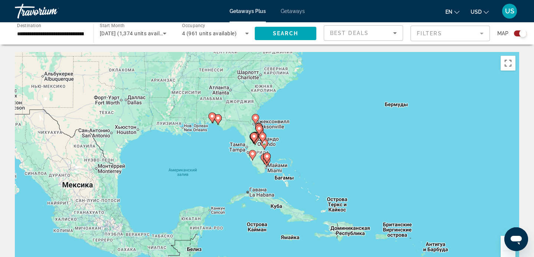
click at [269, 158] on image "Main content" at bounding box center [267, 156] width 4 height 4
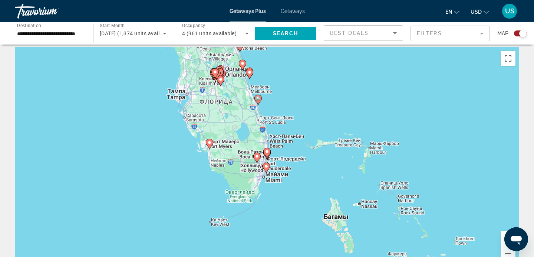
scroll to position [7, 0]
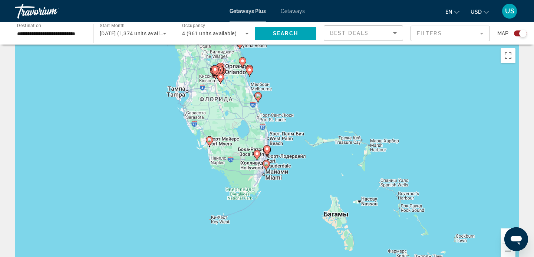
click at [266, 162] on image "Main content" at bounding box center [266, 163] width 4 height 4
type input "**********"
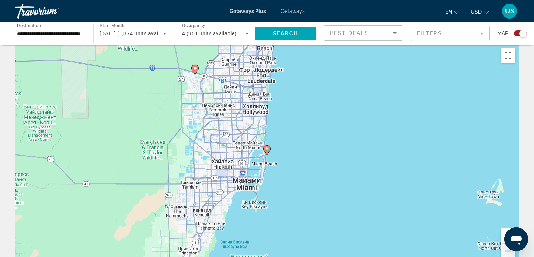
click at [266, 151] on icon "Main content" at bounding box center [267, 150] width 7 height 10
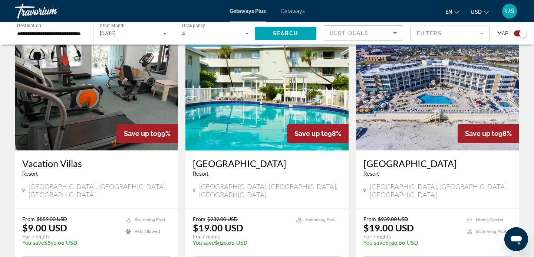
scroll to position [531, 0]
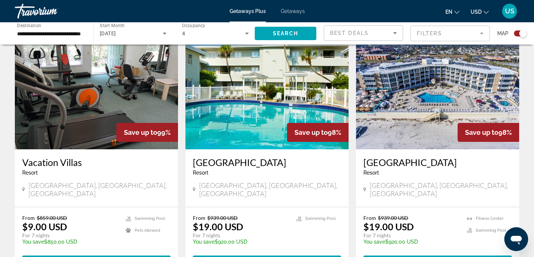
click at [455, 78] on img "Main content" at bounding box center [437, 89] width 163 height 119
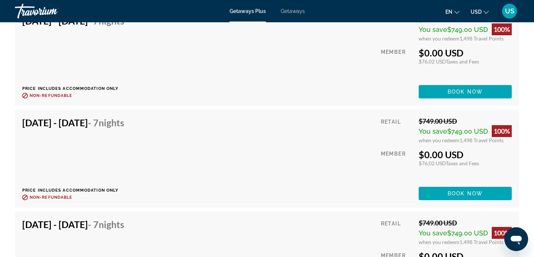
scroll to position [1589, 0]
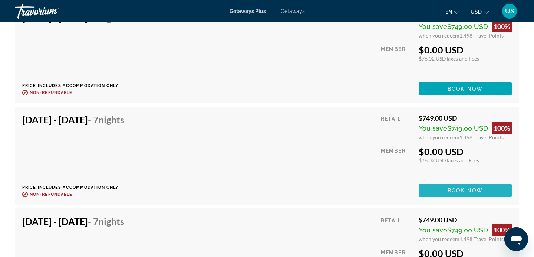
click at [467, 189] on span "Book now" at bounding box center [465, 190] width 35 height 6
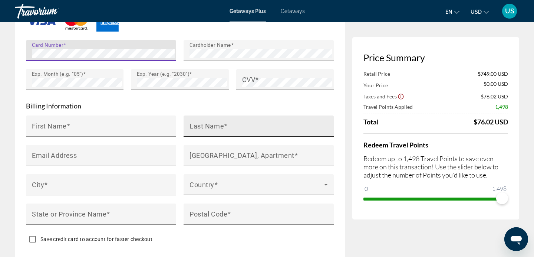
scroll to position [678, 0]
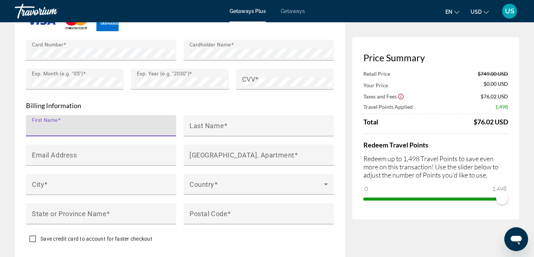
click at [165, 124] on input "First Name" at bounding box center [103, 128] width 143 height 9
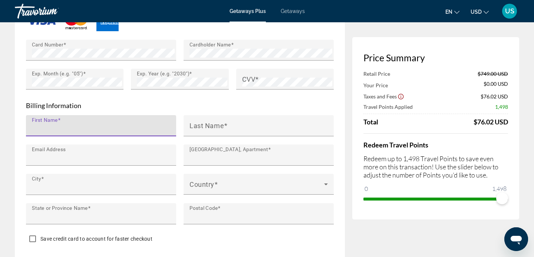
type input "********"
type input "**********"
type input "**"
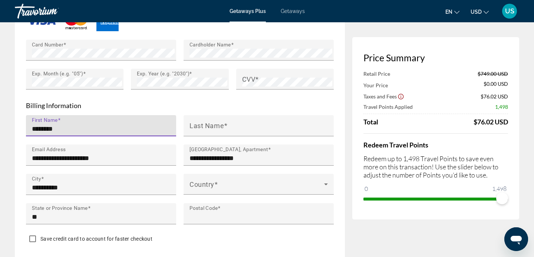
type input "*****"
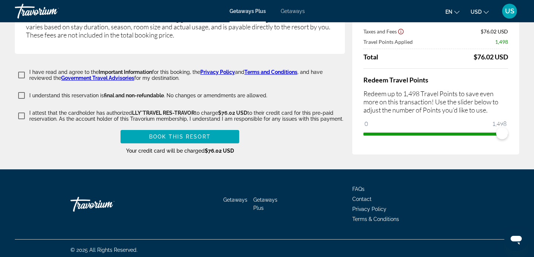
scroll to position [1527, 0]
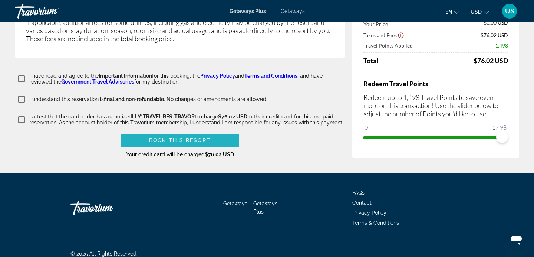
click at [189, 138] on span "Book this Resort" at bounding box center [180, 140] width 62 height 6
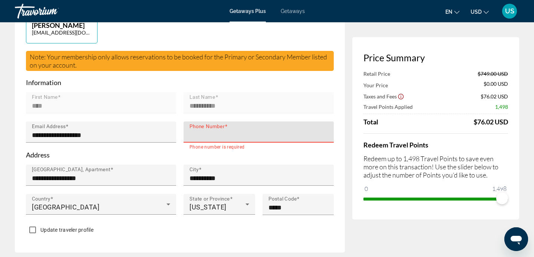
click at [198, 131] on input "Phone Number" at bounding box center [261, 135] width 143 height 9
type input "**********"
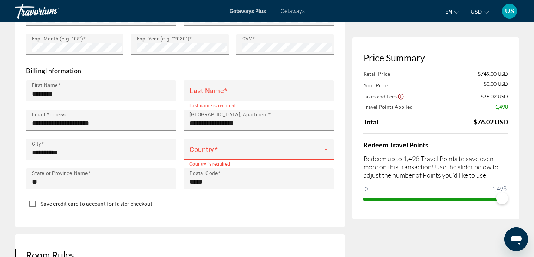
scroll to position [712, 0]
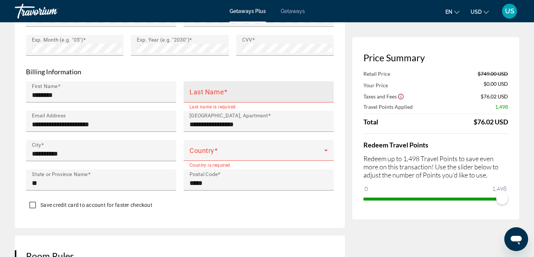
click at [246, 91] on input "Last Name" at bounding box center [261, 95] width 143 height 9
type input "*******"
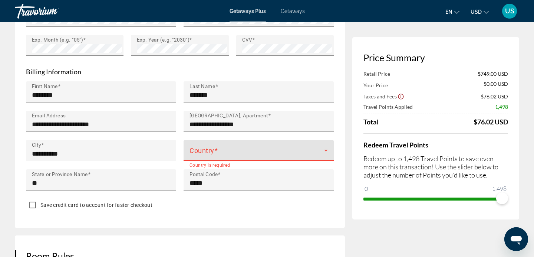
click at [235, 149] on span "Main content" at bounding box center [257, 153] width 135 height 9
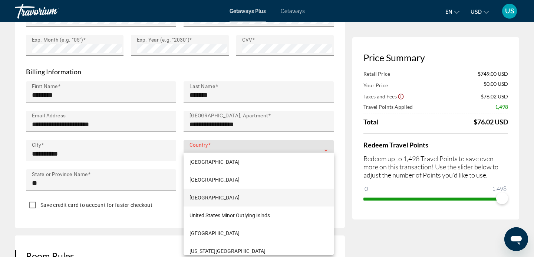
scroll to position [4281, 0]
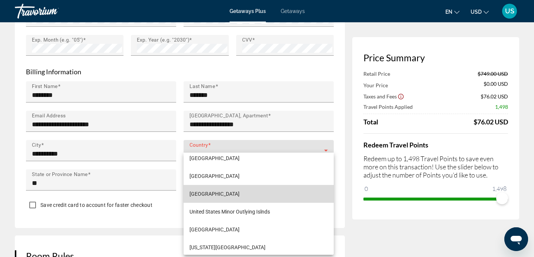
click at [216, 196] on span "[GEOGRAPHIC_DATA]" at bounding box center [215, 193] width 50 height 9
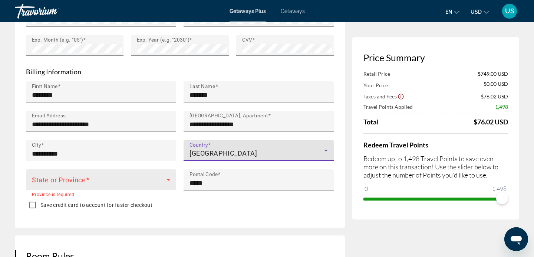
click at [139, 178] on span "Main content" at bounding box center [99, 182] width 135 height 9
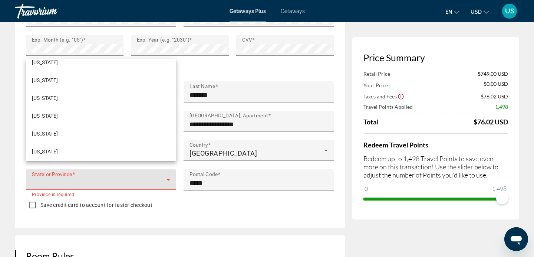
scroll to position [613, 0]
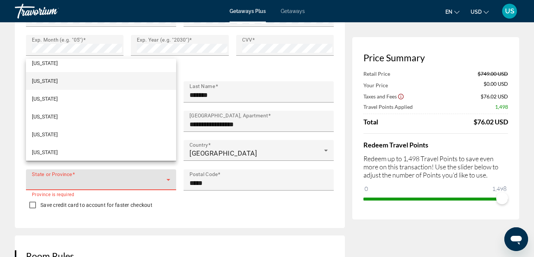
click at [89, 85] on mat-option "[US_STATE]" at bounding box center [101, 81] width 150 height 18
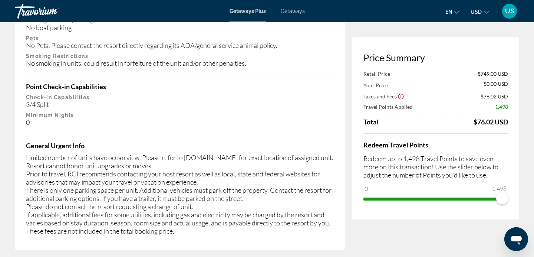
scroll to position [1531, 0]
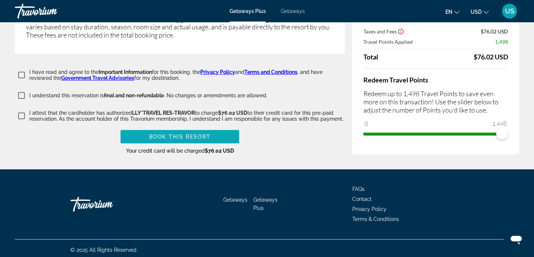
click at [155, 134] on span "Book this Resort" at bounding box center [180, 137] width 62 height 6
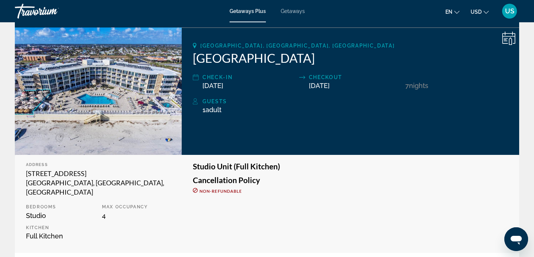
scroll to position [40, 0]
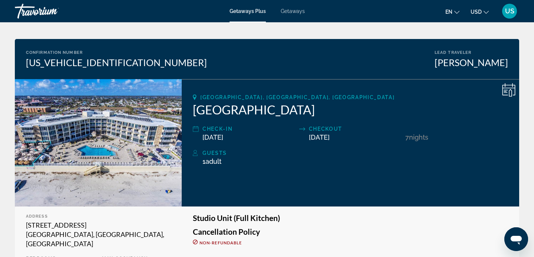
click at [505, 92] on icon "Main content" at bounding box center [508, 89] width 13 height 13
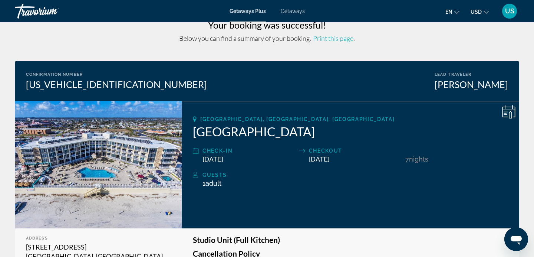
scroll to position [18, 0]
